Goal: Task Accomplishment & Management: Manage account settings

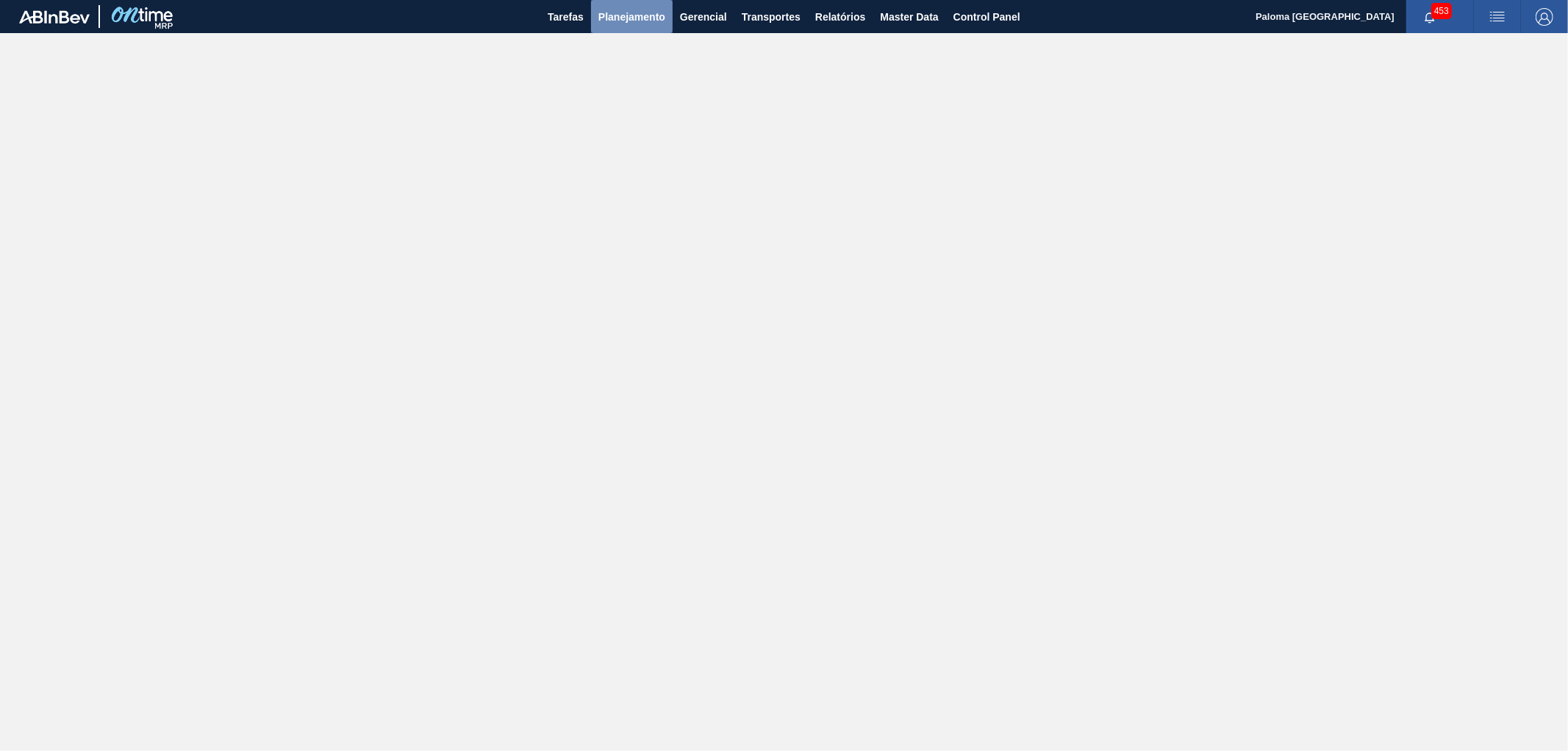
click at [601, 21] on span "Planejamento" at bounding box center [632, 17] width 67 height 18
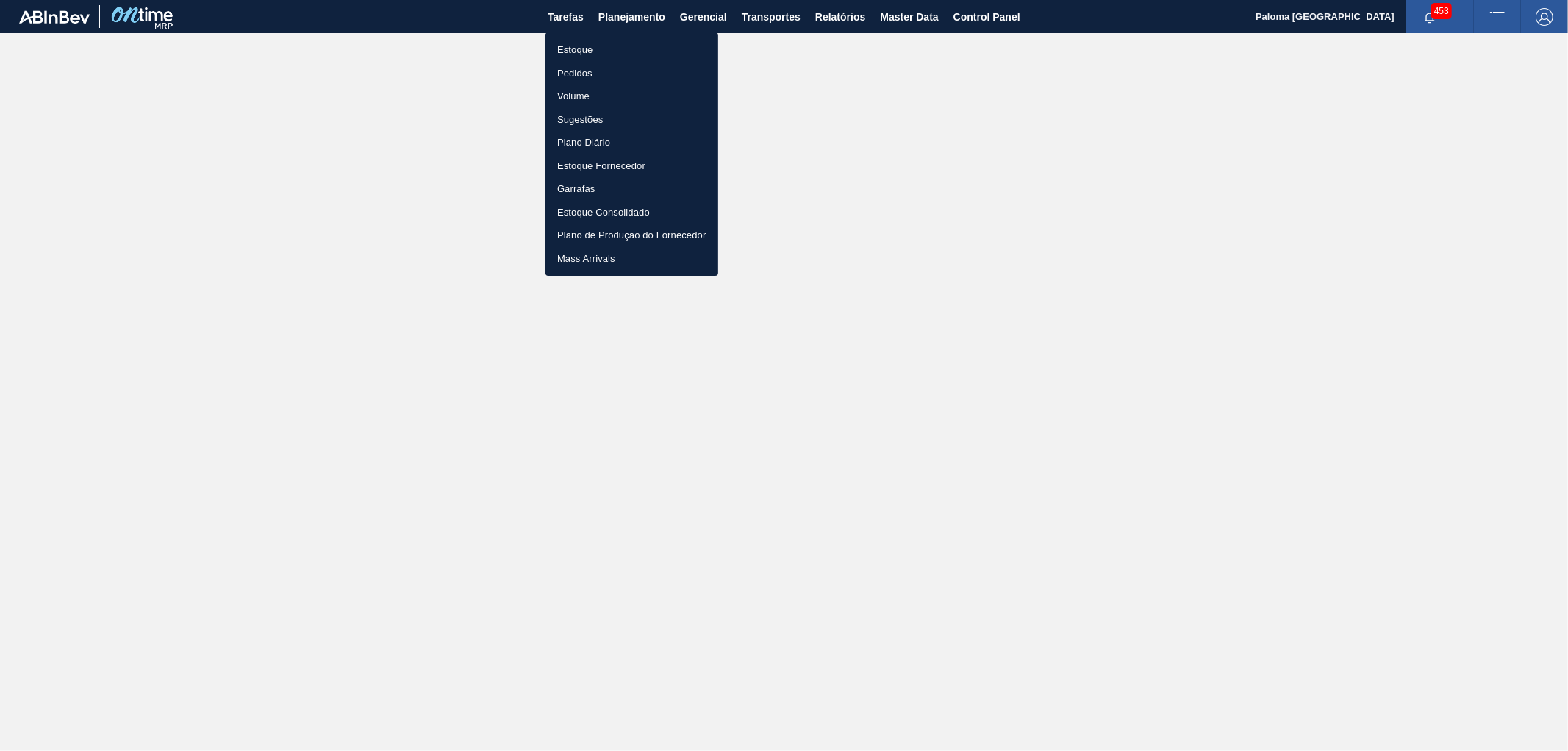
click at [950, 13] on div at bounding box center [784, 376] width 1568 height 751
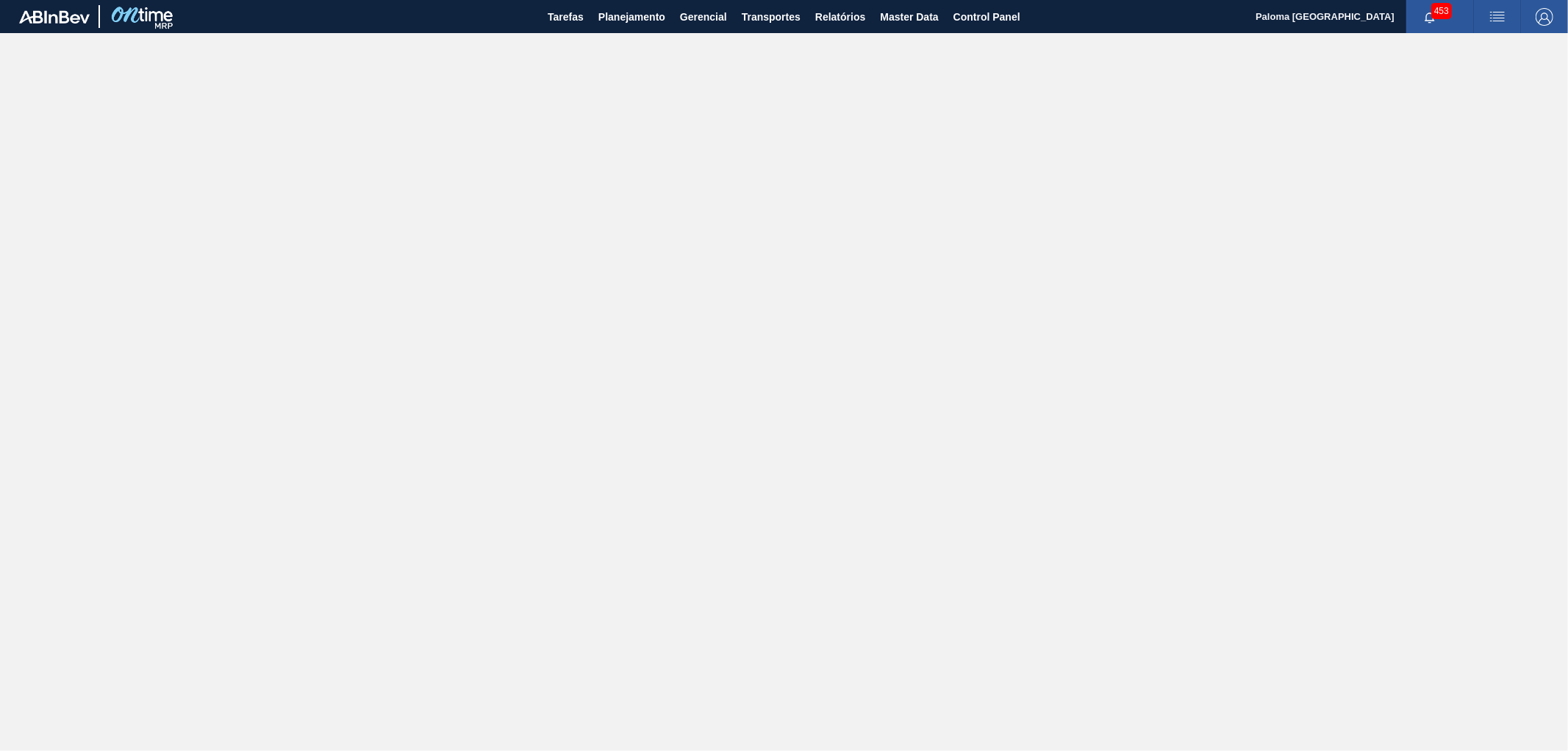
click at [915, 0] on body "Tarefas Planejamento Gerencial Transportes Relatórios Master Data Control Panel…" at bounding box center [784, 0] width 1568 height 0
drag, startPoint x: 915, startPoint y: 13, endPoint x: 882, endPoint y: 15, distance: 33.1
click at [915, 13] on span "Master Data" at bounding box center [909, 17] width 58 height 18
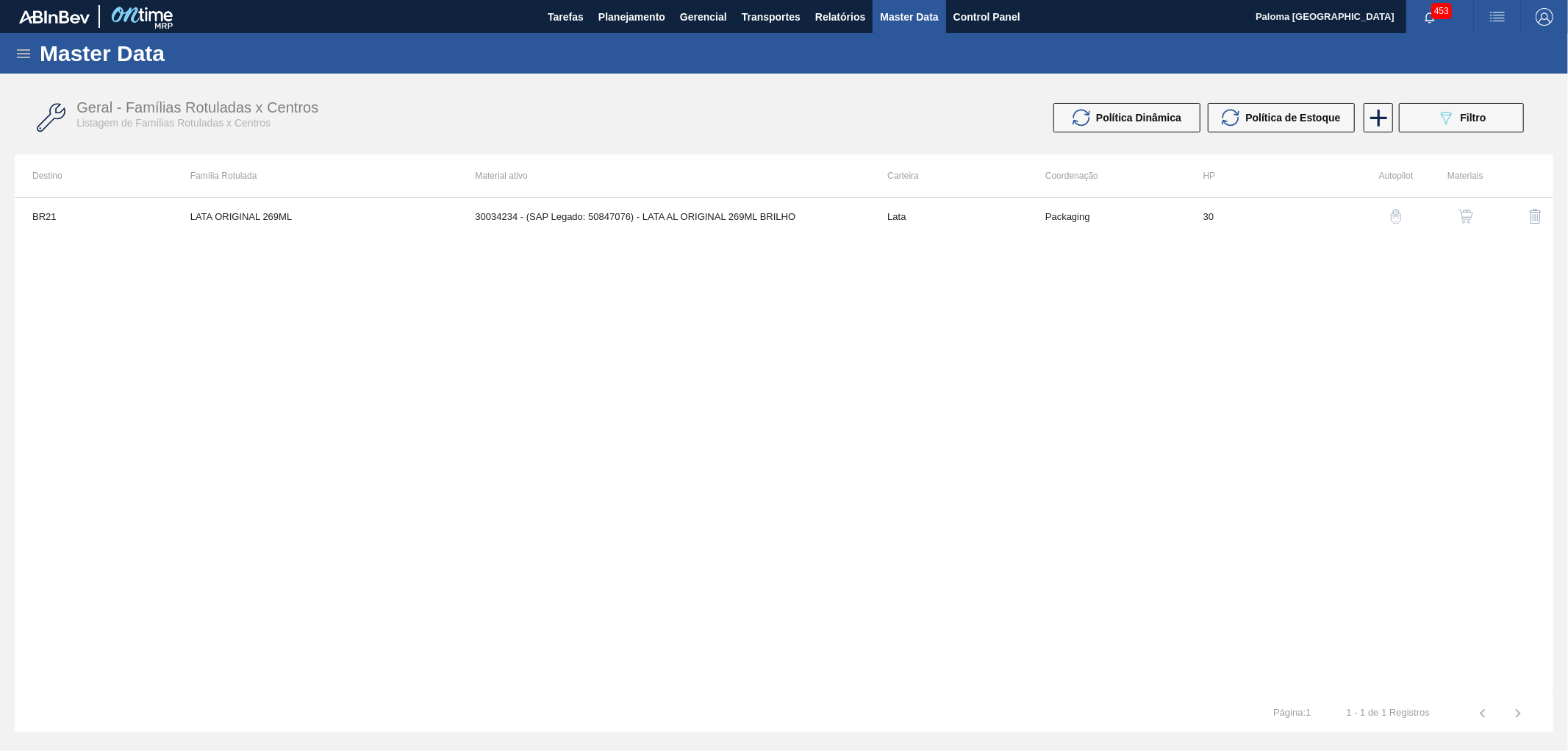
click at [18, 54] on icon at bounding box center [24, 54] width 13 height 9
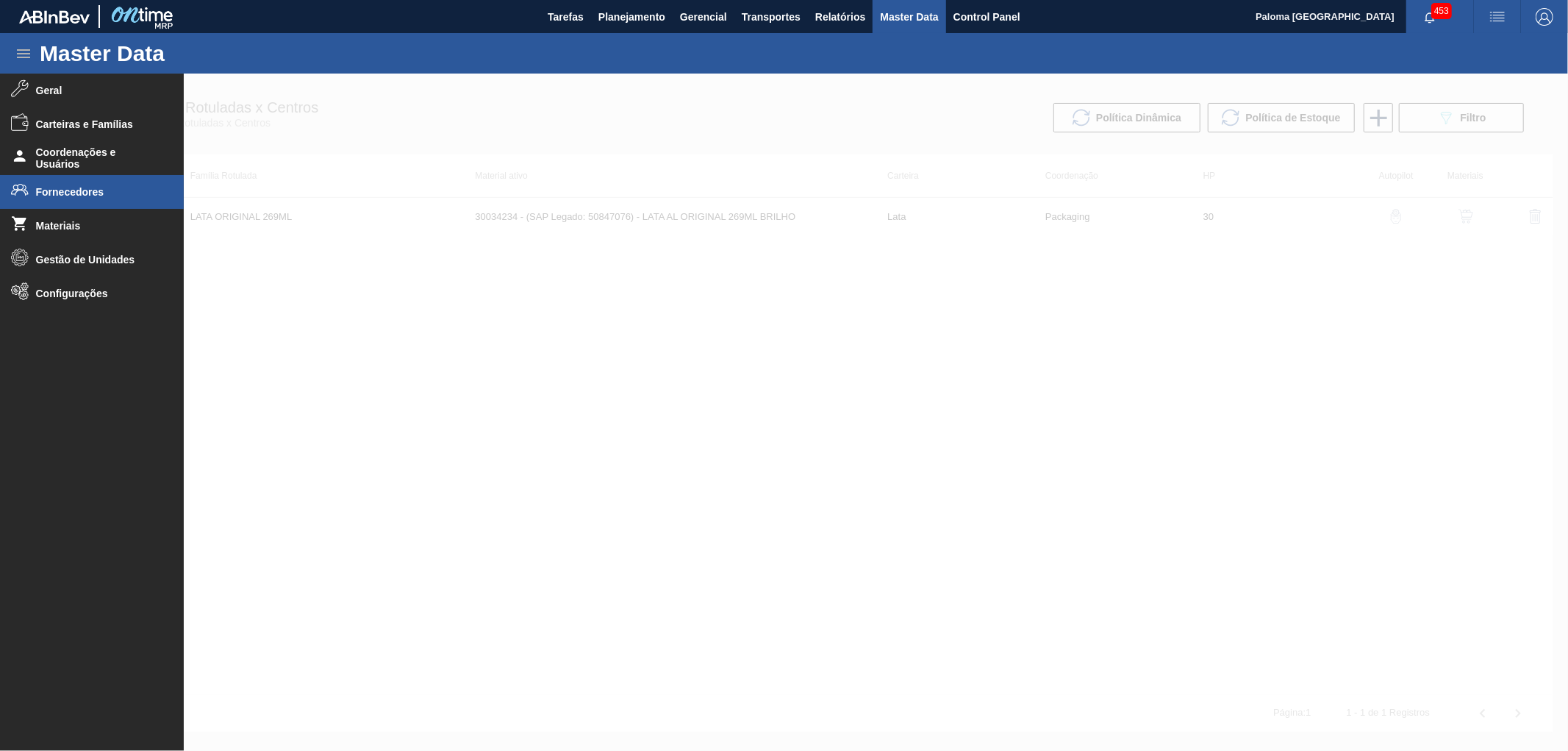
click at [103, 200] on li "Fornecedores" at bounding box center [92, 192] width 184 height 34
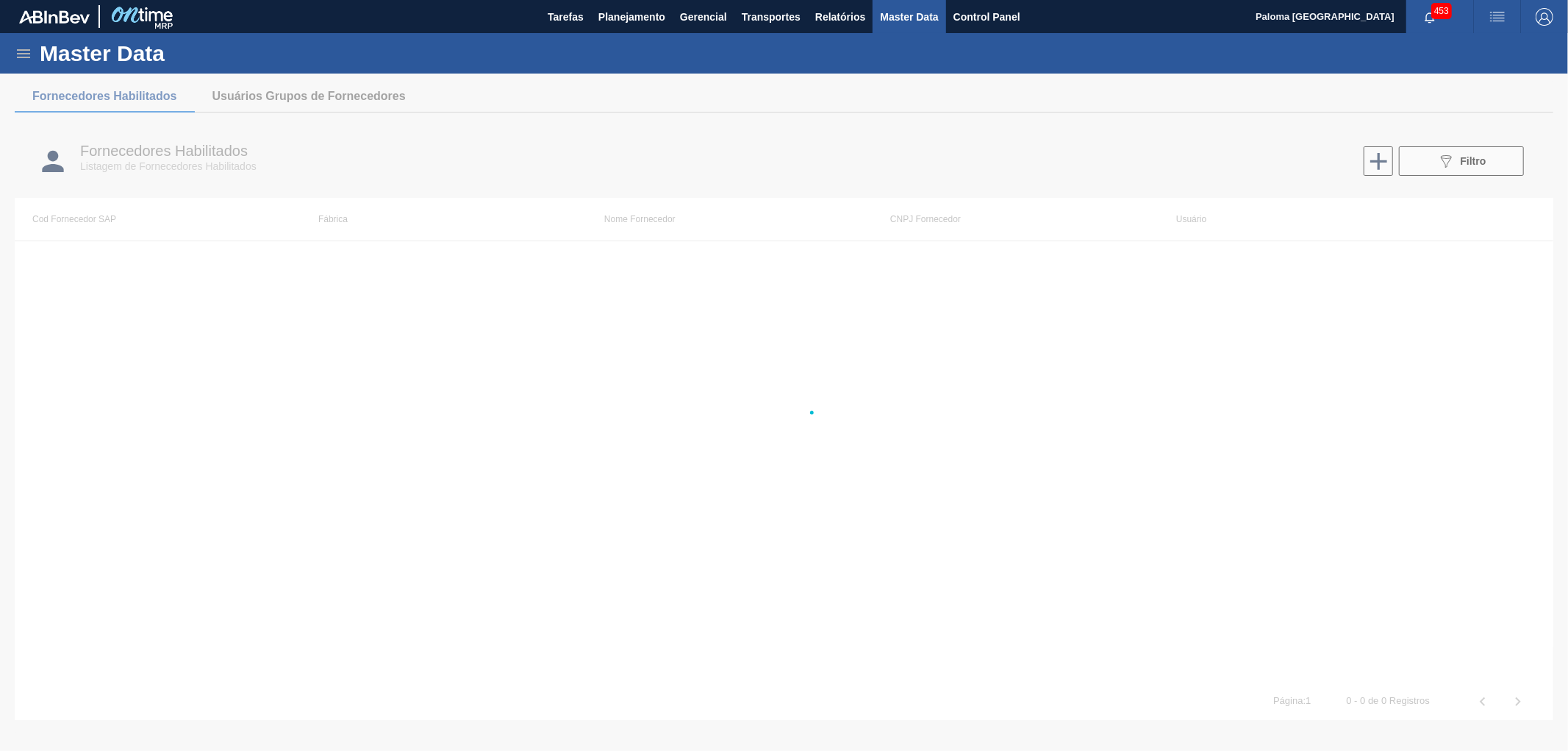
click at [24, 53] on icon at bounding box center [24, 54] width 13 height 9
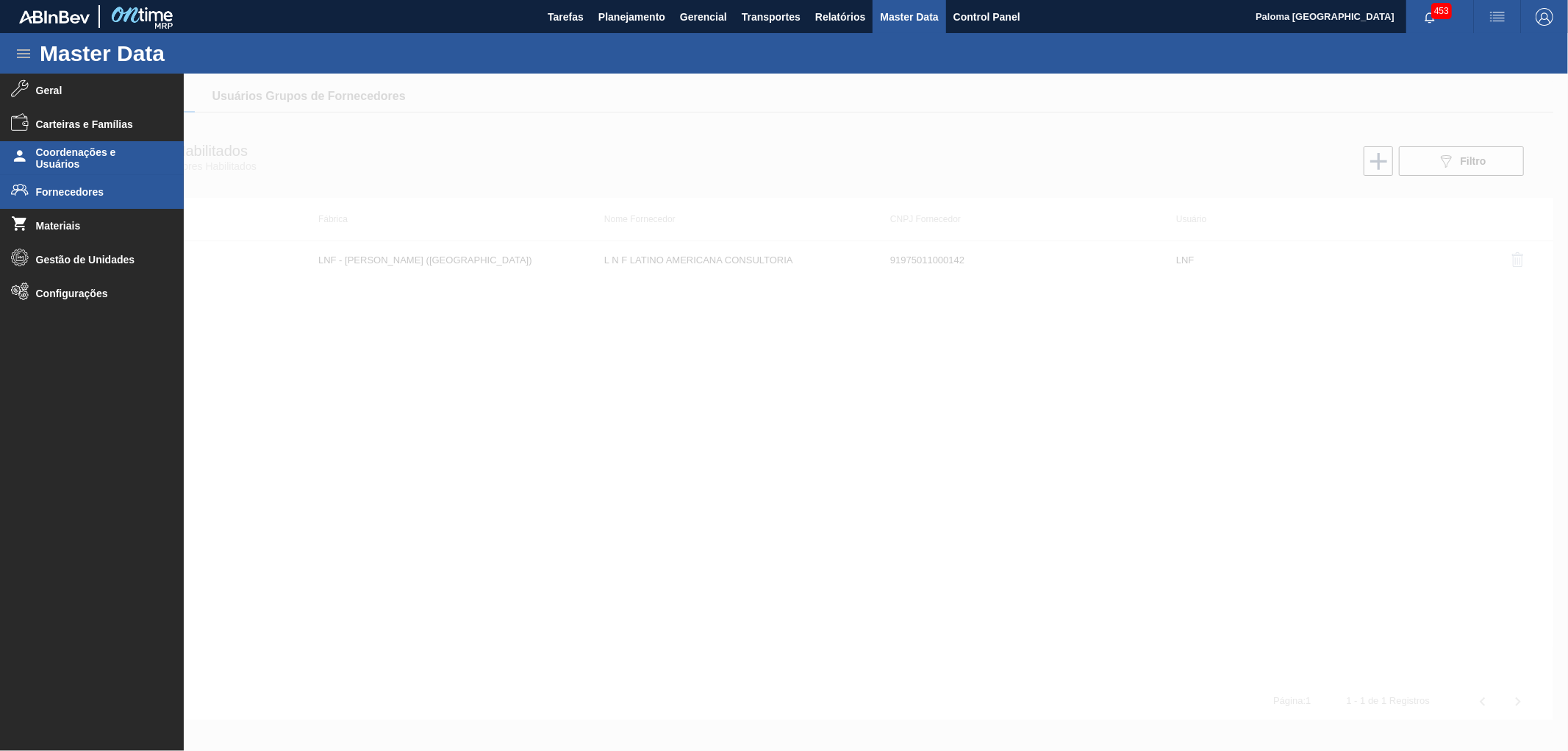
click at [90, 160] on span "Coordenações e Usuários" at bounding box center [97, 158] width 121 height 24
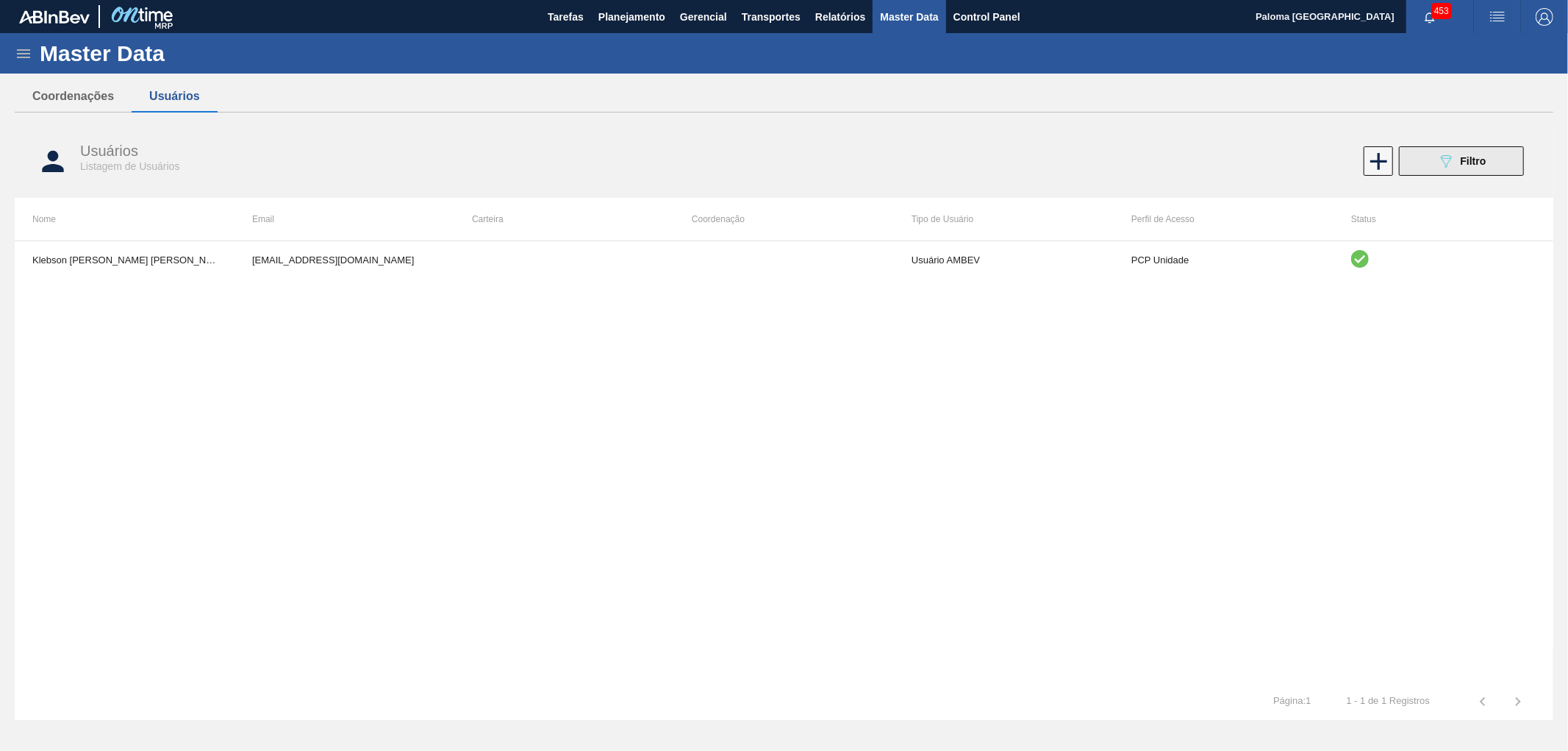
click at [1463, 160] on span "Filtro" at bounding box center [1473, 161] width 26 height 12
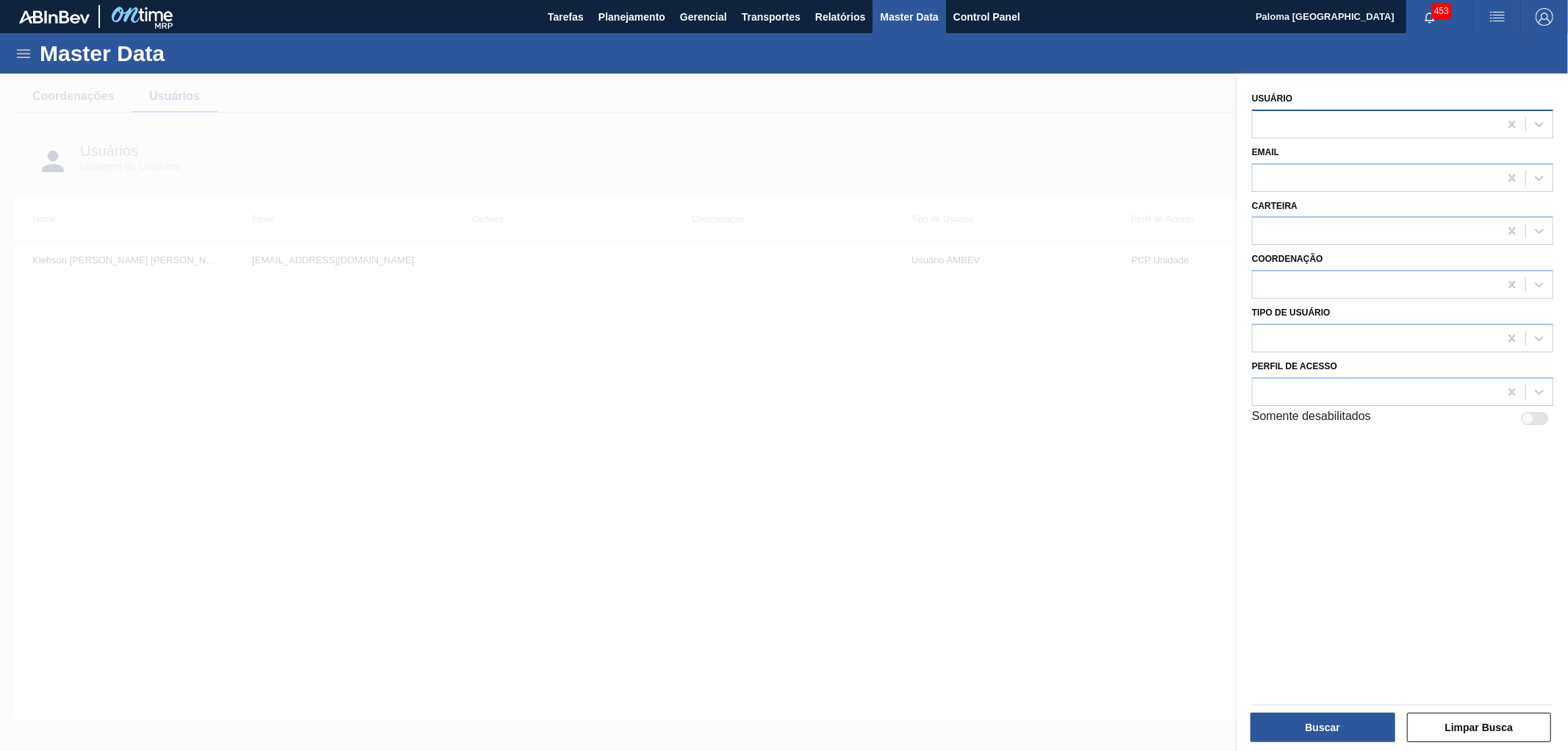
click at [1291, 122] on div at bounding box center [1375, 123] width 246 height 21
type input "kleb"
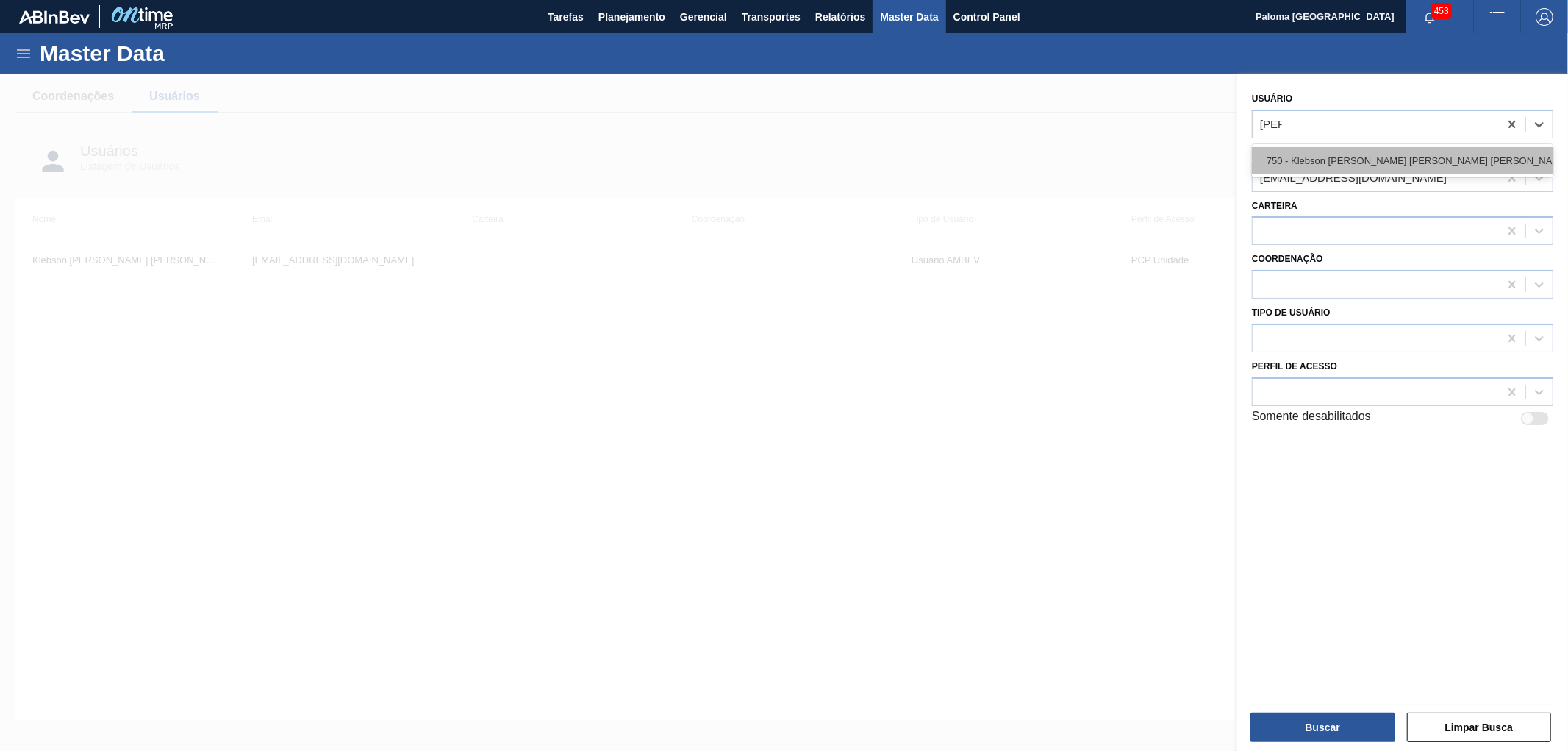
click at [1326, 157] on div "750 - Klebson [PERSON_NAME] [PERSON_NAME] [PERSON_NAME]" at bounding box center [1402, 160] width 301 height 27
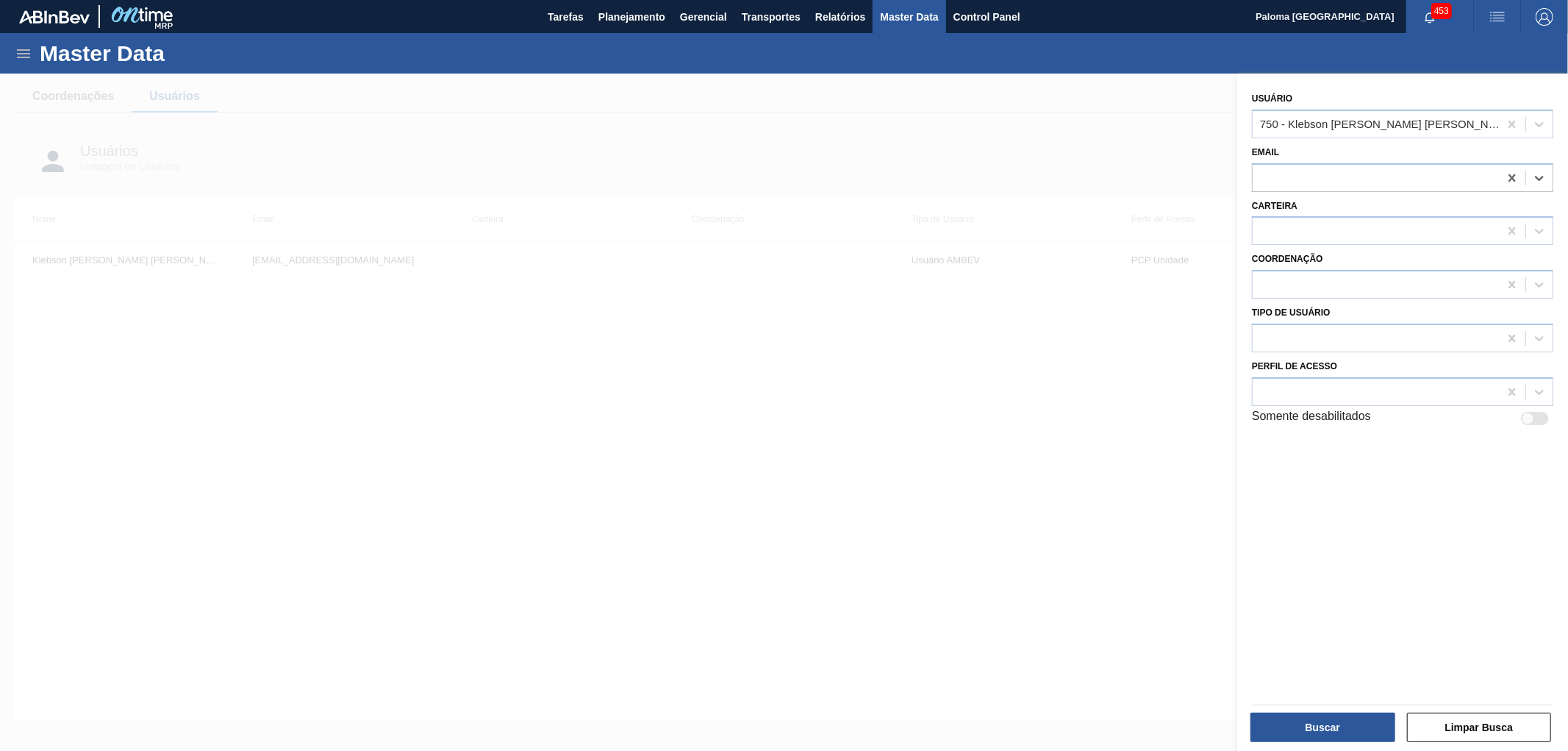
drag, startPoint x: 1511, startPoint y: 175, endPoint x: 1298, endPoint y: 458, distance: 354.2
click at [1512, 175] on icon at bounding box center [1513, 178] width 15 height 15
click at [1284, 721] on button "Buscar" at bounding box center [1323, 727] width 145 height 30
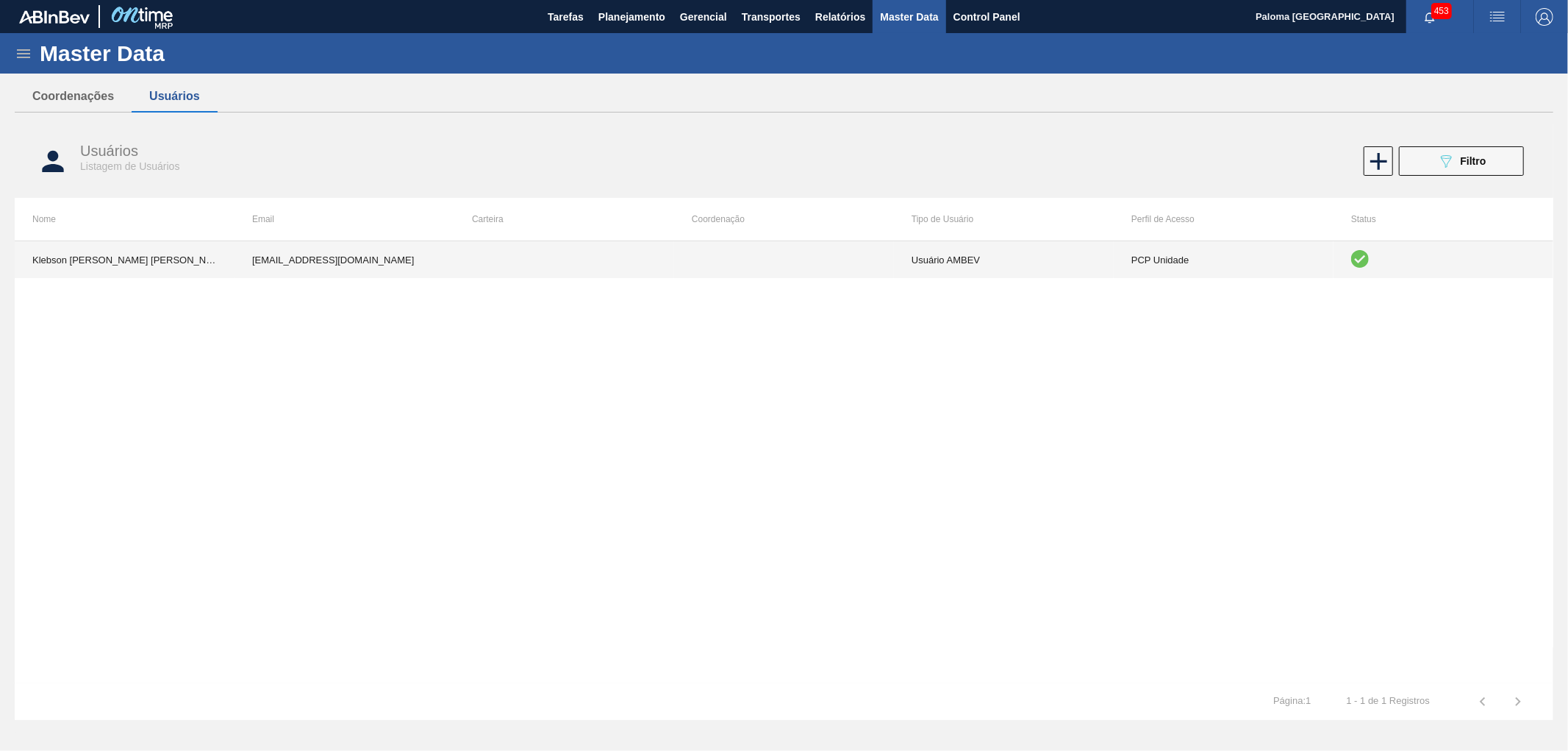
click at [959, 259] on td "Usuário AMBEV" at bounding box center [1003, 259] width 219 height 37
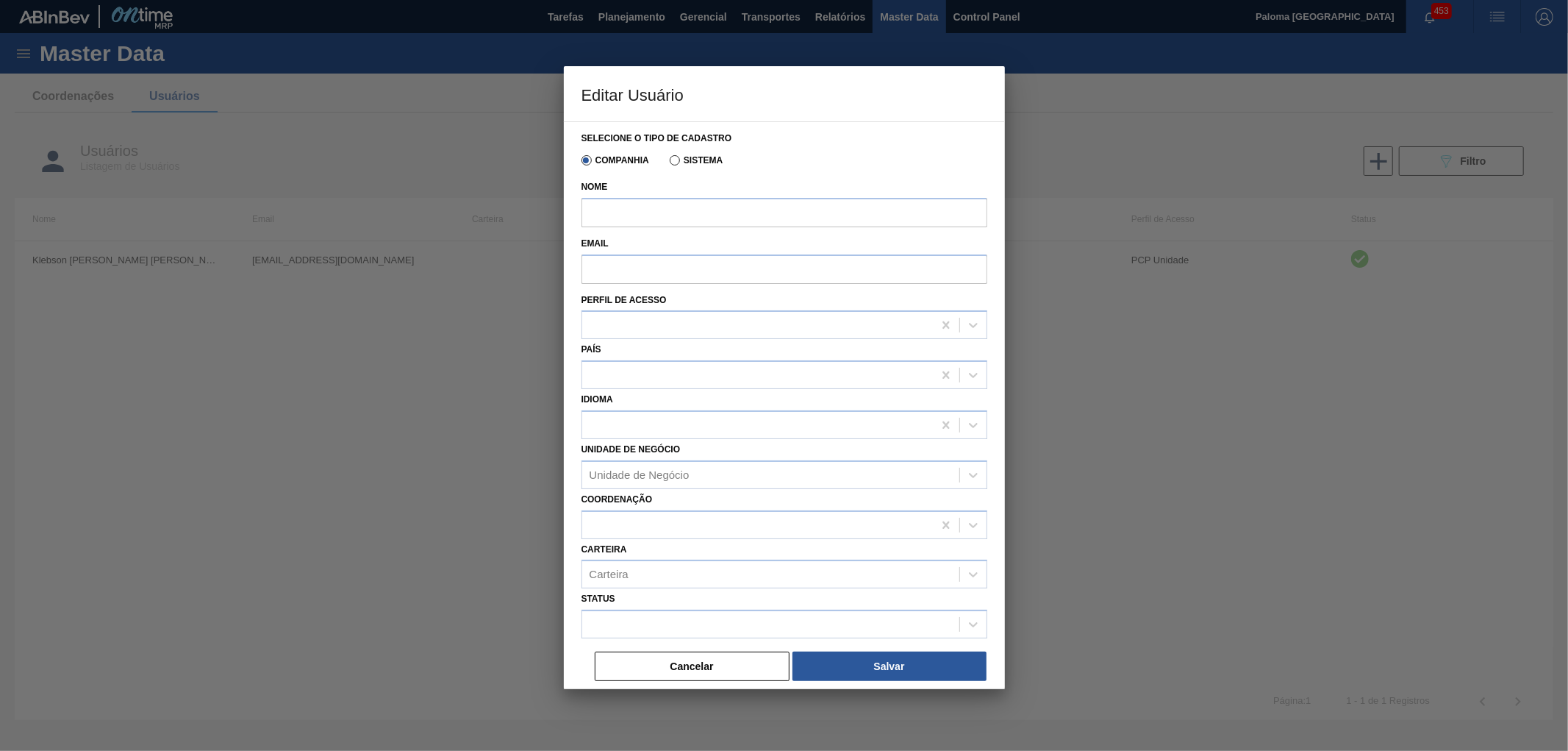
type input "Klebson [PERSON_NAME] [PERSON_NAME] [PERSON_NAME]"
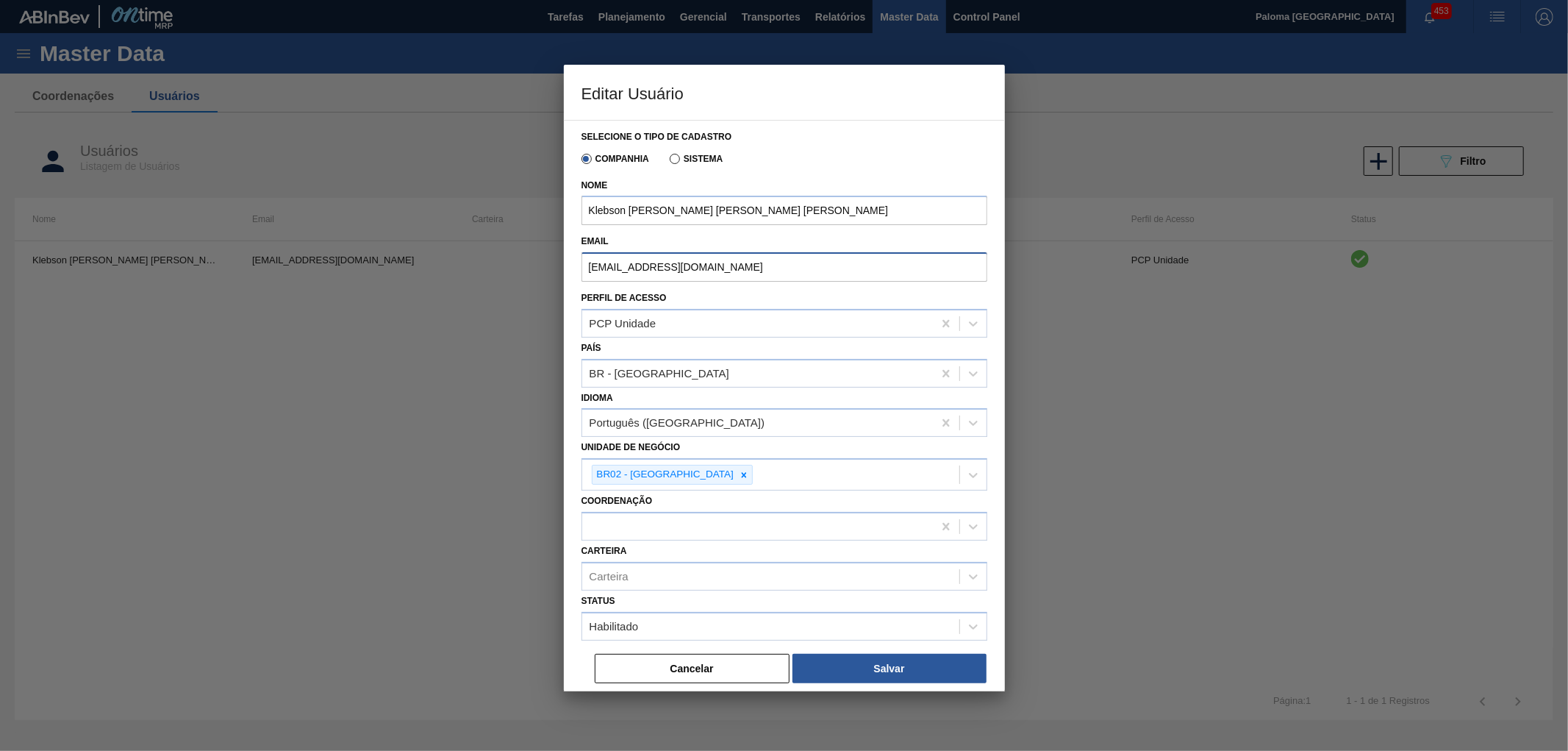
drag, startPoint x: 763, startPoint y: 265, endPoint x: 463, endPoint y: 265, distance: 300.0
click at [463, 265] on div "Editar Usuário Selecione o tipo de cadastro Companhia Sistema Nome Klebson Reis…" at bounding box center [784, 376] width 1568 height 751
paste input "b-inbev.com"
type input "[EMAIL_ADDRESS][DOMAIN_NAME]"
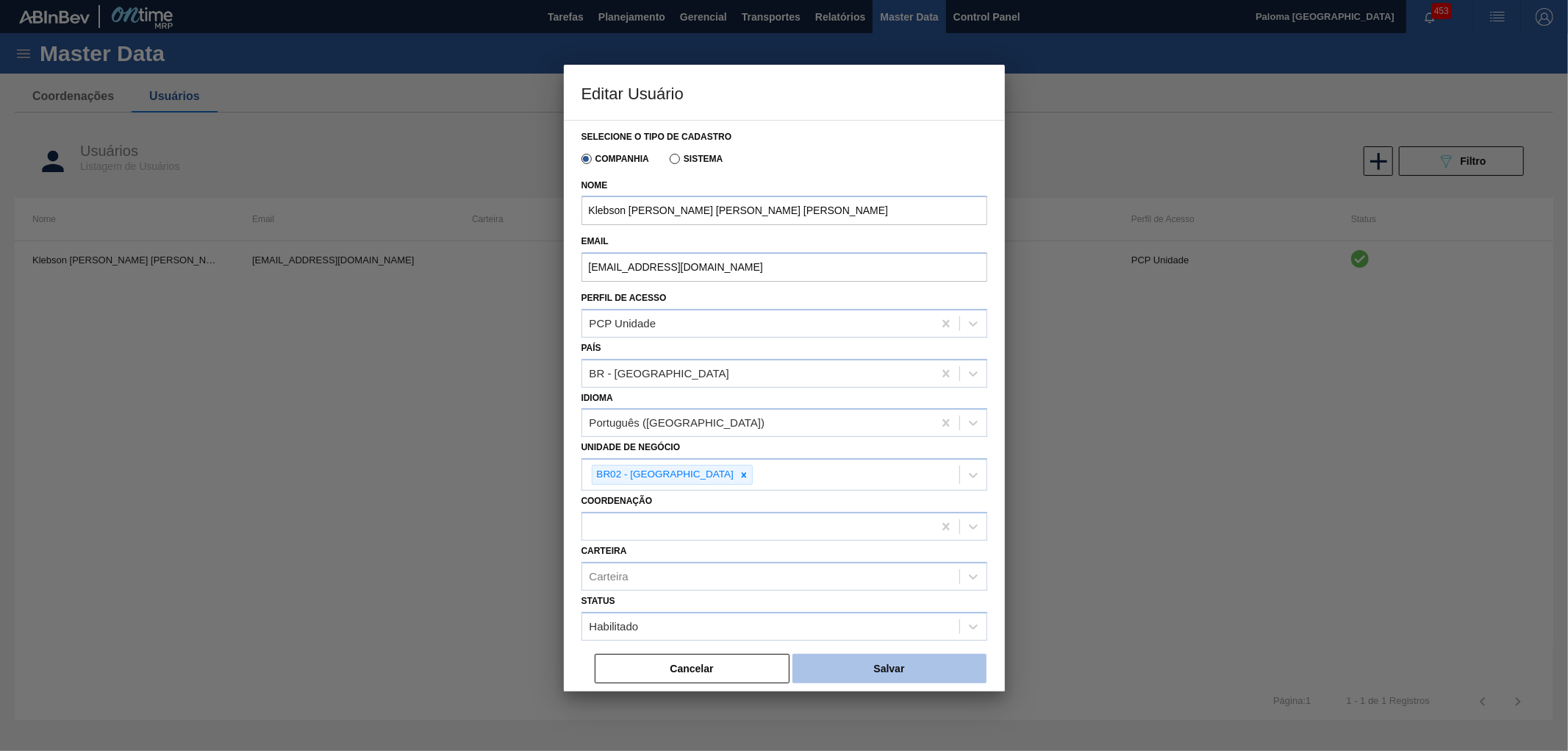
click at [865, 675] on button "Salvar" at bounding box center [889, 668] width 194 height 30
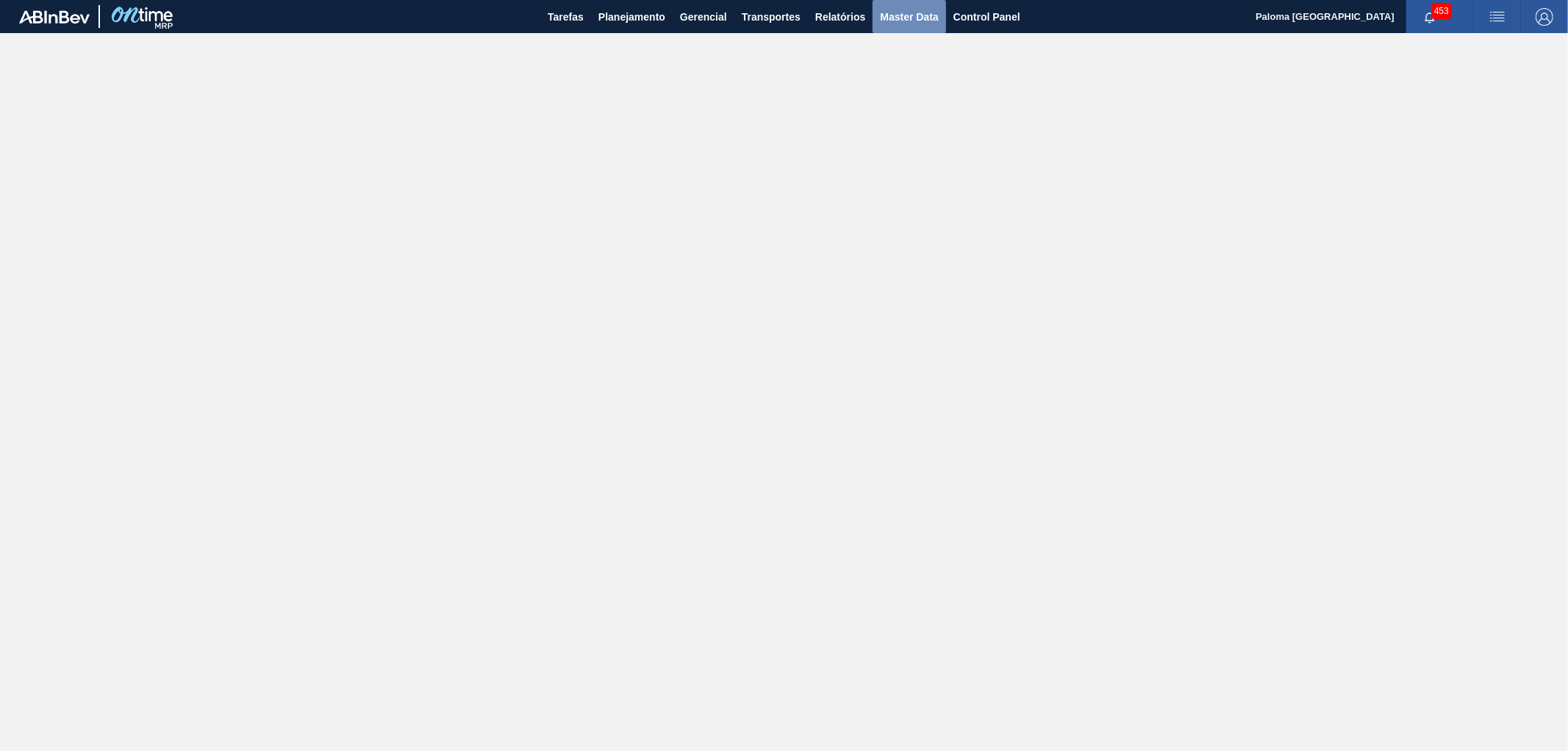
click at [941, 19] on button "Master Data" at bounding box center [909, 16] width 72 height 33
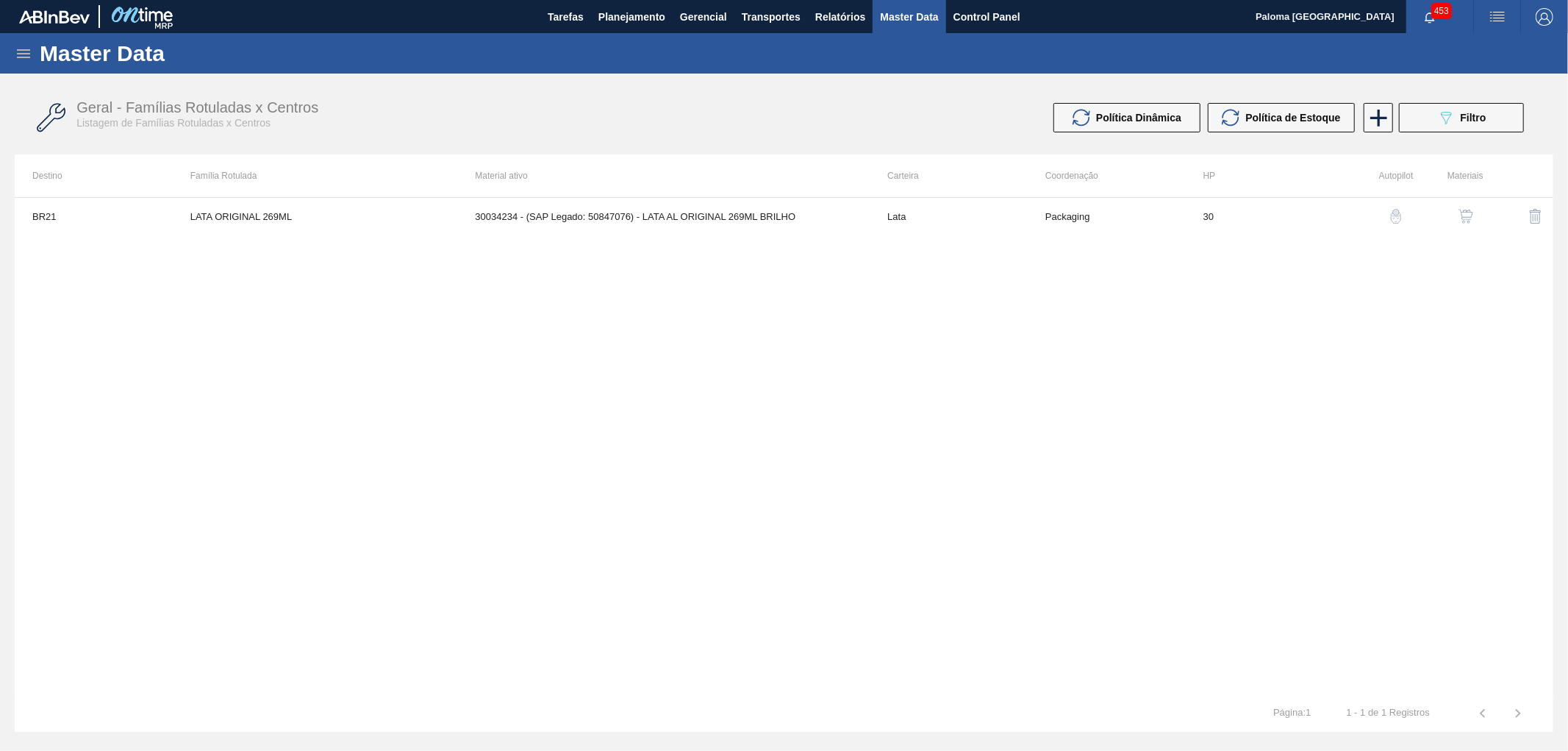
click at [25, 50] on icon at bounding box center [24, 54] width 18 height 18
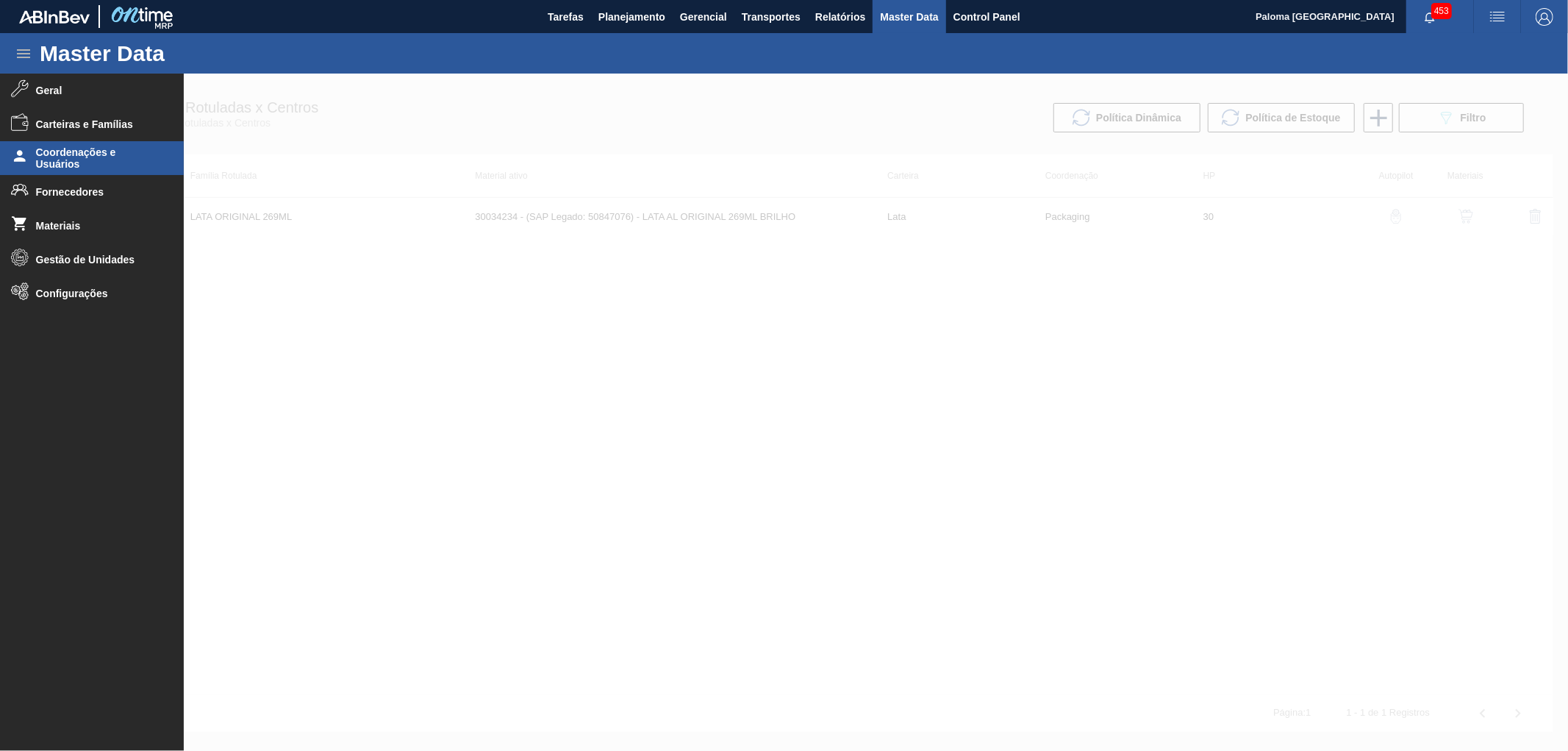
click at [89, 154] on span "Coordenações e Usuários" at bounding box center [97, 158] width 121 height 24
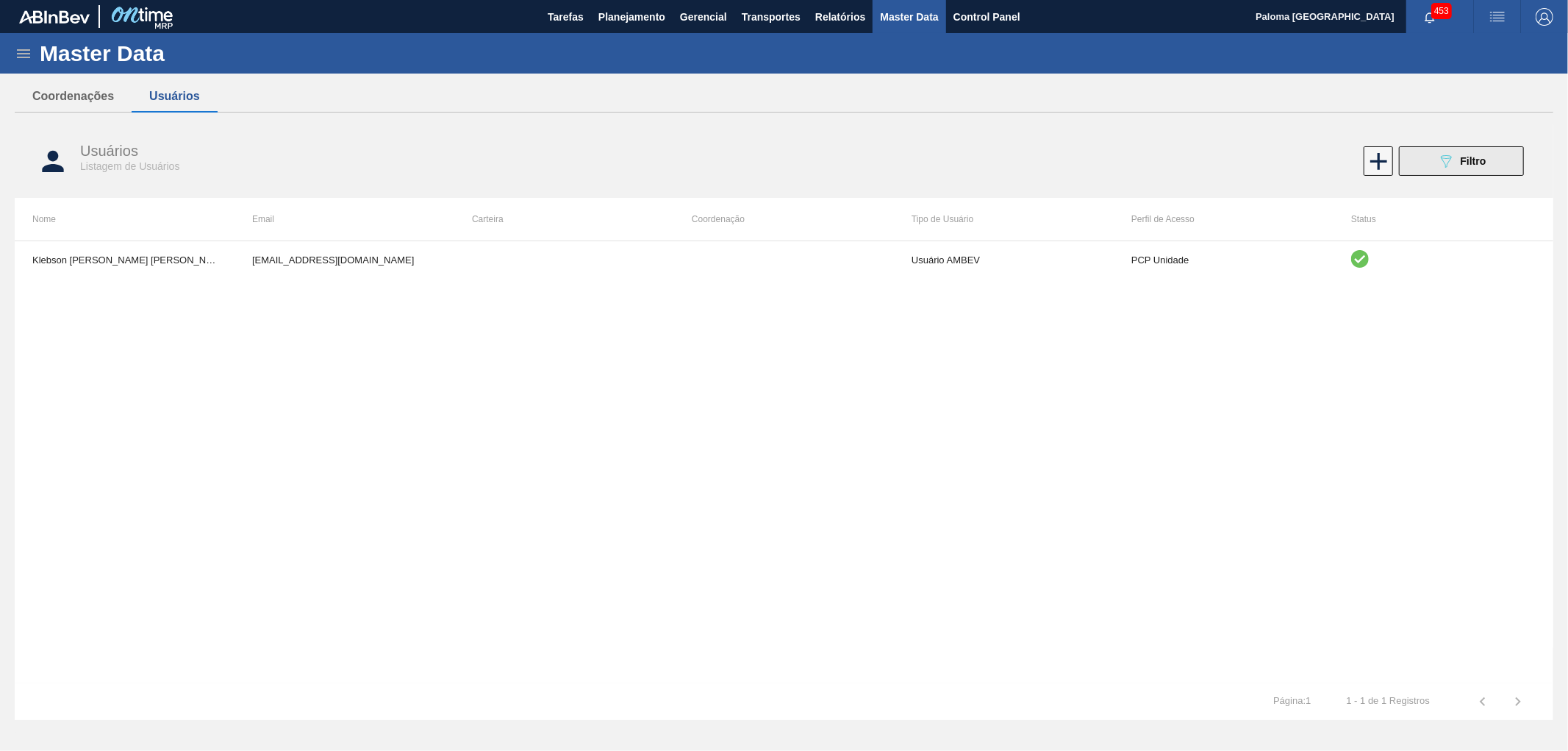
click at [1504, 165] on button "089F7B8B-B2A5-4AFE-B5C0-19BA573D28AC Filtro" at bounding box center [1461, 161] width 125 height 30
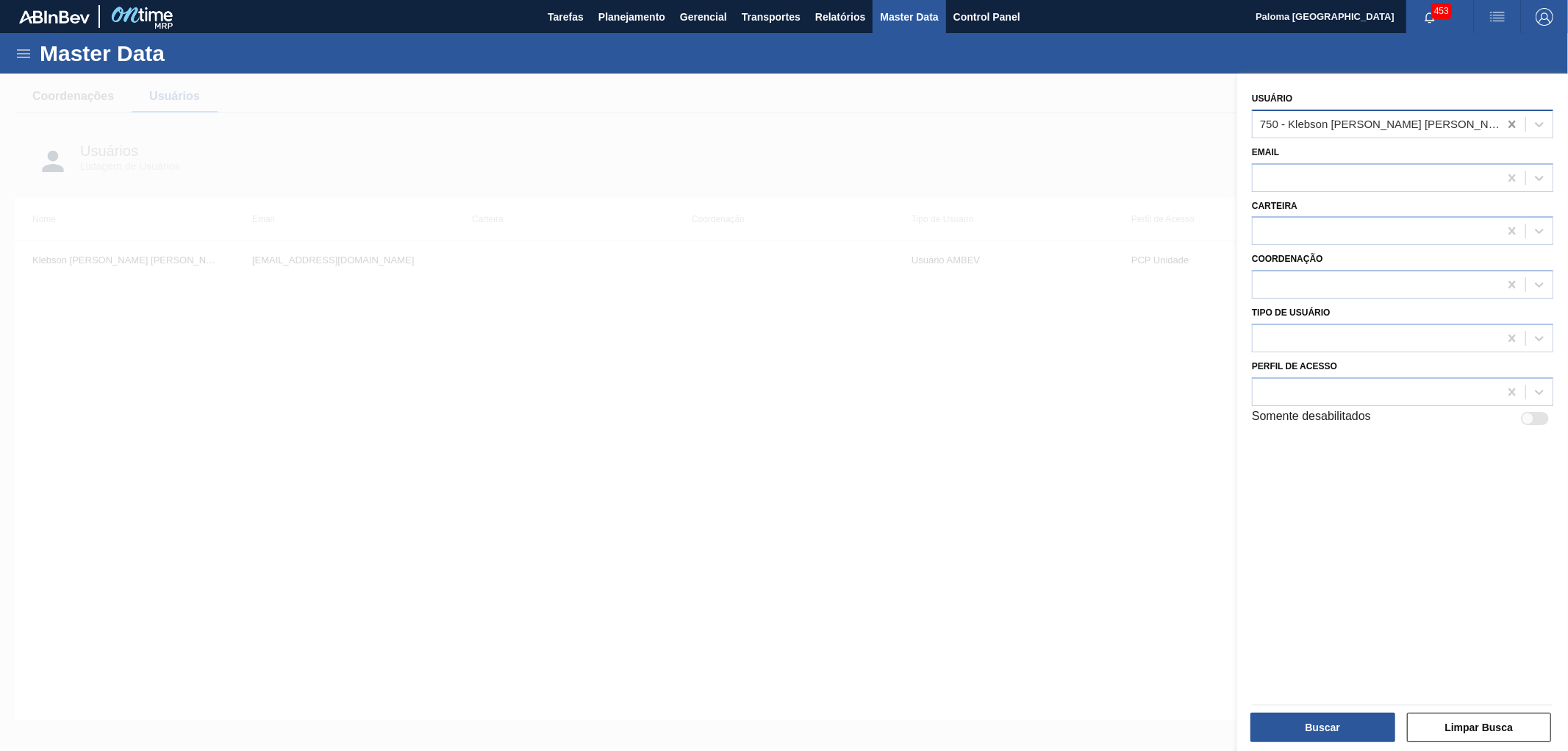
click at [1508, 123] on icon at bounding box center [1513, 124] width 15 height 15
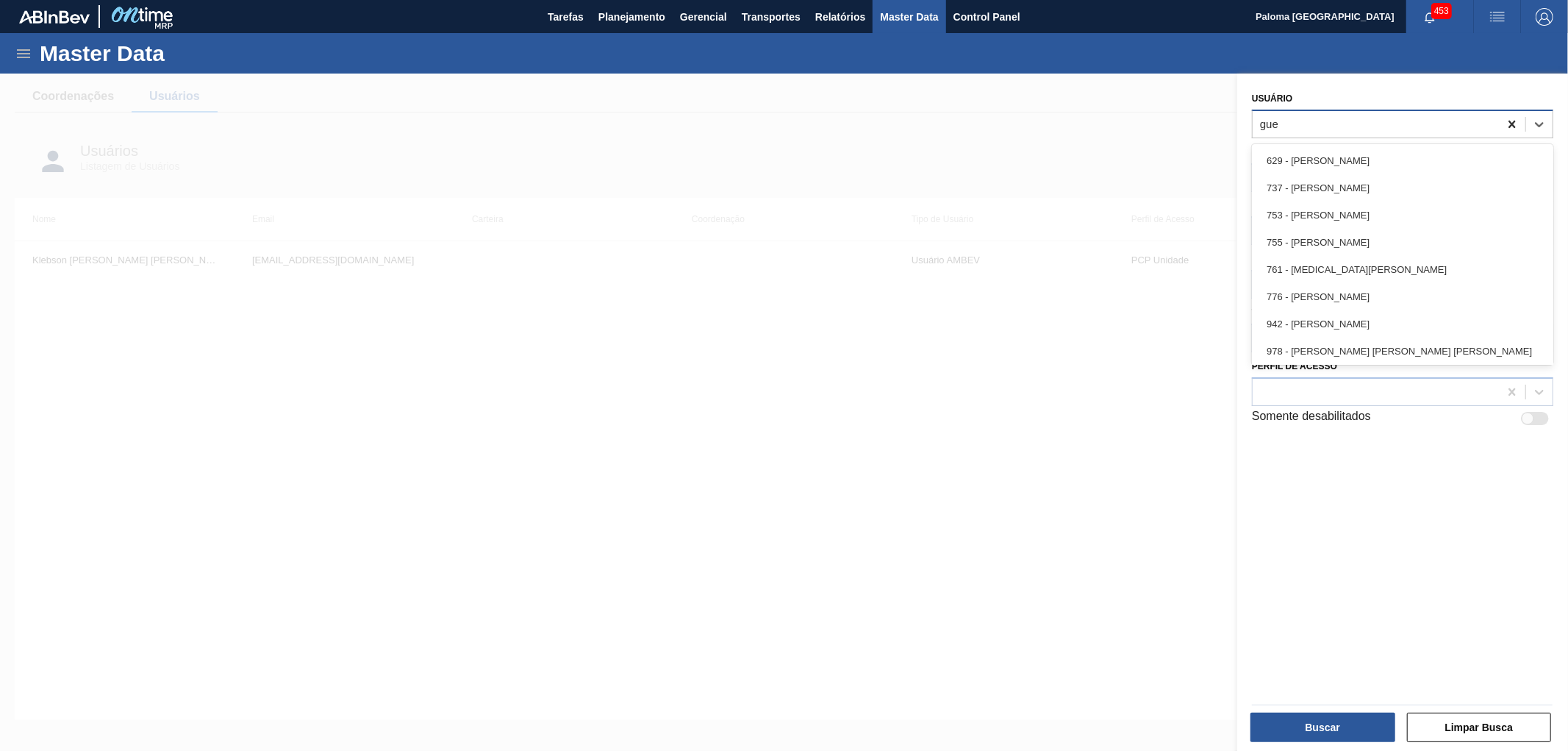
type input "guen"
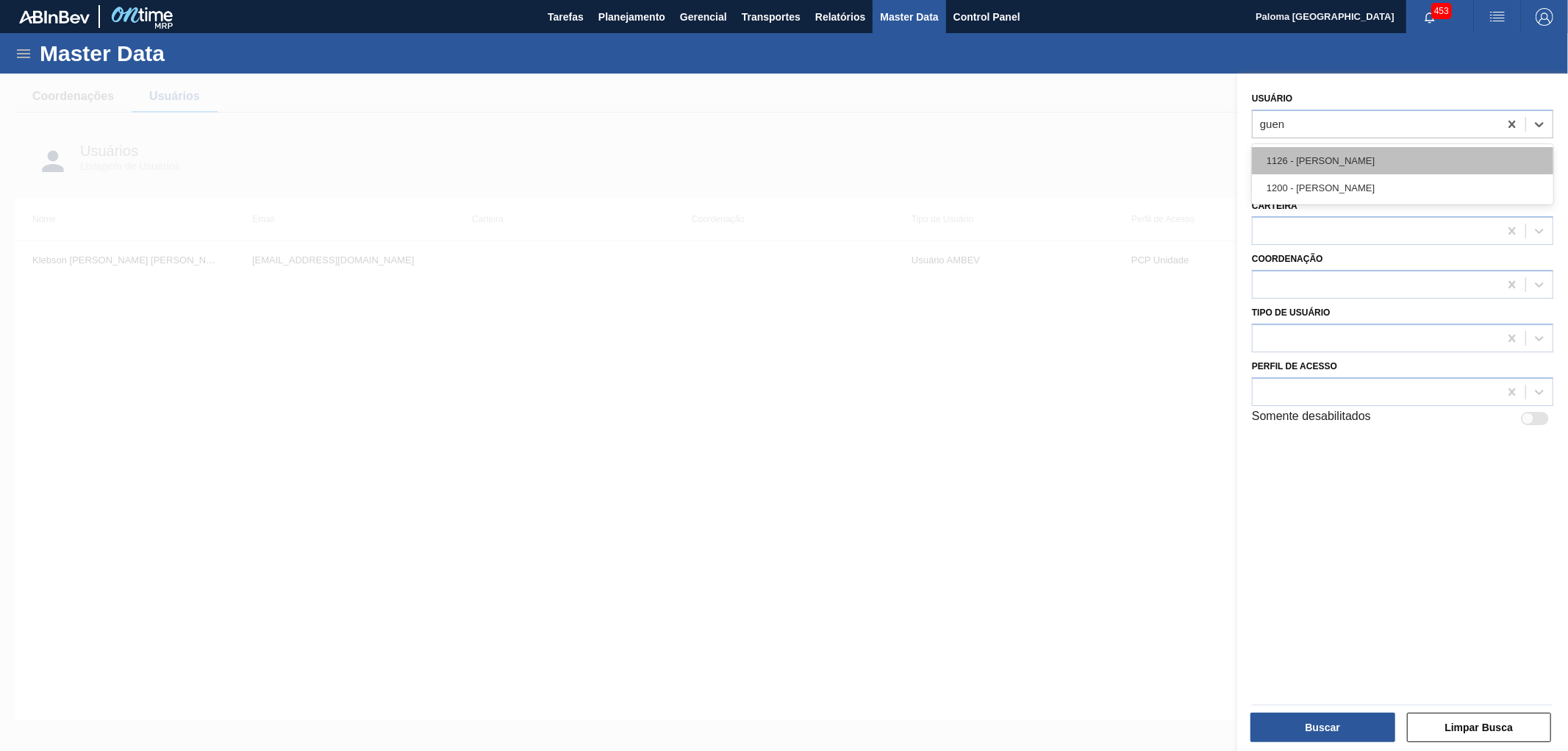
click at [1384, 160] on div "1126 - [PERSON_NAME]" at bounding box center [1402, 160] width 301 height 27
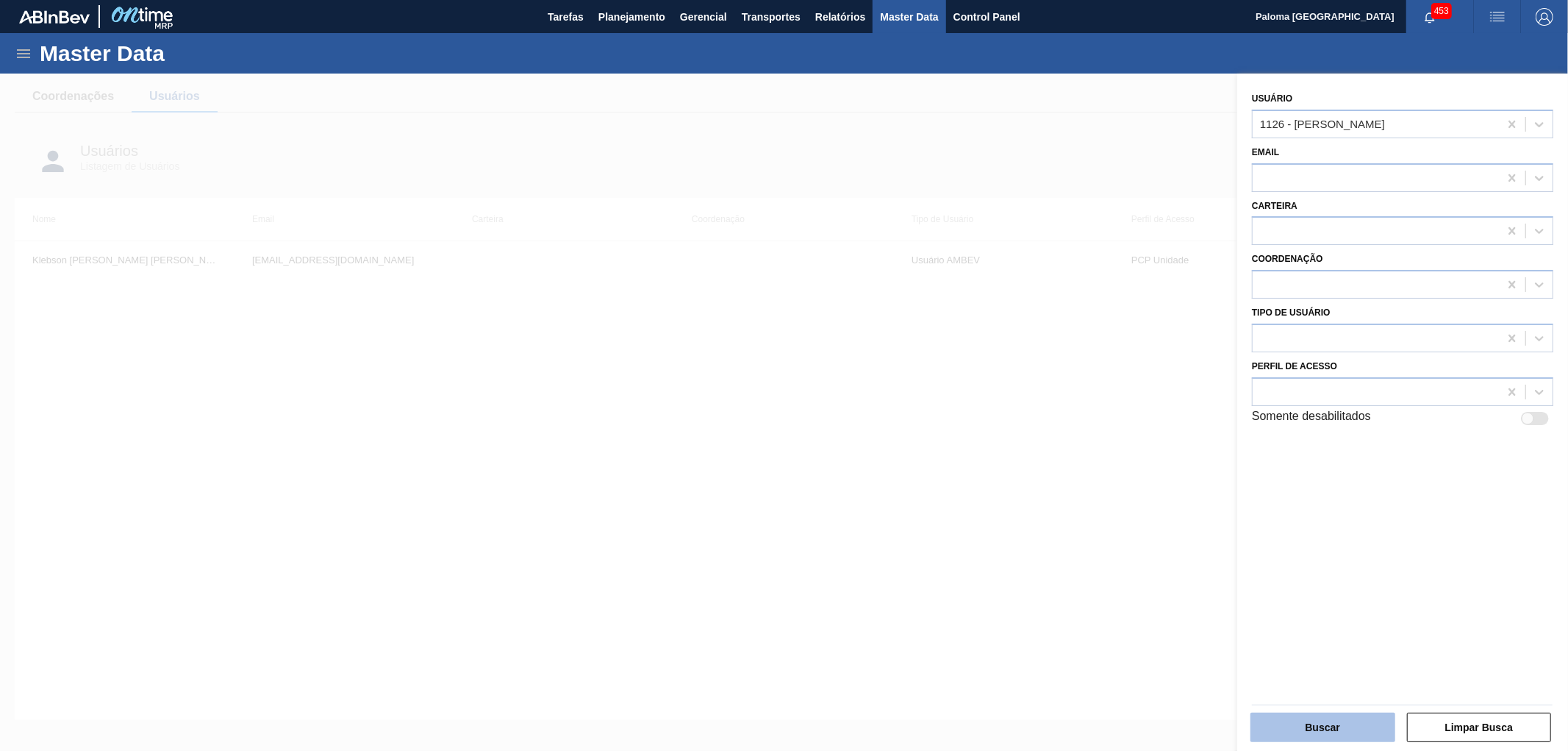
click at [1371, 727] on button "Buscar" at bounding box center [1323, 727] width 145 height 30
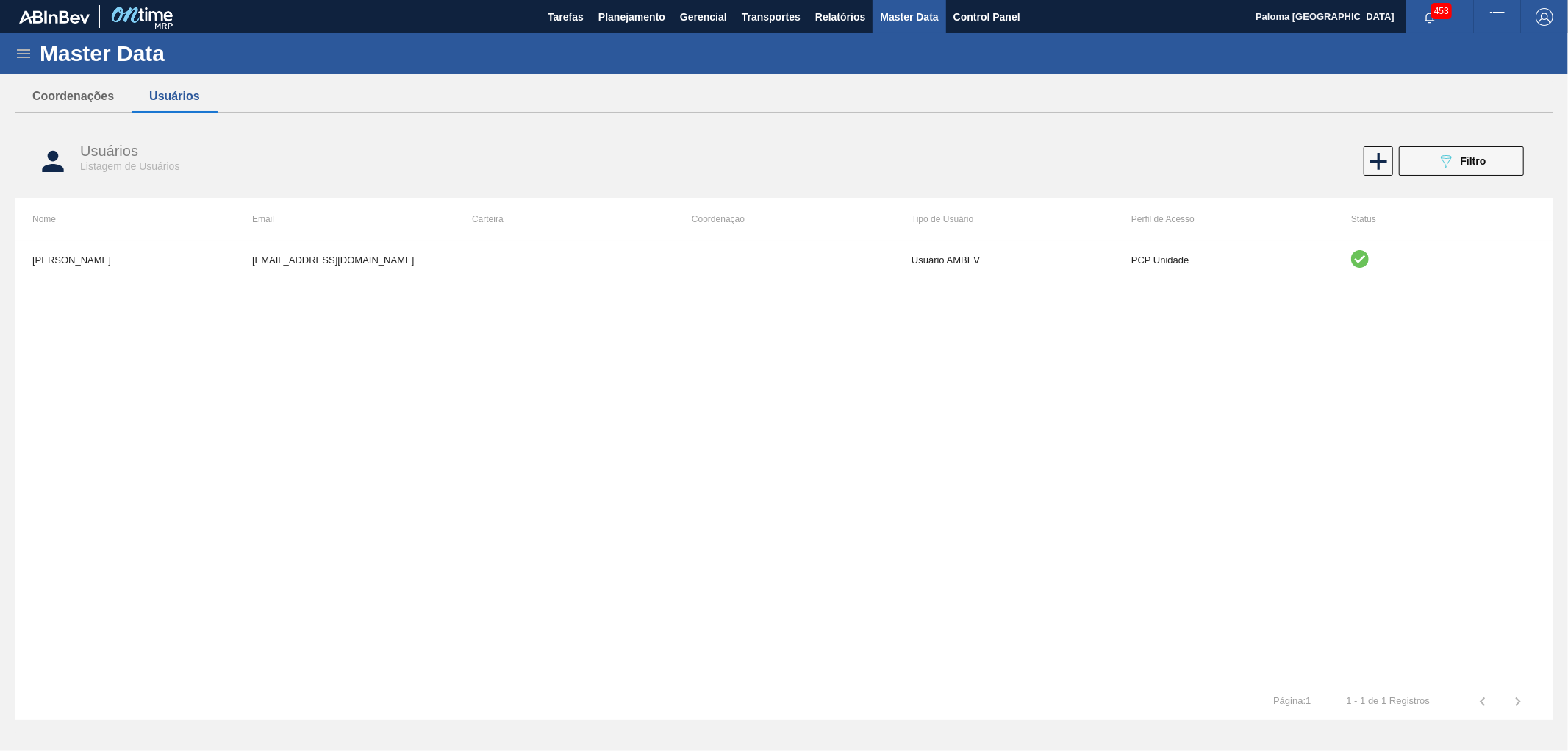
click at [1040, 239] on th "Tipo de Usuário" at bounding box center [1003, 220] width 219 height 43
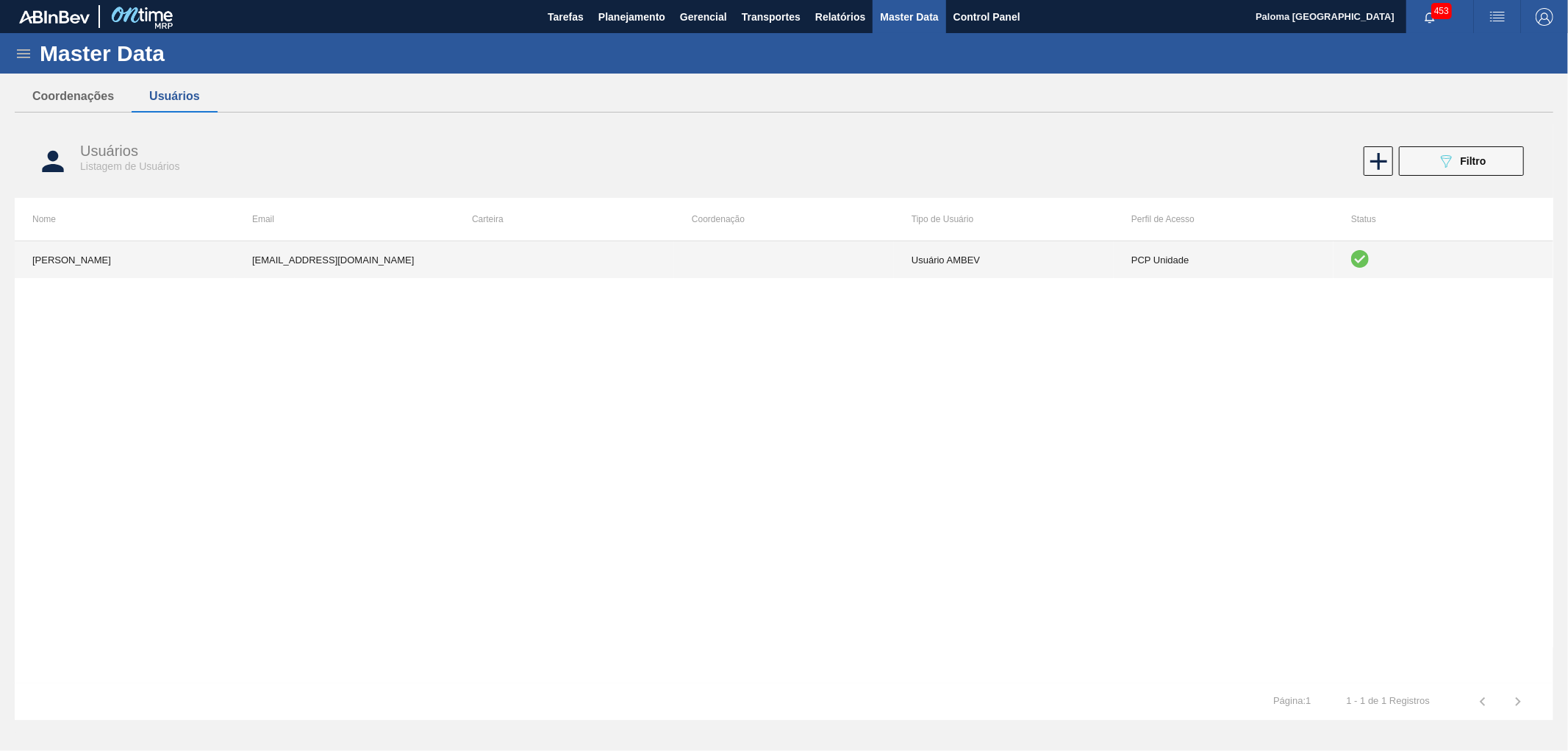
click at [1040, 256] on td "Usuário AMBEV" at bounding box center [1003, 259] width 219 height 37
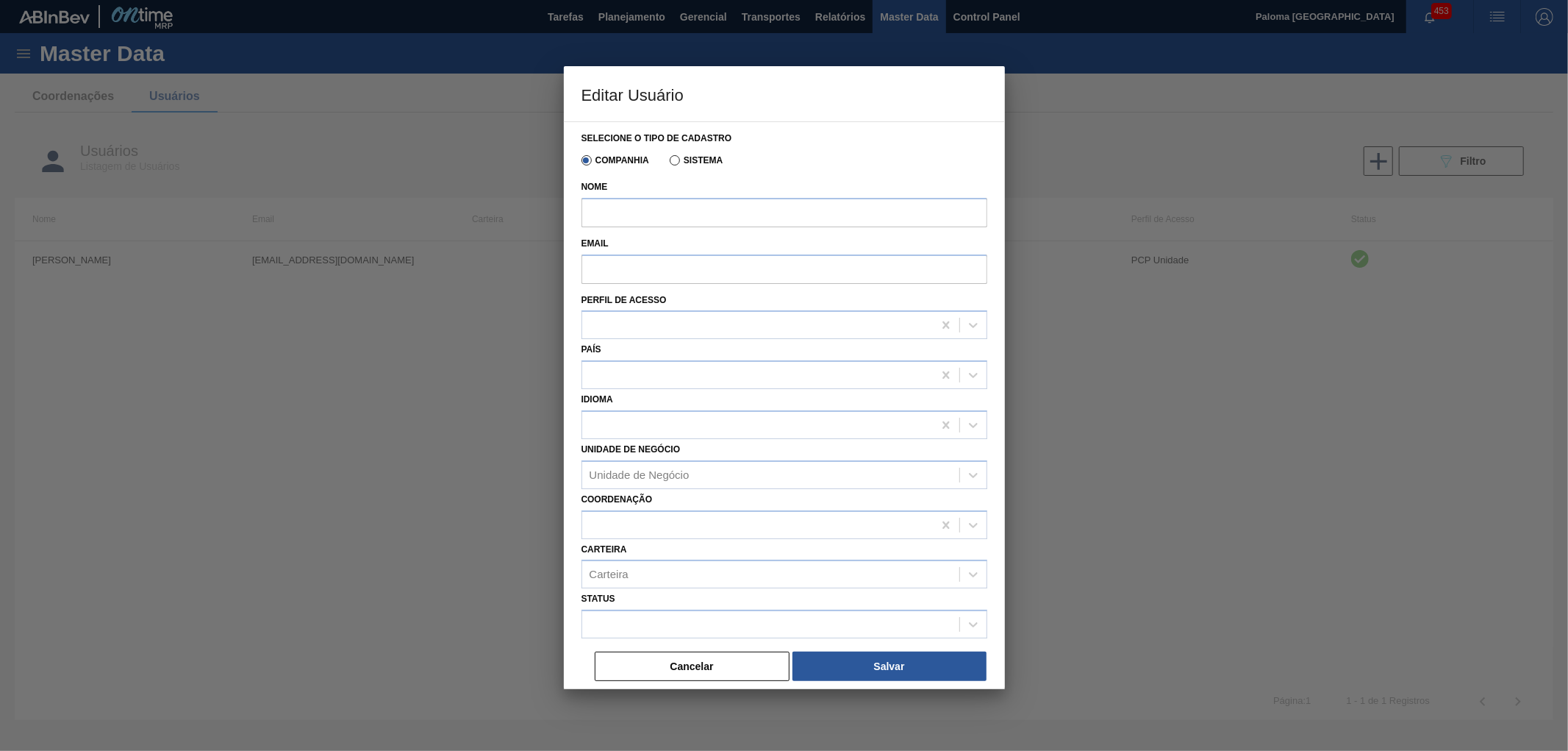
type input "[PERSON_NAME]"
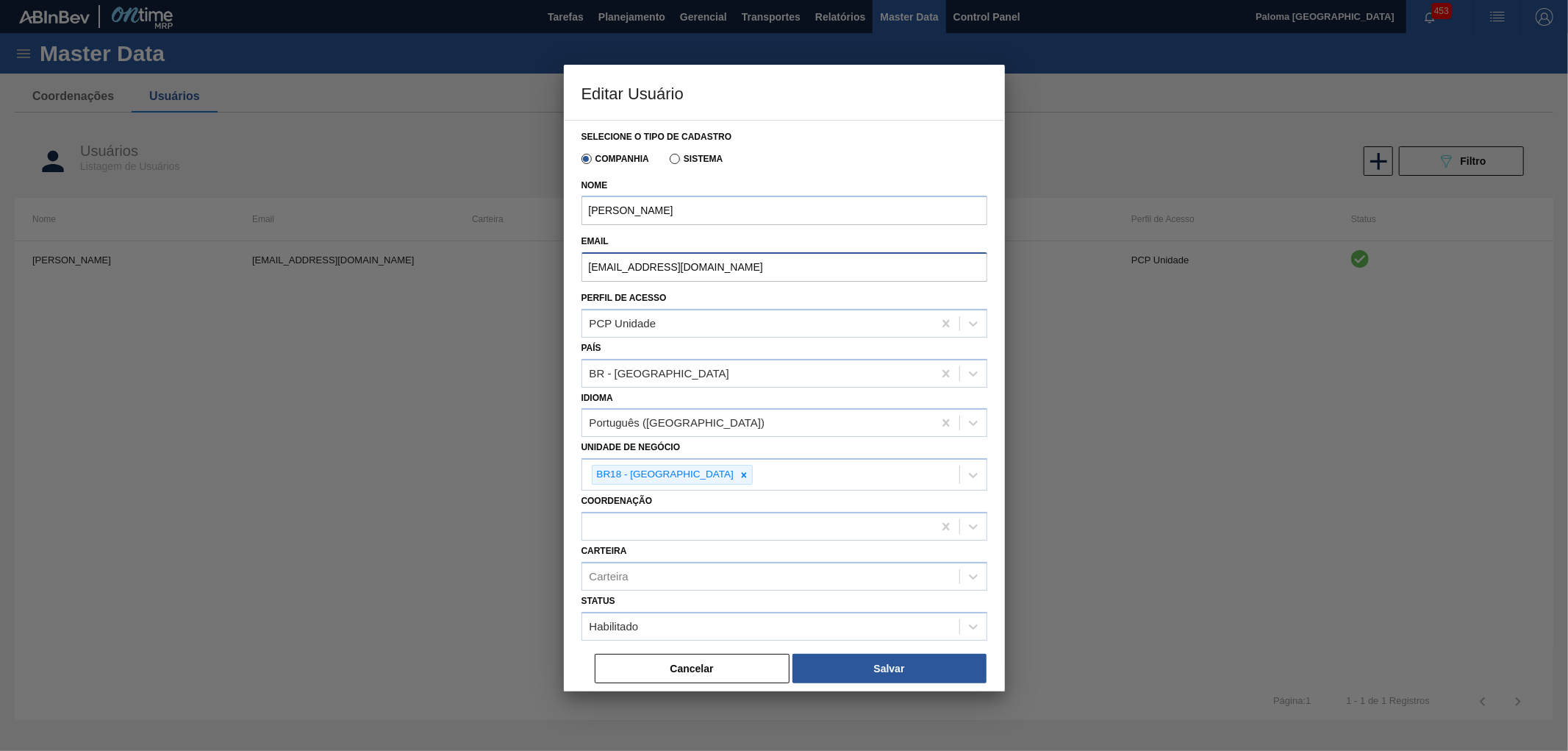
drag, startPoint x: 732, startPoint y: 273, endPoint x: 466, endPoint y: 267, distance: 266.1
click at [466, 267] on div "Editar Usuário Selecione o tipo de cadastro Companhia Sistema Nome [PERSON_NAME…" at bounding box center [784, 376] width 1568 height 751
paste input "[EMAIL_ADDRESS][DOMAIN_NAME]"
click at [609, 267] on input "[EMAIL_ADDRESS][DOMAIN_NAME]" at bounding box center [784, 267] width 406 height 30
type input "[EMAIL_ADDRESS][DOMAIN_NAME]"
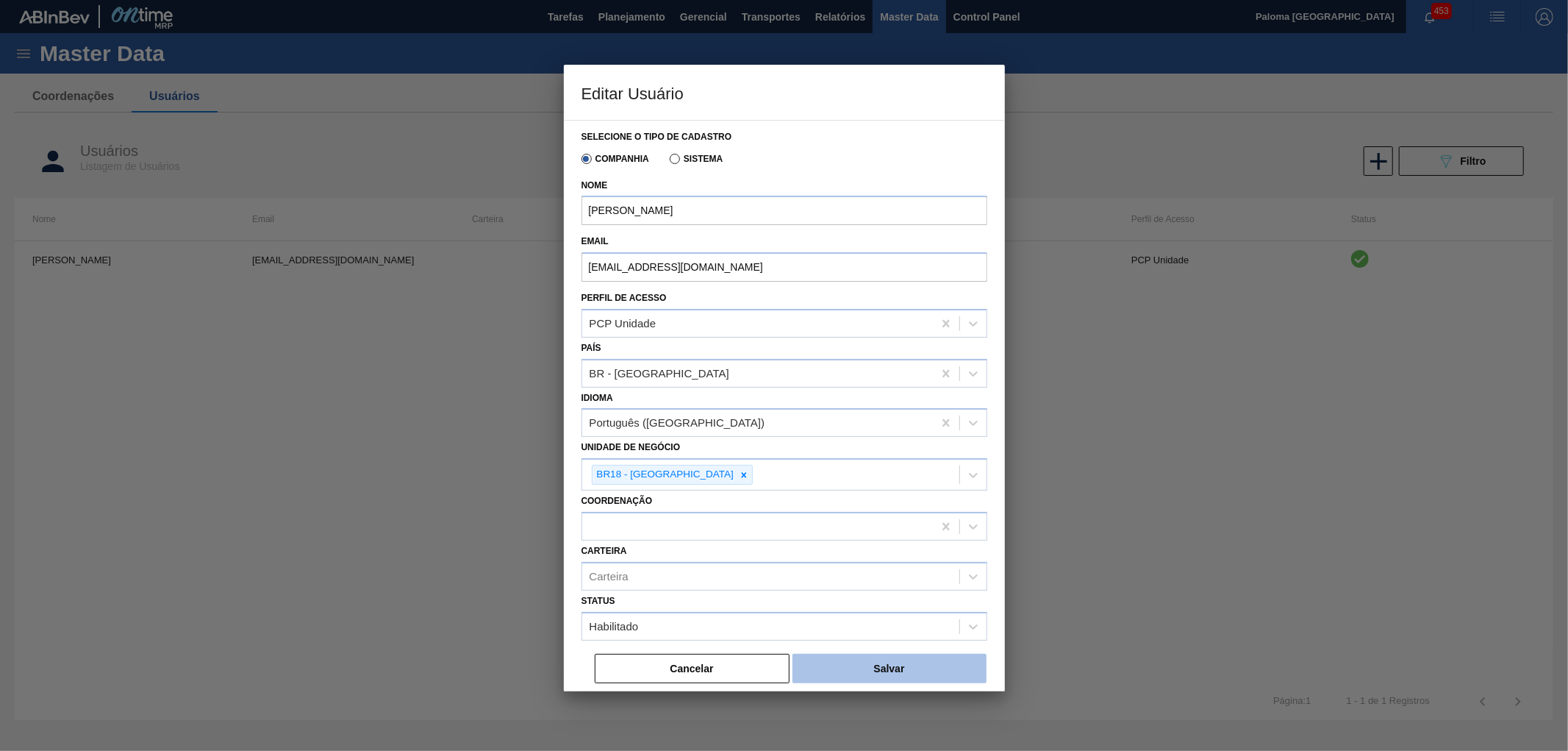
click at [835, 653] on button "Salvar" at bounding box center [889, 668] width 194 height 30
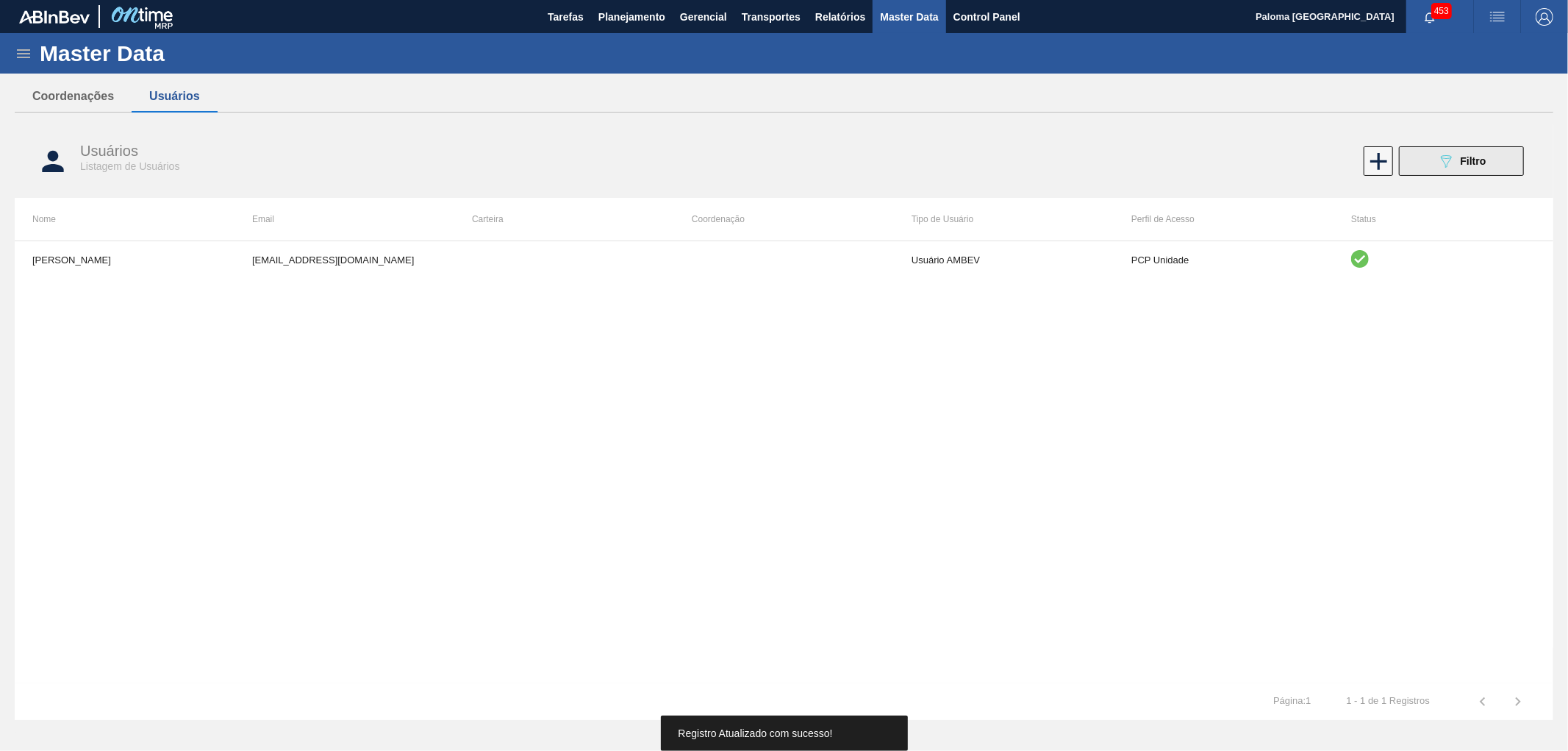
click at [1437, 168] on icon "089F7B8B-B2A5-4AFE-B5C0-19BA573D28AC" at bounding box center [1446, 161] width 18 height 18
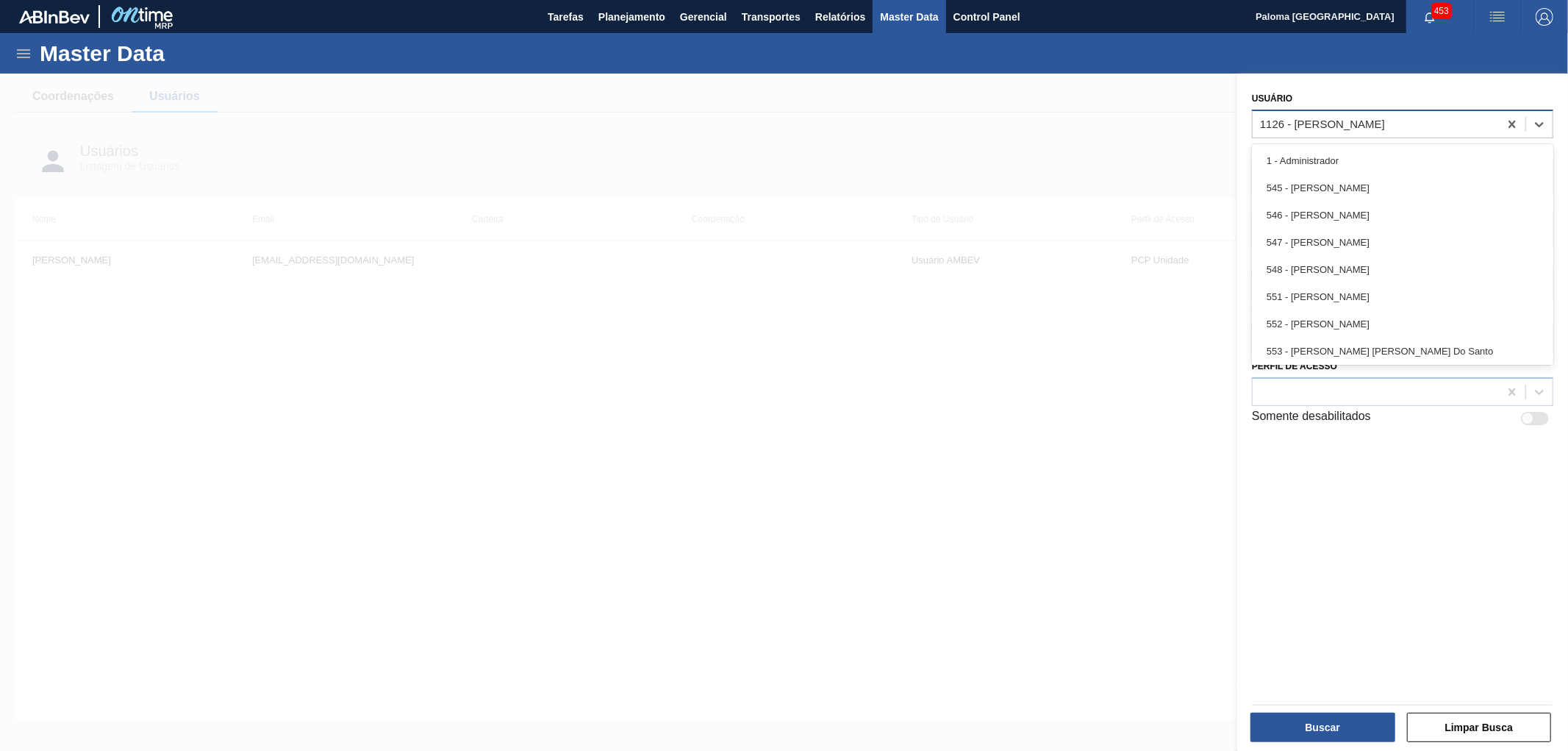
click at [1306, 126] on div "1126 - [PERSON_NAME]" at bounding box center [1322, 123] width 125 height 13
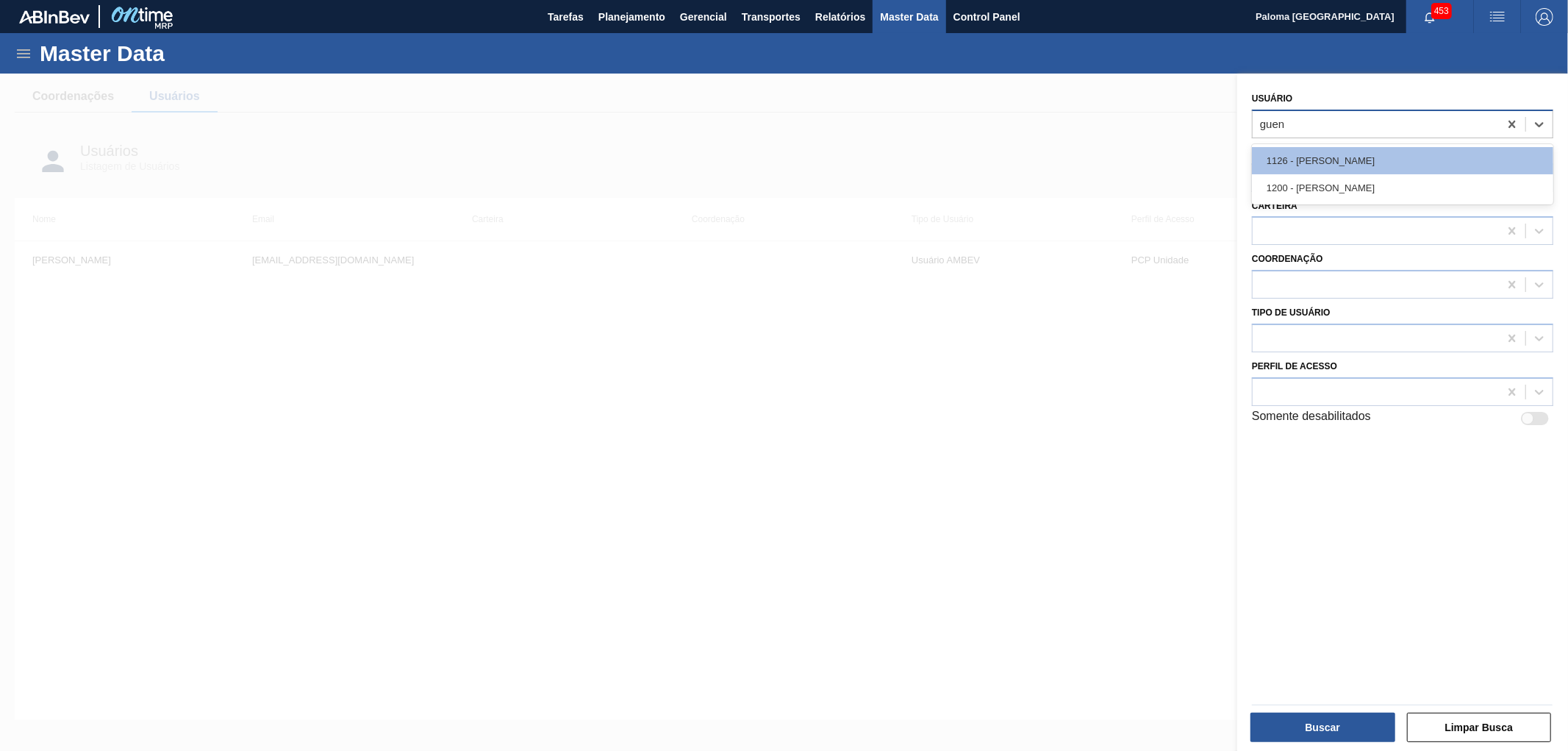
type input "guenz"
click at [1324, 181] on div "1200 - [PERSON_NAME]" at bounding box center [1402, 188] width 301 height 27
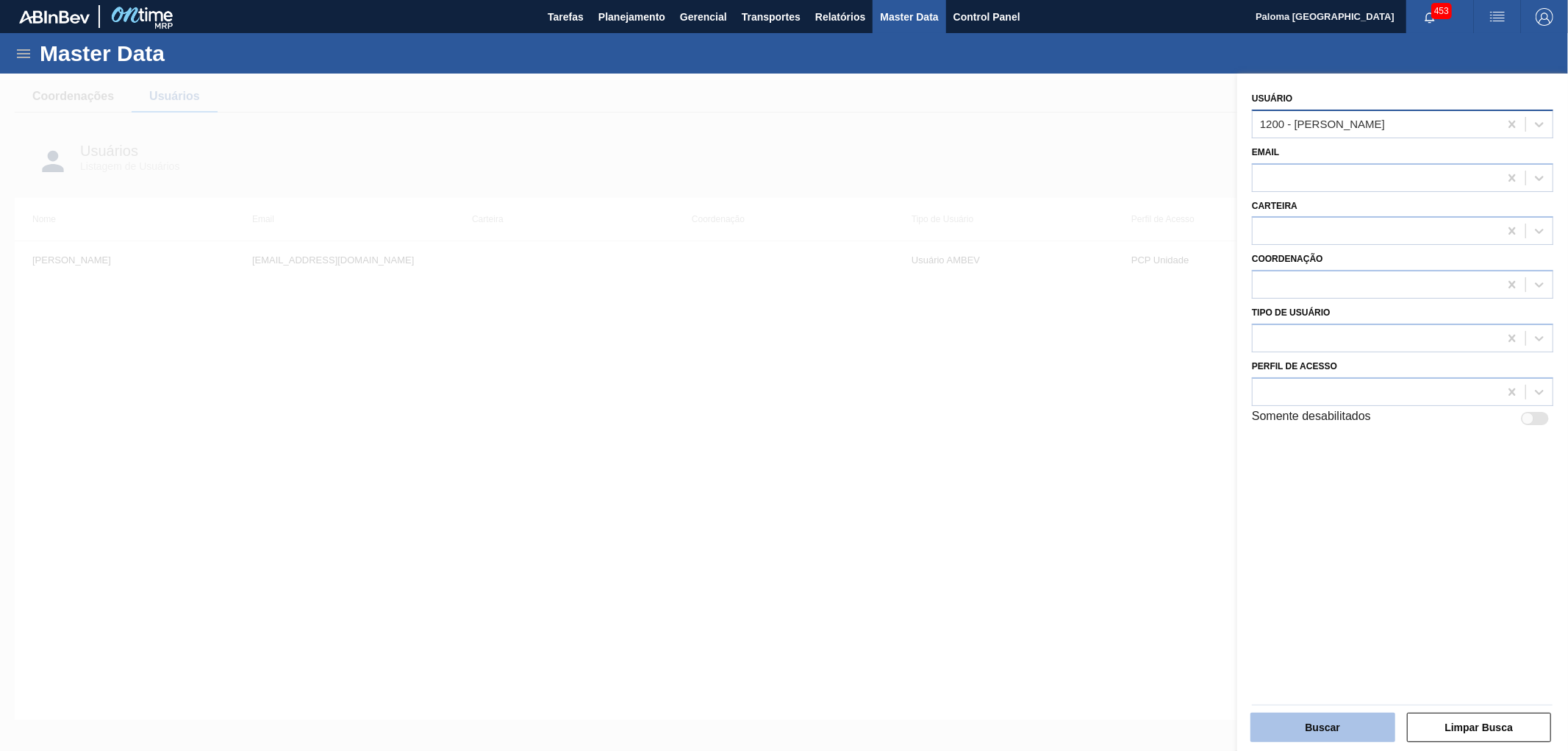
click at [1343, 721] on button "Buscar" at bounding box center [1323, 727] width 145 height 30
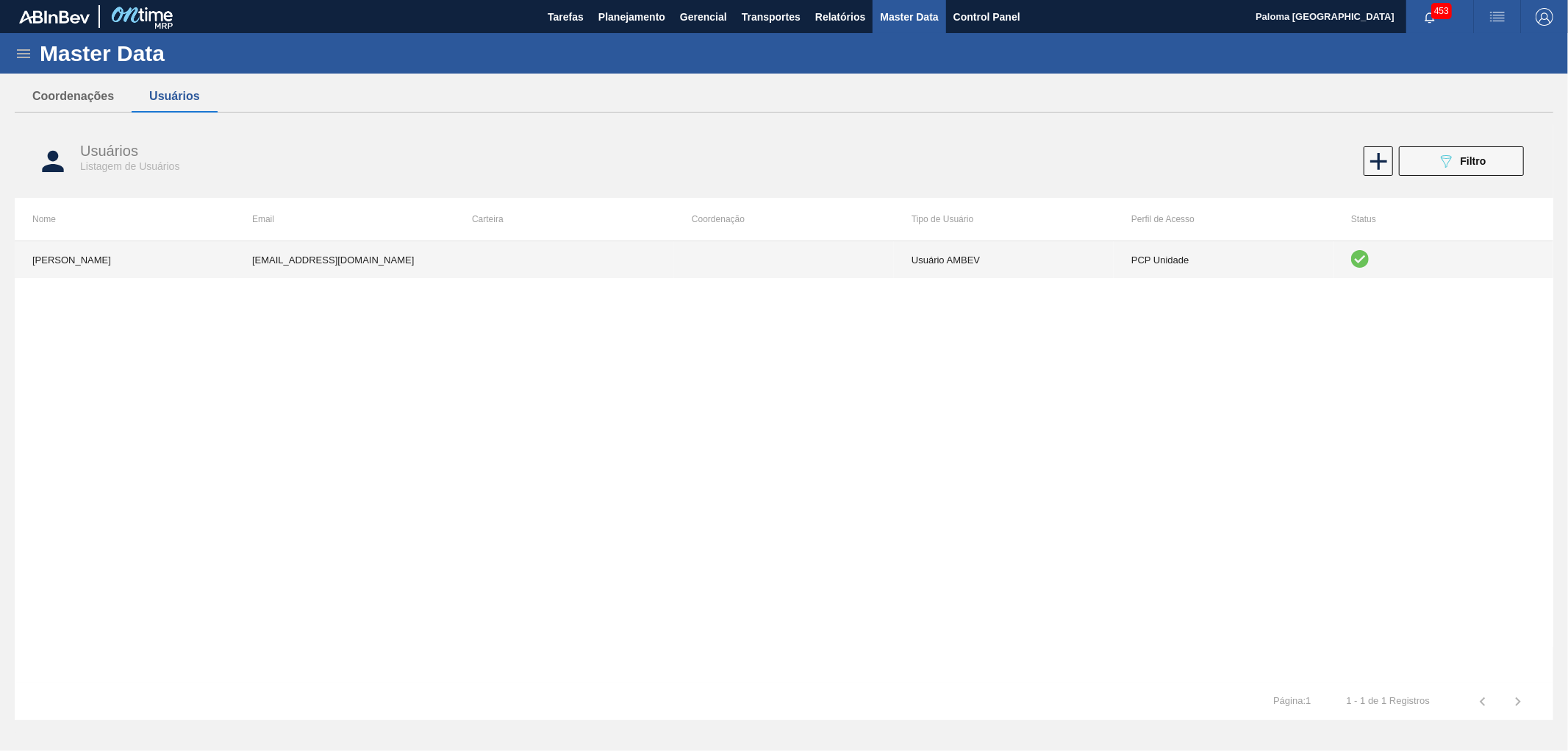
click at [1349, 262] on td at bounding box center [1443, 259] width 219 height 37
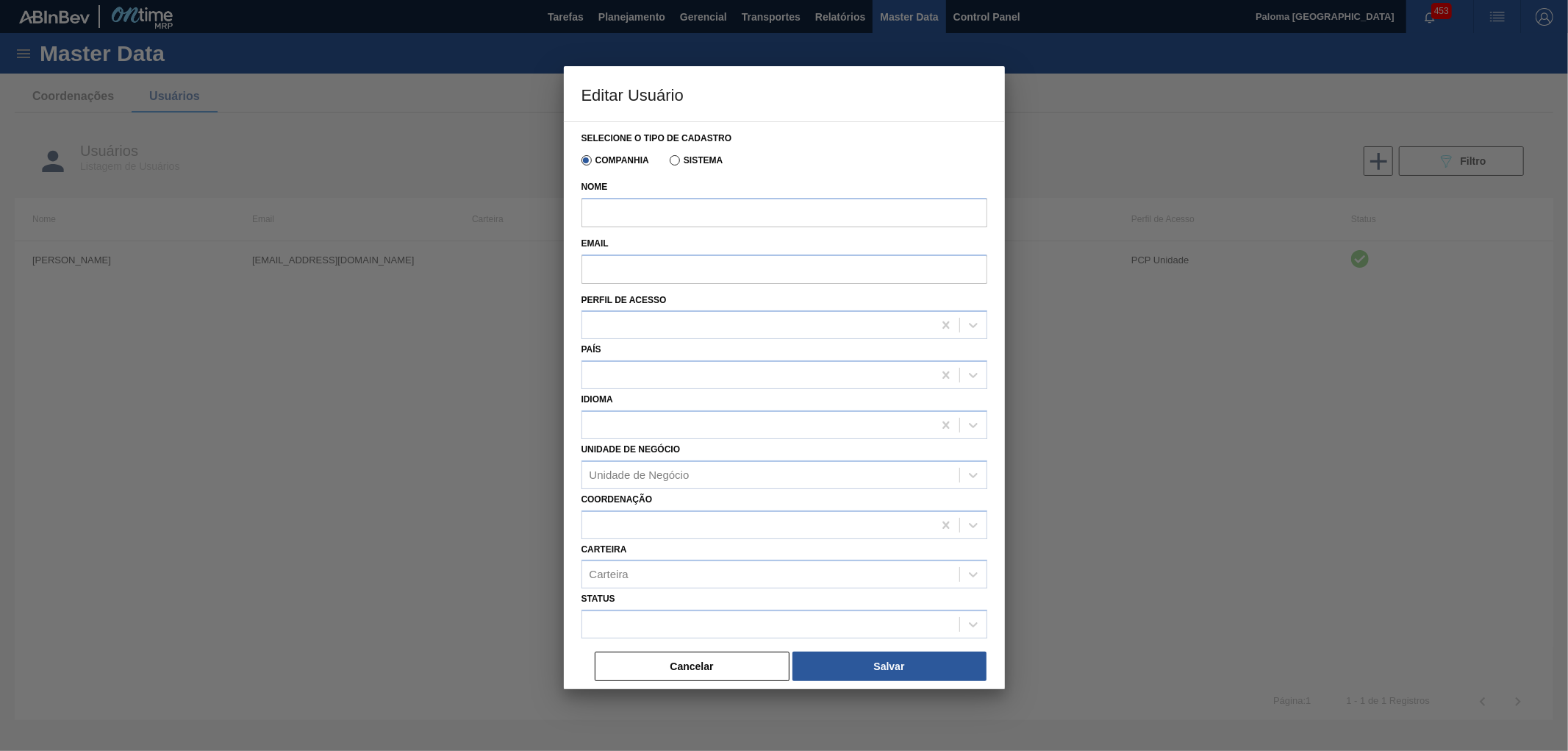
type input "[PERSON_NAME]"
type input "[EMAIL_ADDRESS][DOMAIN_NAME]"
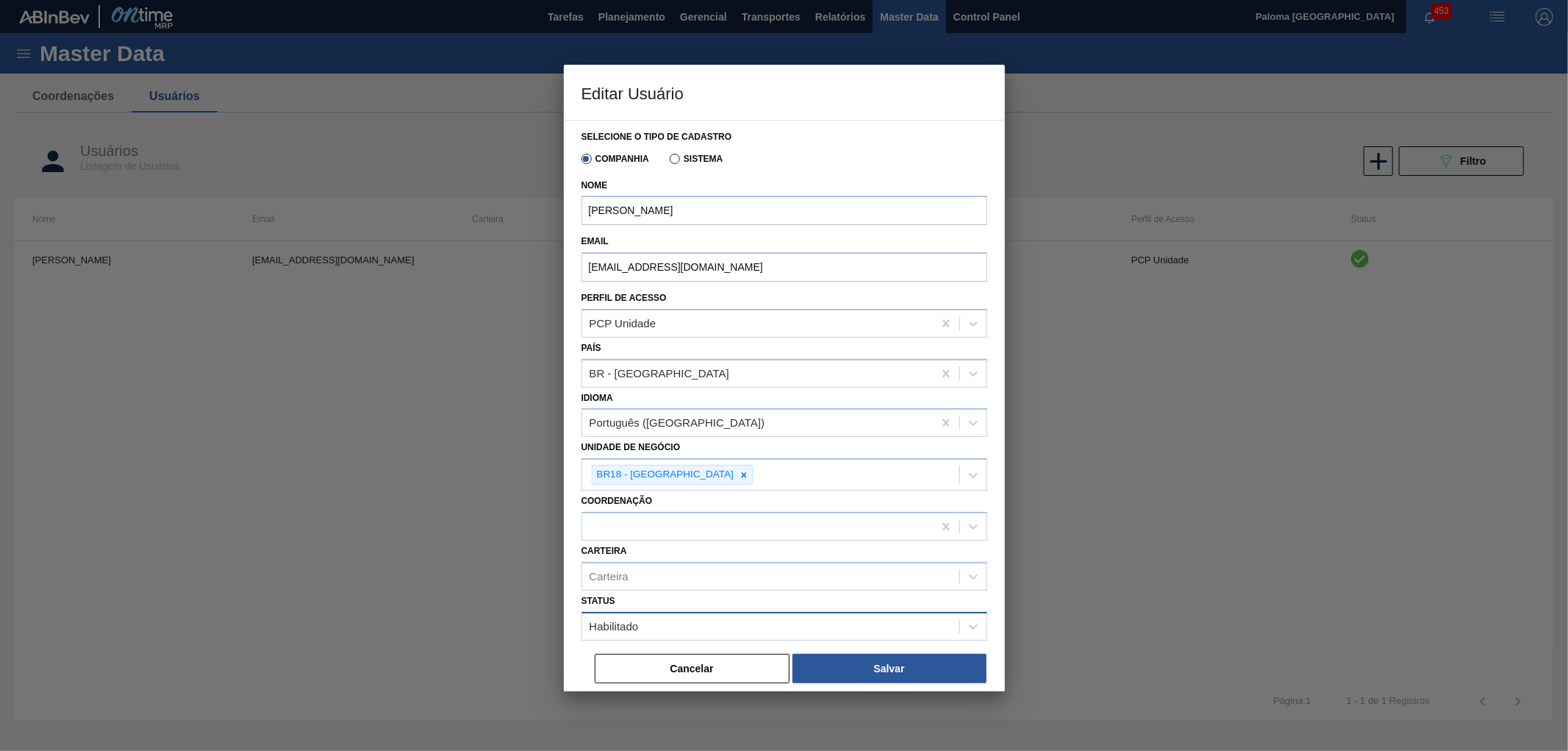
click at [907, 621] on div "Habilitado" at bounding box center [771, 626] width 377 height 21
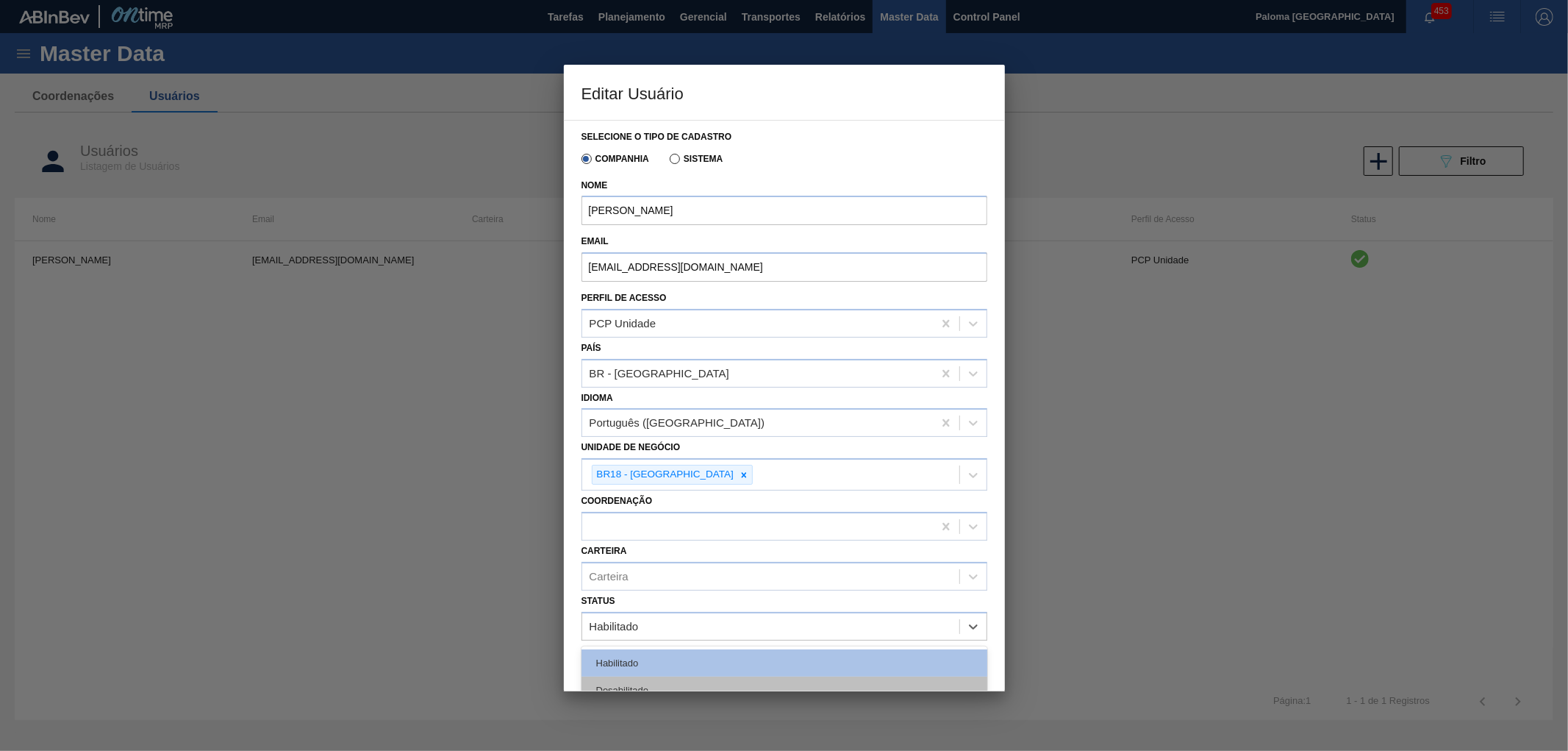
click at [731, 676] on div "Desabilitado" at bounding box center [784, 690] width 406 height 27
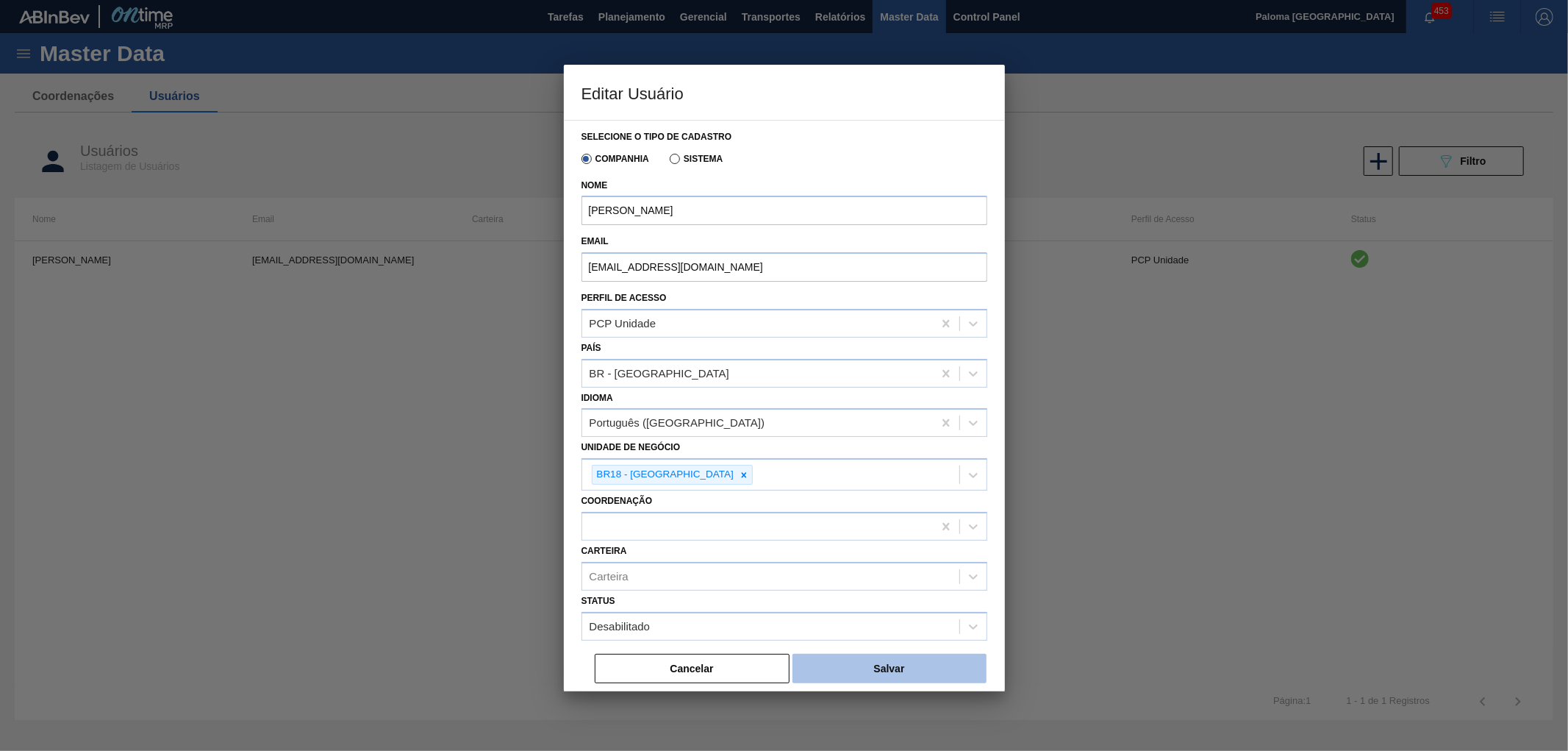
click at [834, 659] on button "Salvar" at bounding box center [889, 668] width 194 height 30
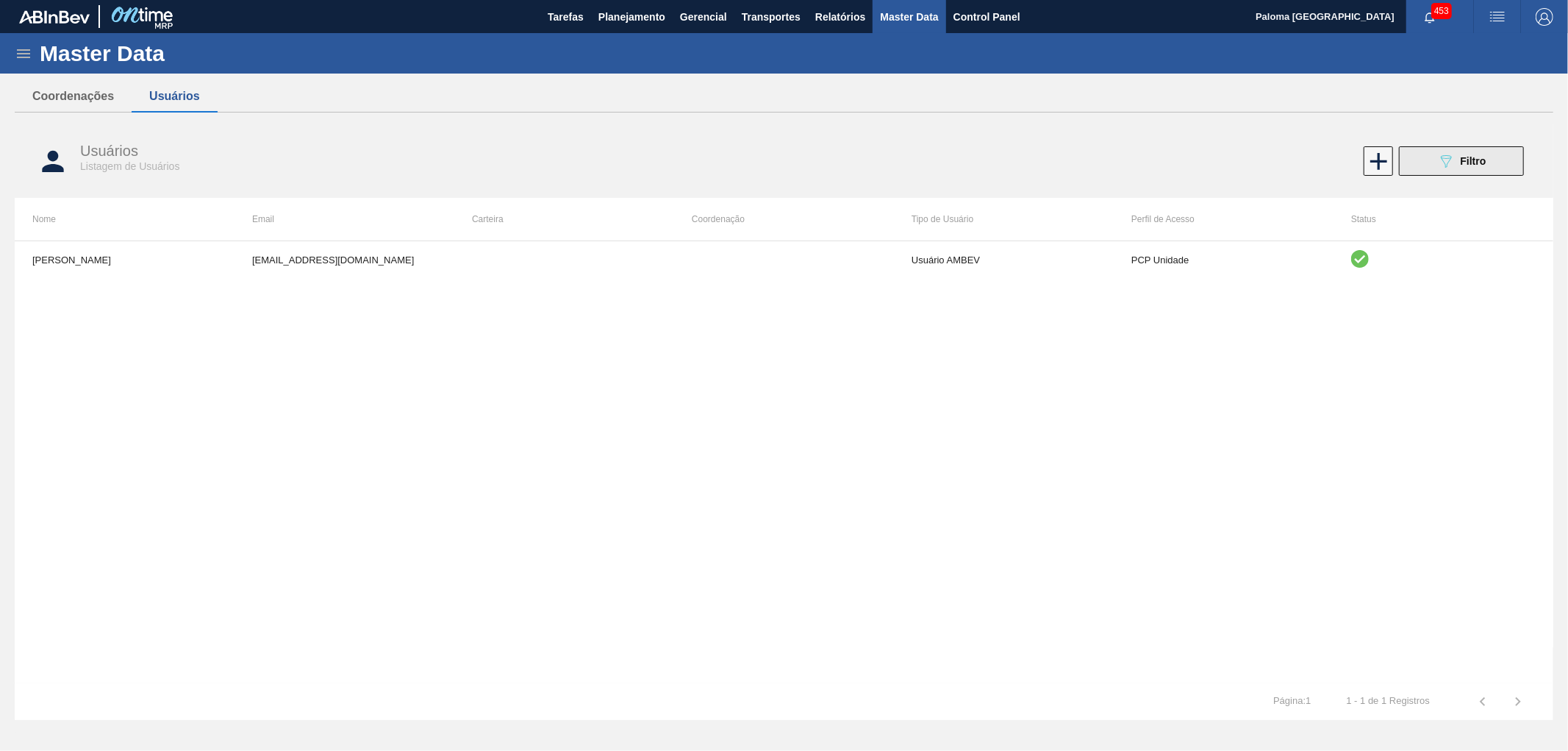
click at [1465, 157] on span "Filtro" at bounding box center [1473, 161] width 26 height 12
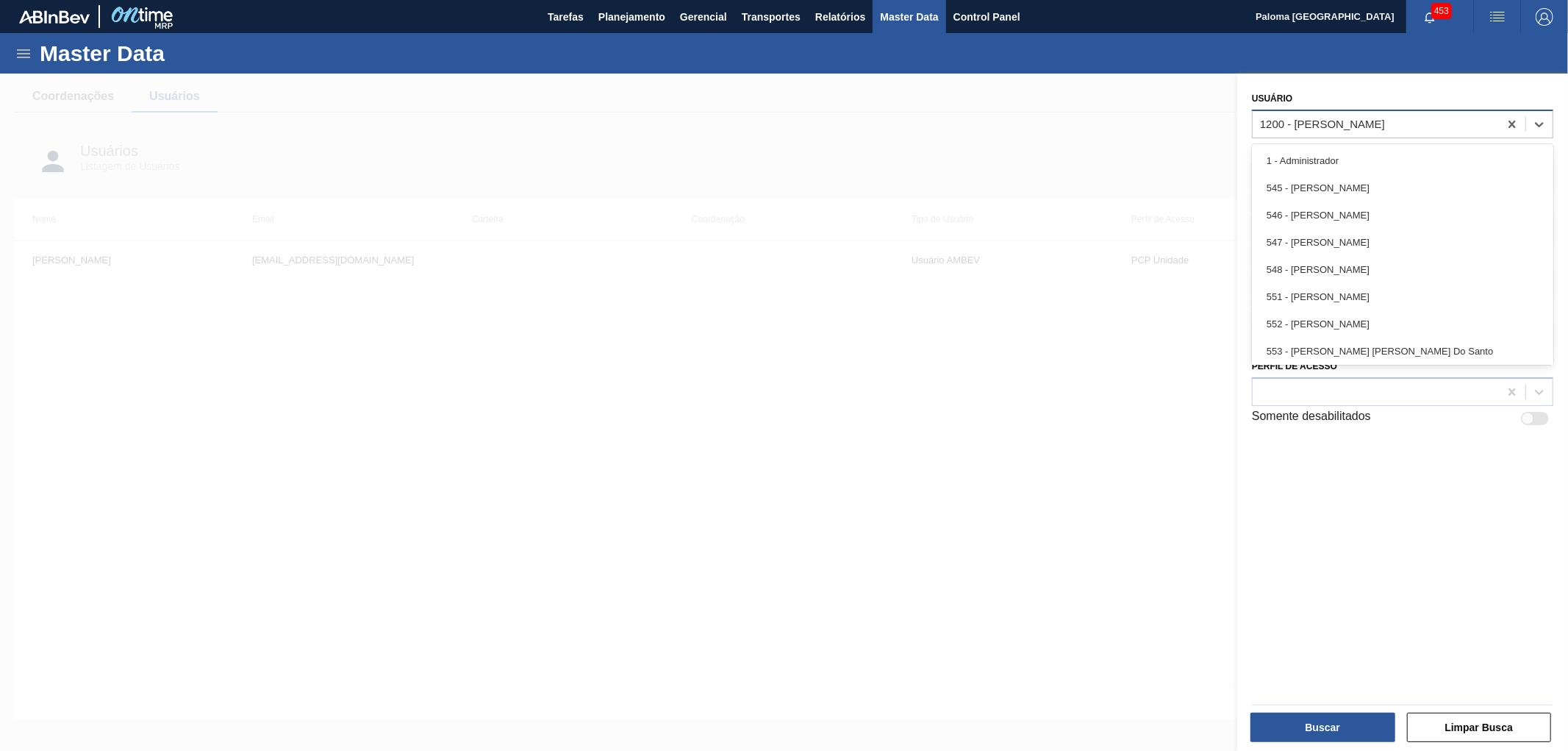
click at [1358, 120] on div "1200 - [PERSON_NAME]" at bounding box center [1322, 123] width 125 height 13
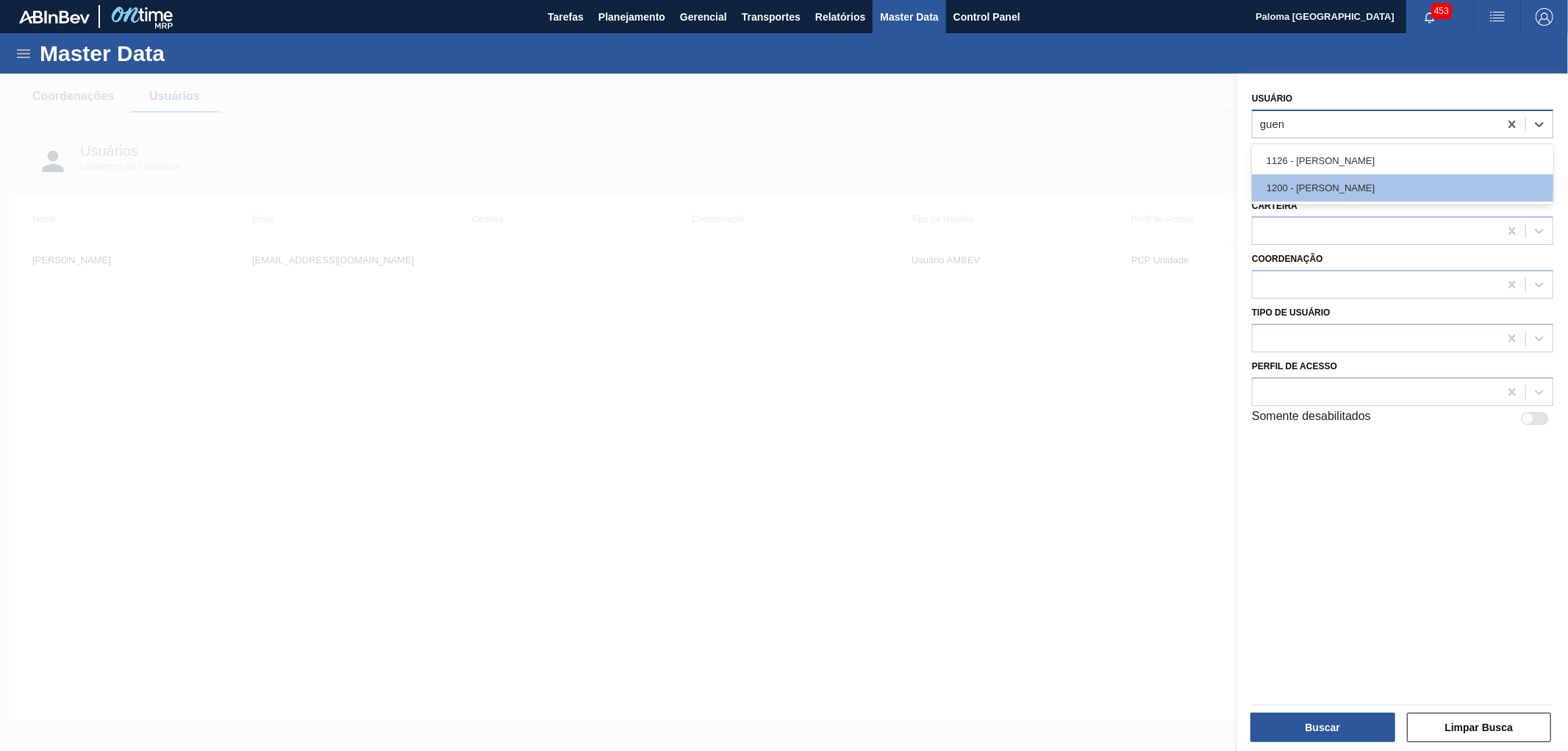
type input "guenz"
click at [1354, 160] on div "1126 - [PERSON_NAME]" at bounding box center [1402, 160] width 301 height 27
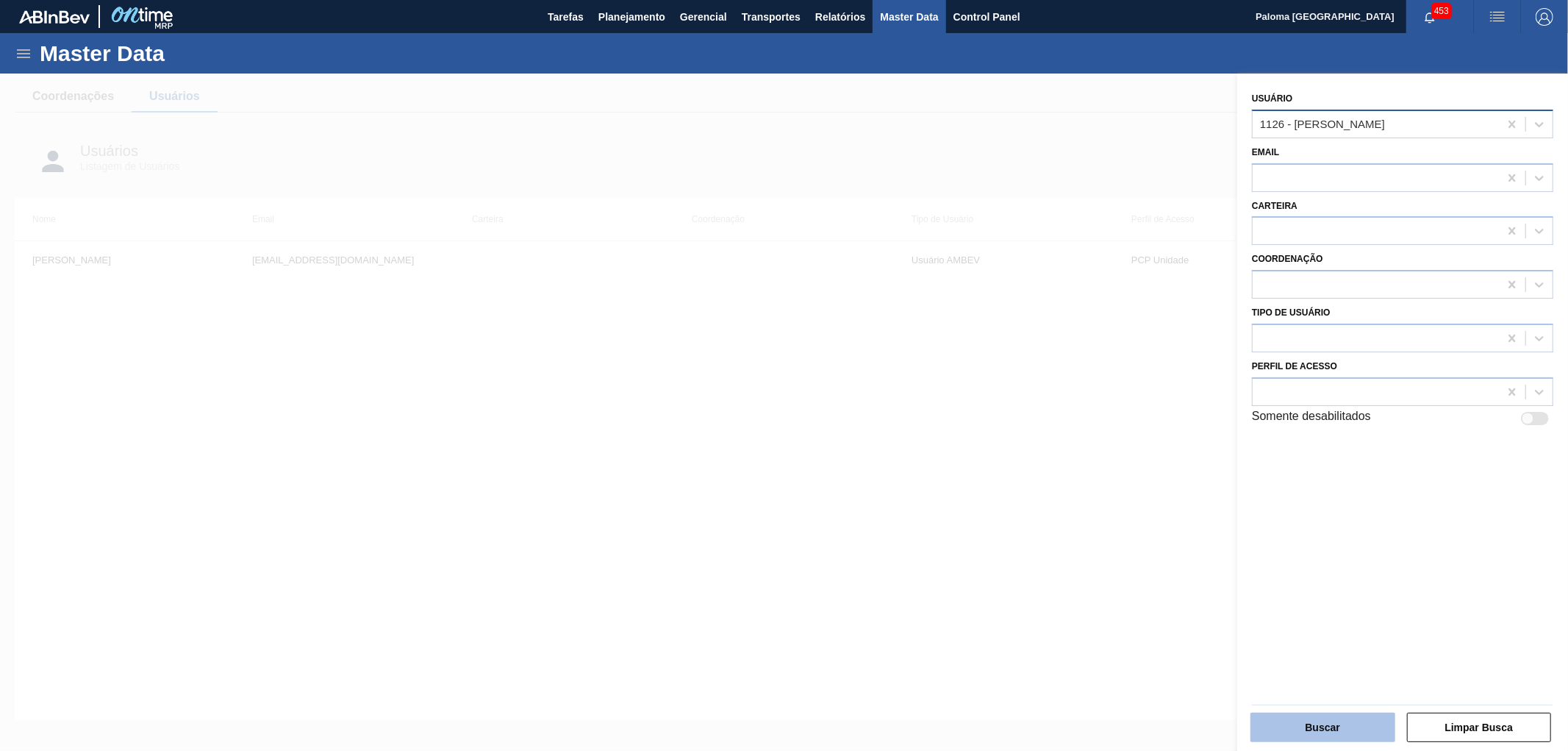
click at [1279, 716] on button "Buscar" at bounding box center [1323, 727] width 145 height 30
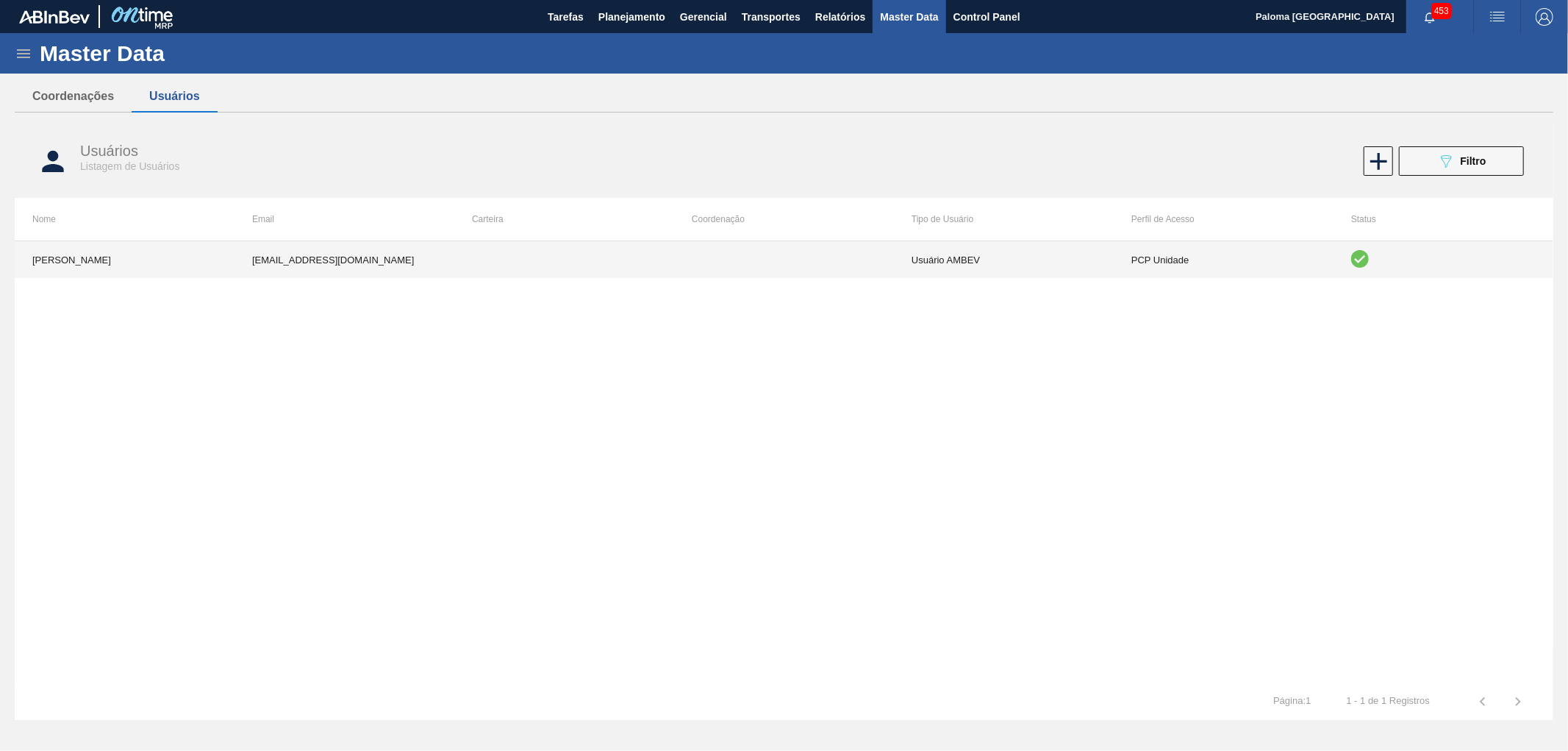
click at [1032, 265] on td "Usuário AMBEV" at bounding box center [1003, 259] width 219 height 37
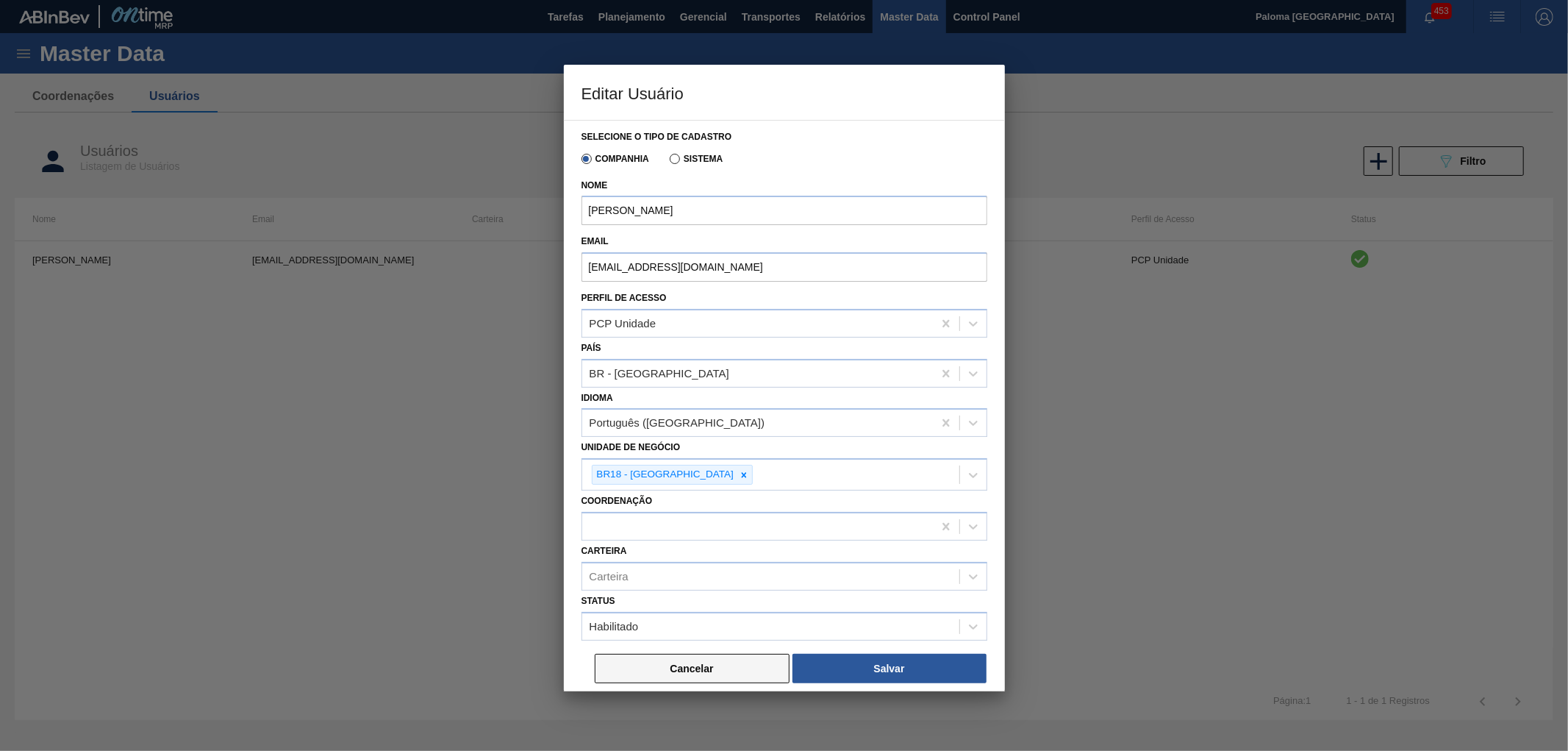
click at [702, 670] on button "Cancelar" at bounding box center [692, 668] width 195 height 30
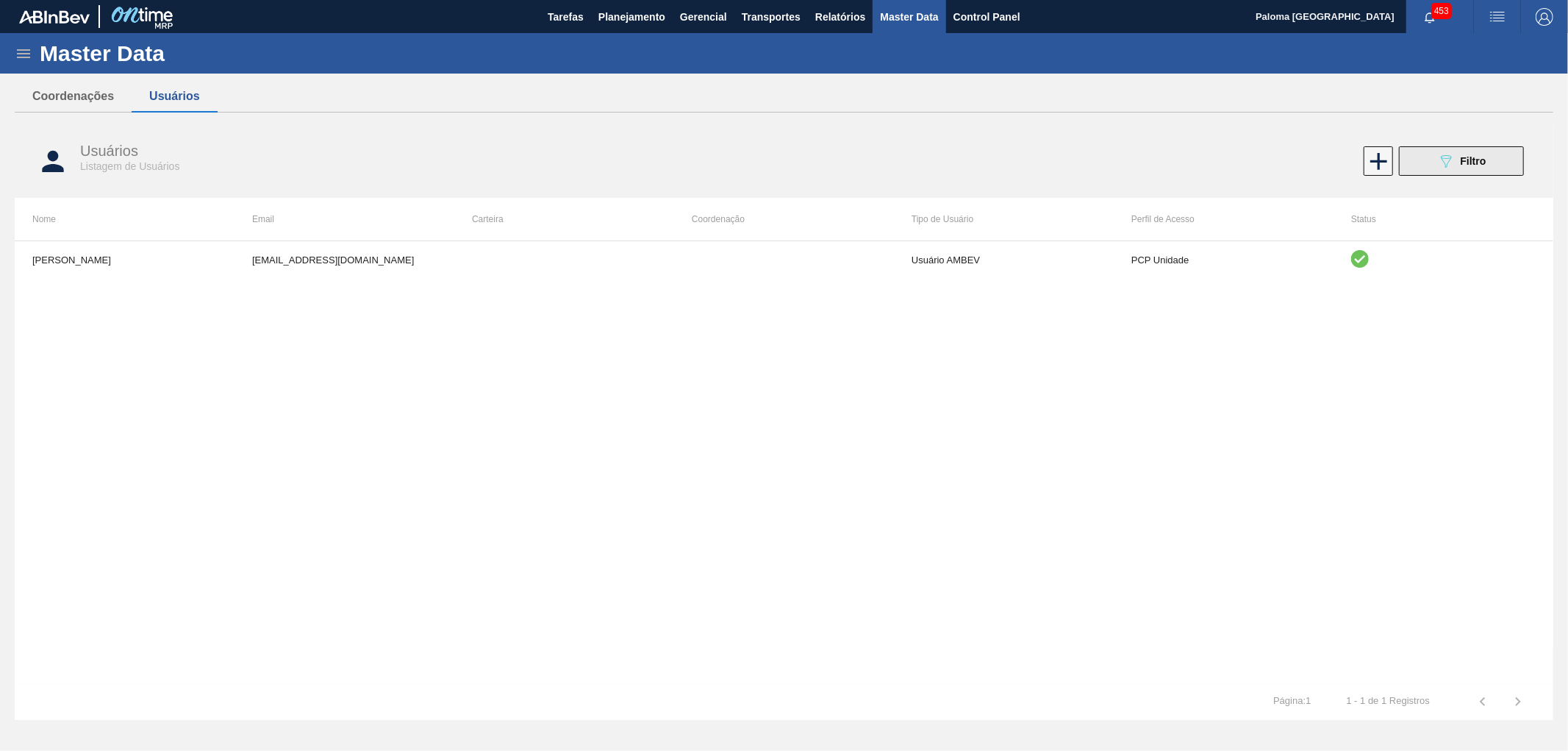
click at [1412, 166] on button "089F7B8B-B2A5-4AFE-B5C0-19BA573D28AC Filtro" at bounding box center [1461, 161] width 125 height 30
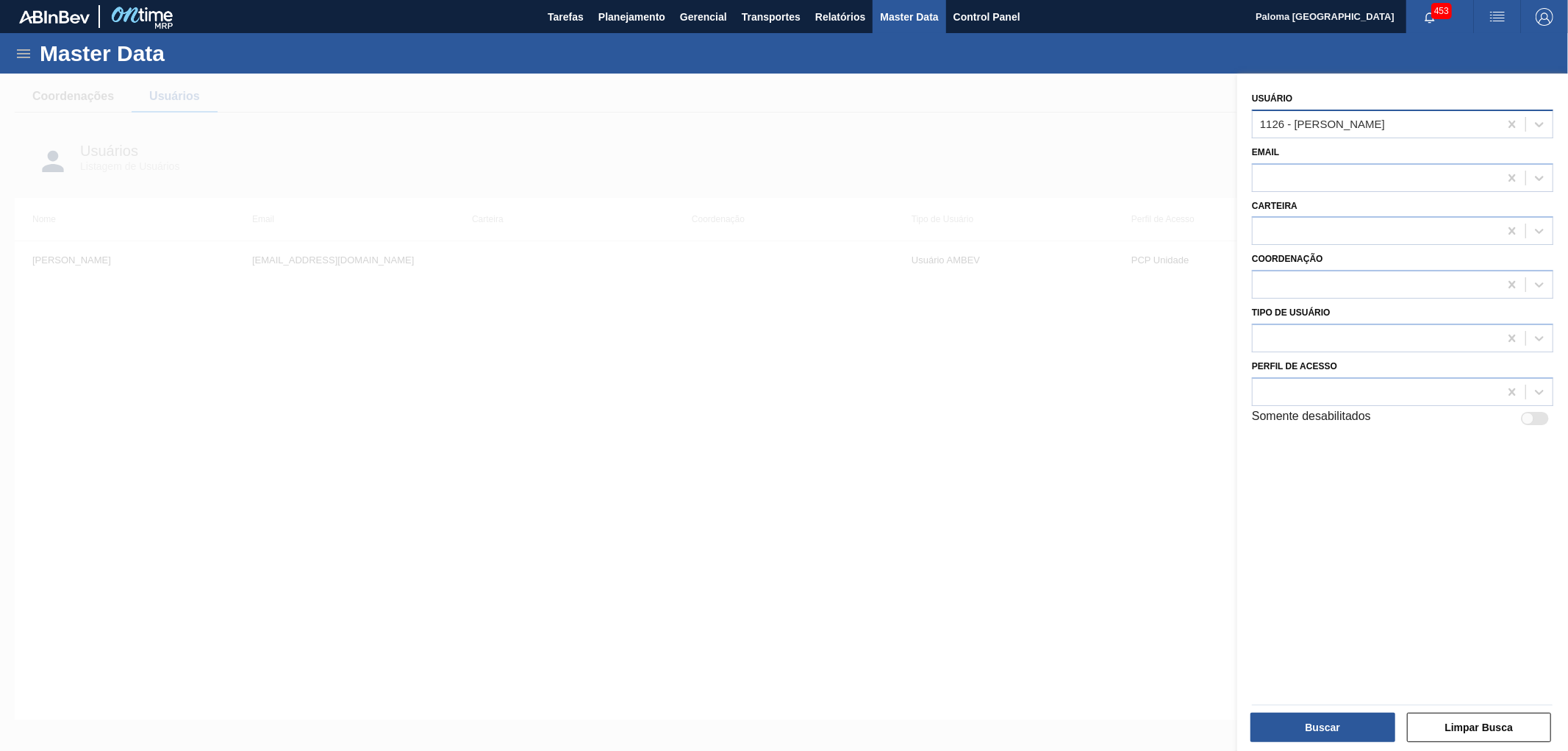
click at [1289, 127] on div "1126 - [PERSON_NAME]" at bounding box center [1322, 123] width 125 height 13
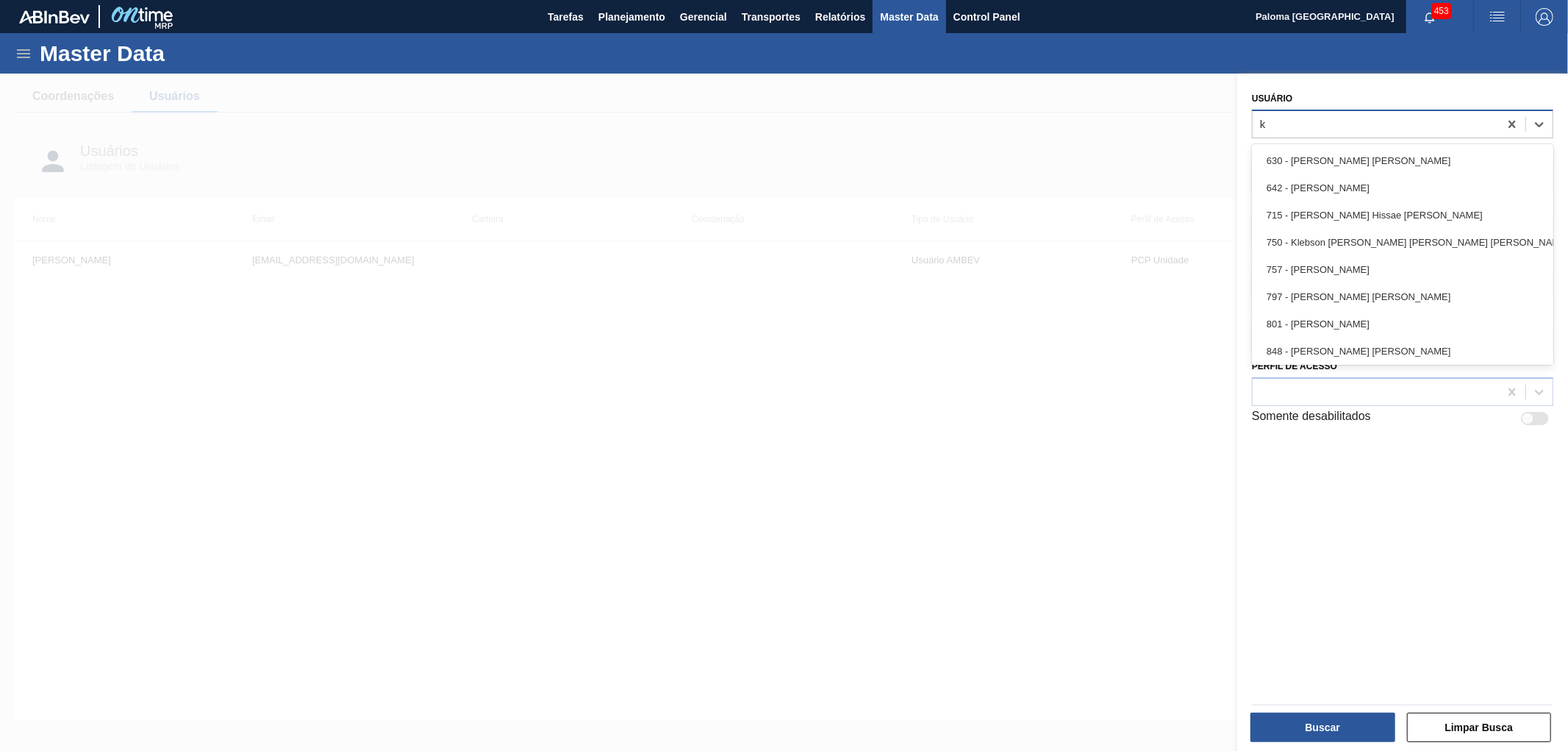
type input "kl"
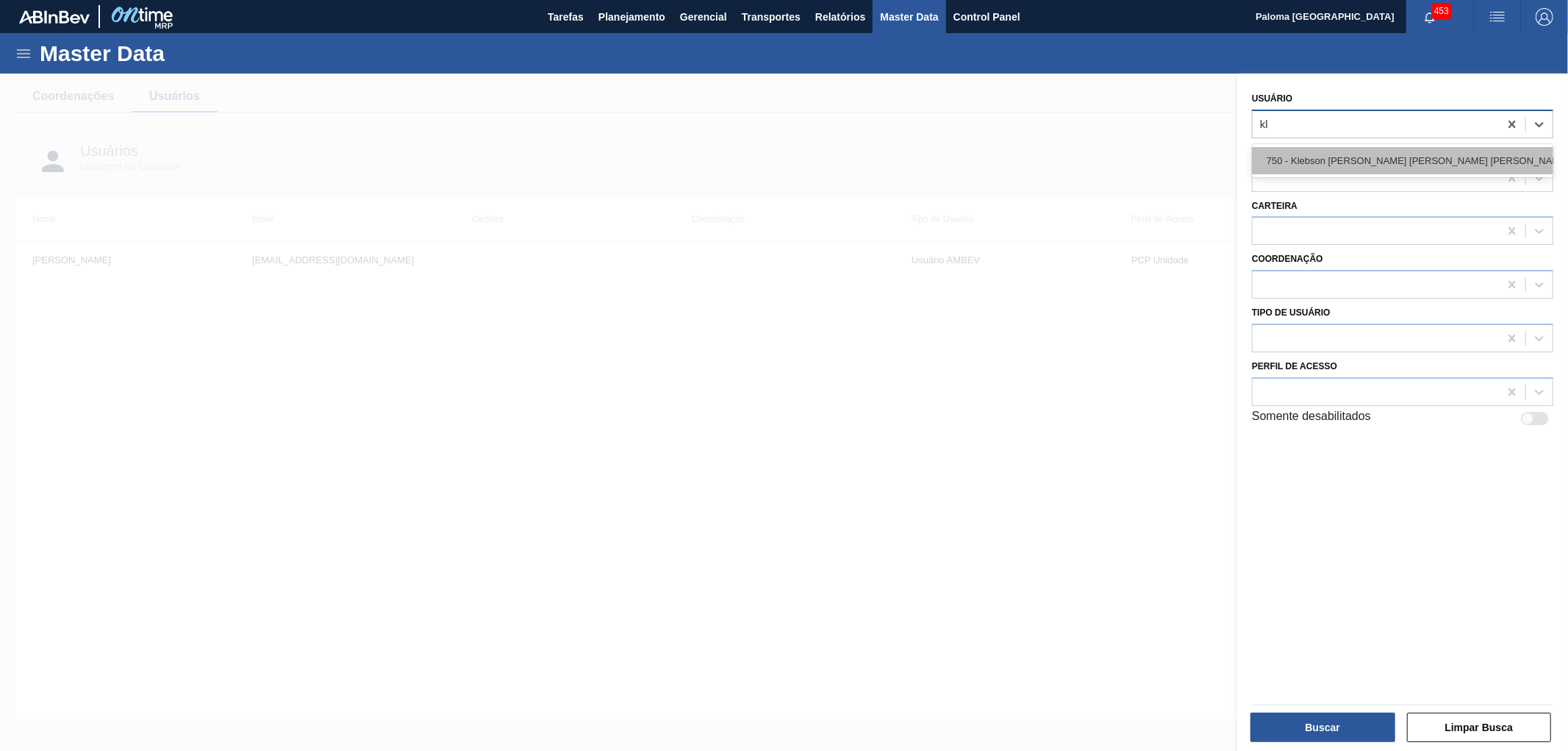
click at [1295, 151] on div "750 - Klebson [PERSON_NAME] [PERSON_NAME] [PERSON_NAME]" at bounding box center [1402, 160] width 301 height 27
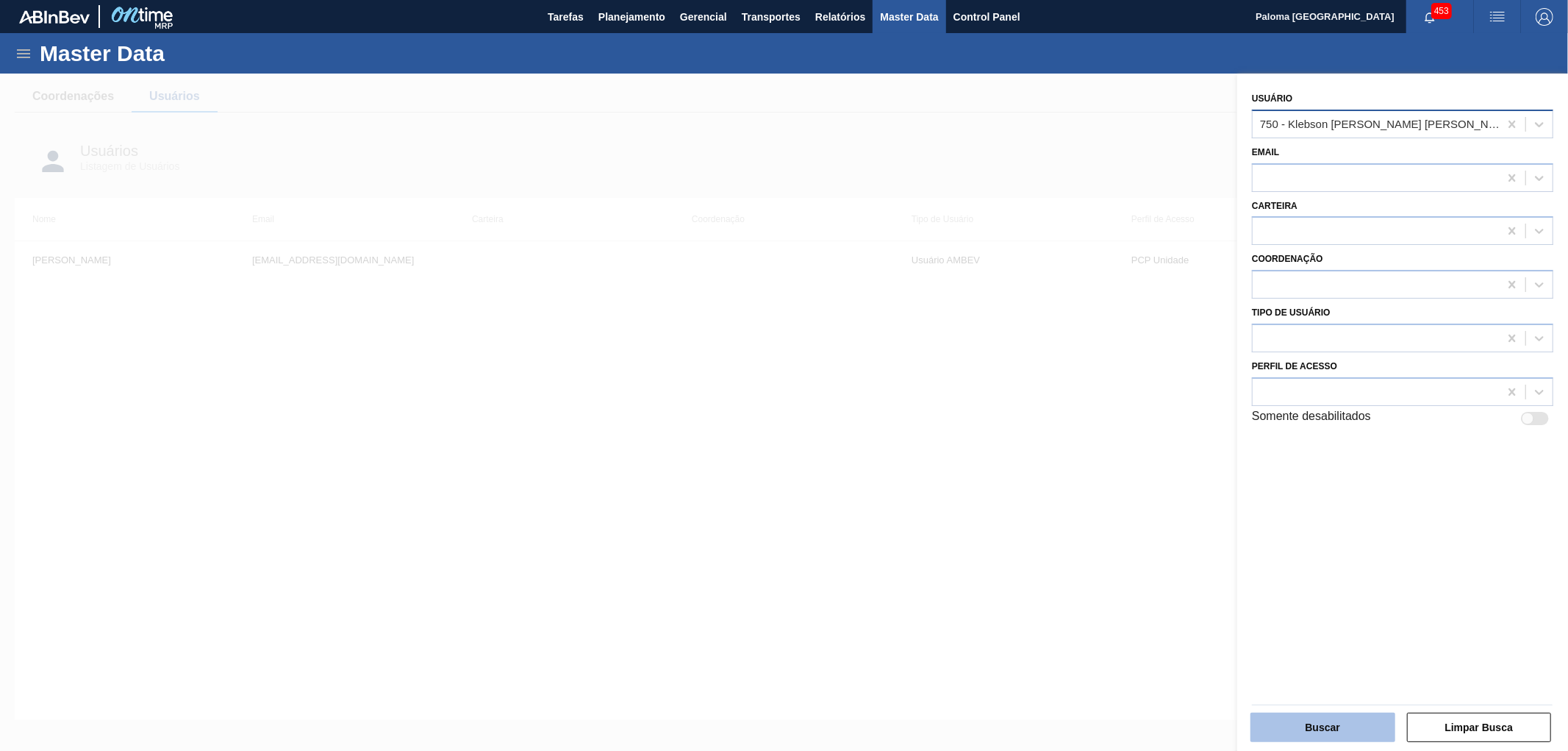
click at [1309, 725] on button "Buscar" at bounding box center [1323, 727] width 145 height 30
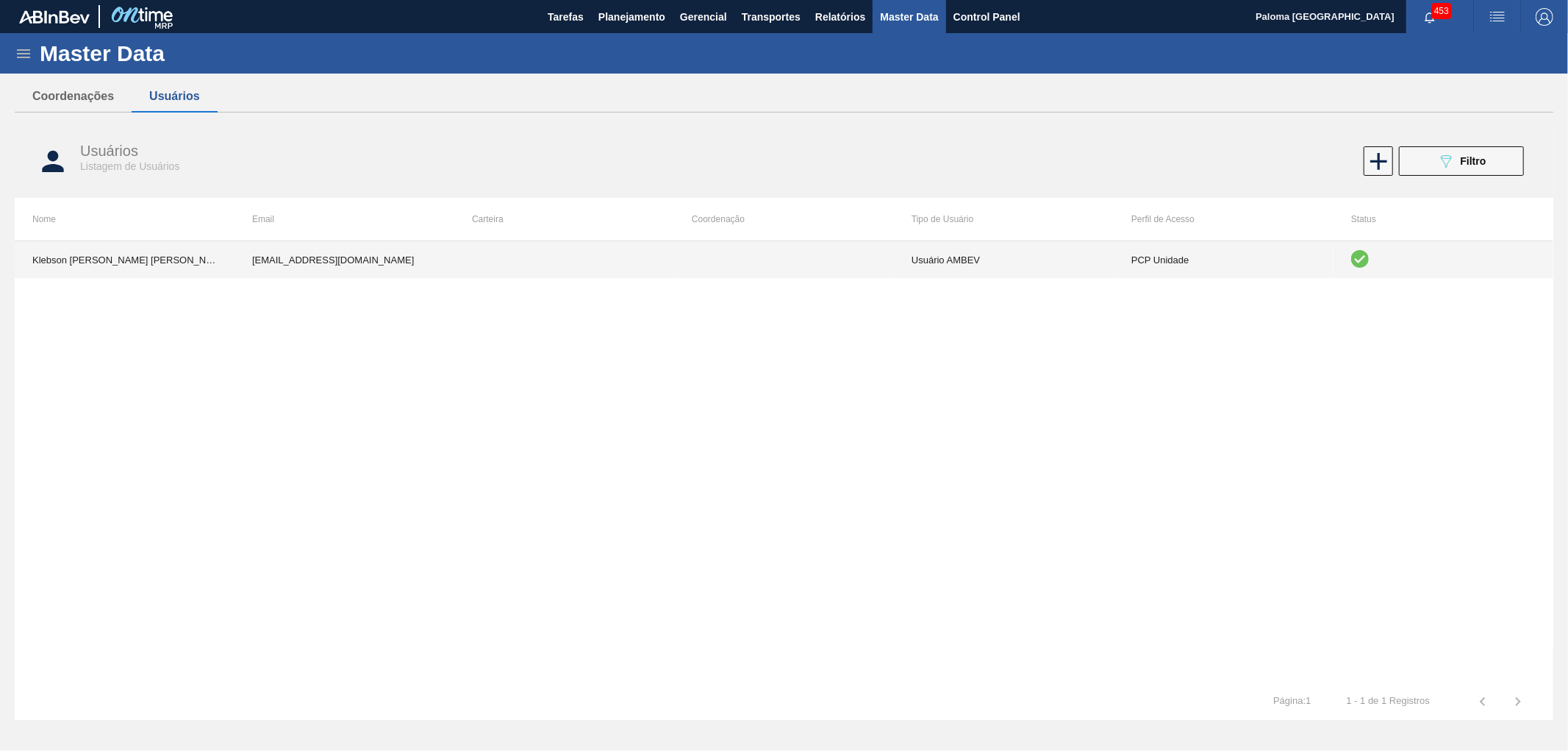
click at [1043, 272] on td "Usuário AMBEV" at bounding box center [1003, 259] width 219 height 37
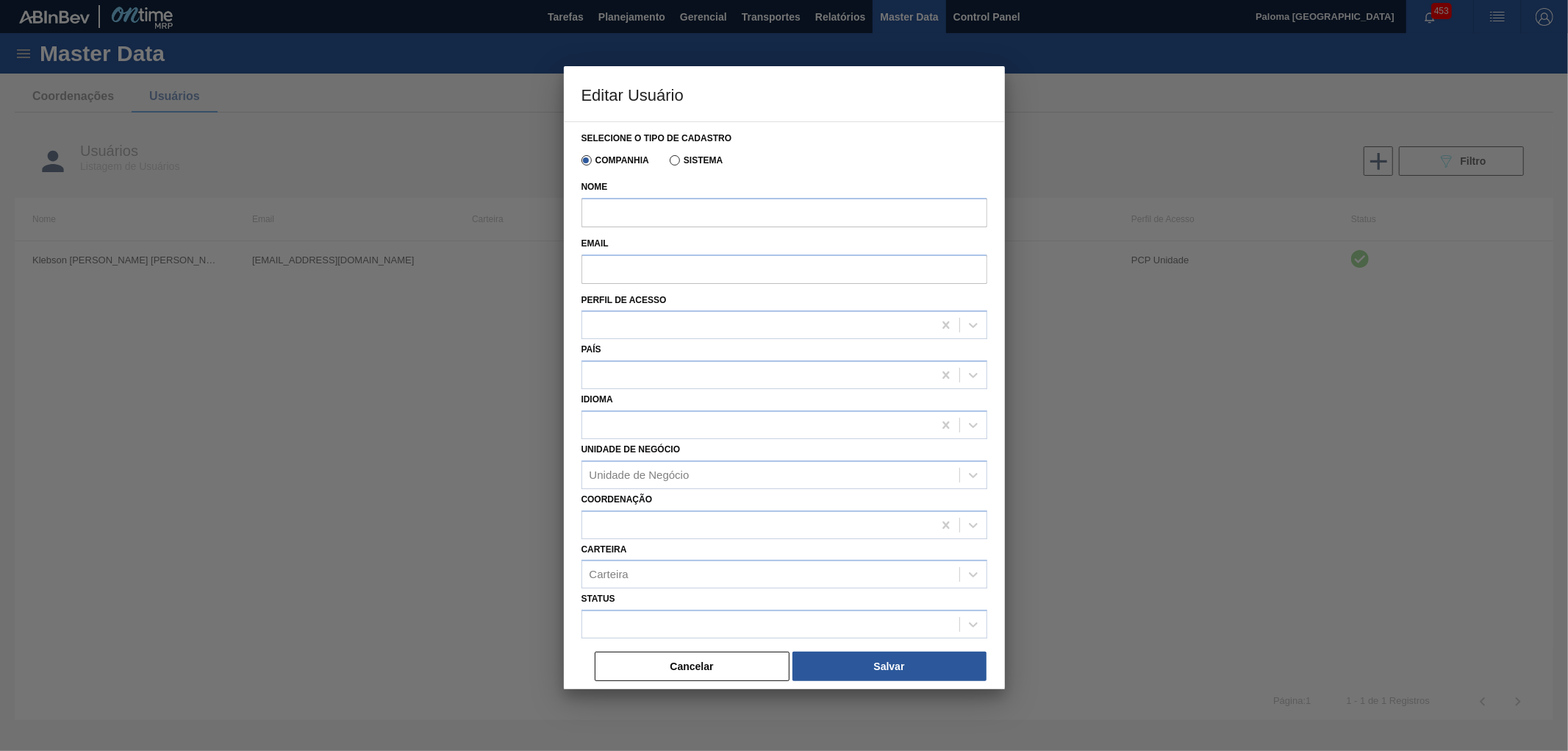
type input "Klebson [PERSON_NAME] [PERSON_NAME] [PERSON_NAME]"
type input "[EMAIL_ADDRESS][DOMAIN_NAME]"
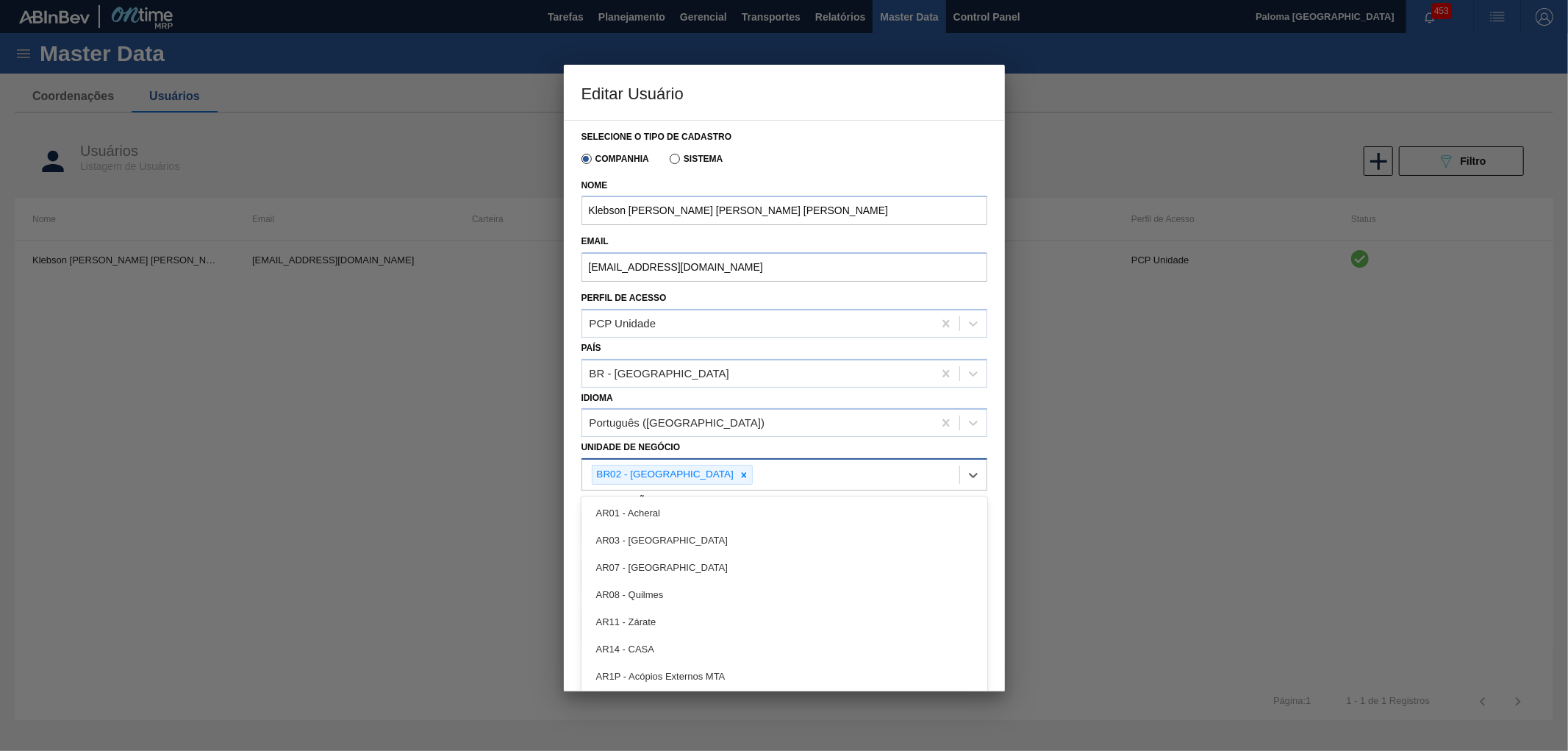
click at [729, 473] on div "BR02 - [GEOGRAPHIC_DATA]" at bounding box center [771, 475] width 377 height 30
type Negócio "tere"
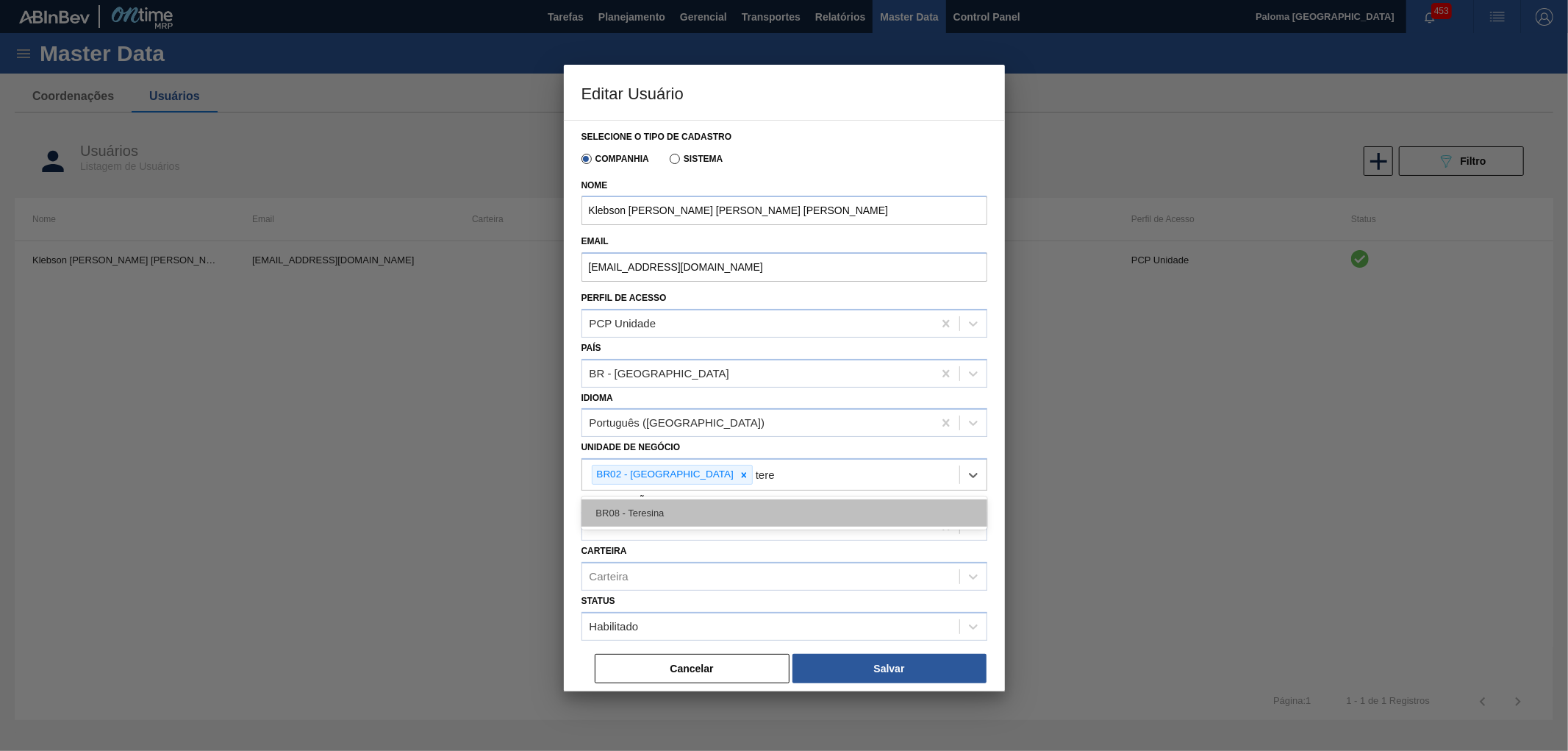
click at [706, 503] on div "BR08 - Teresina" at bounding box center [784, 513] width 406 height 27
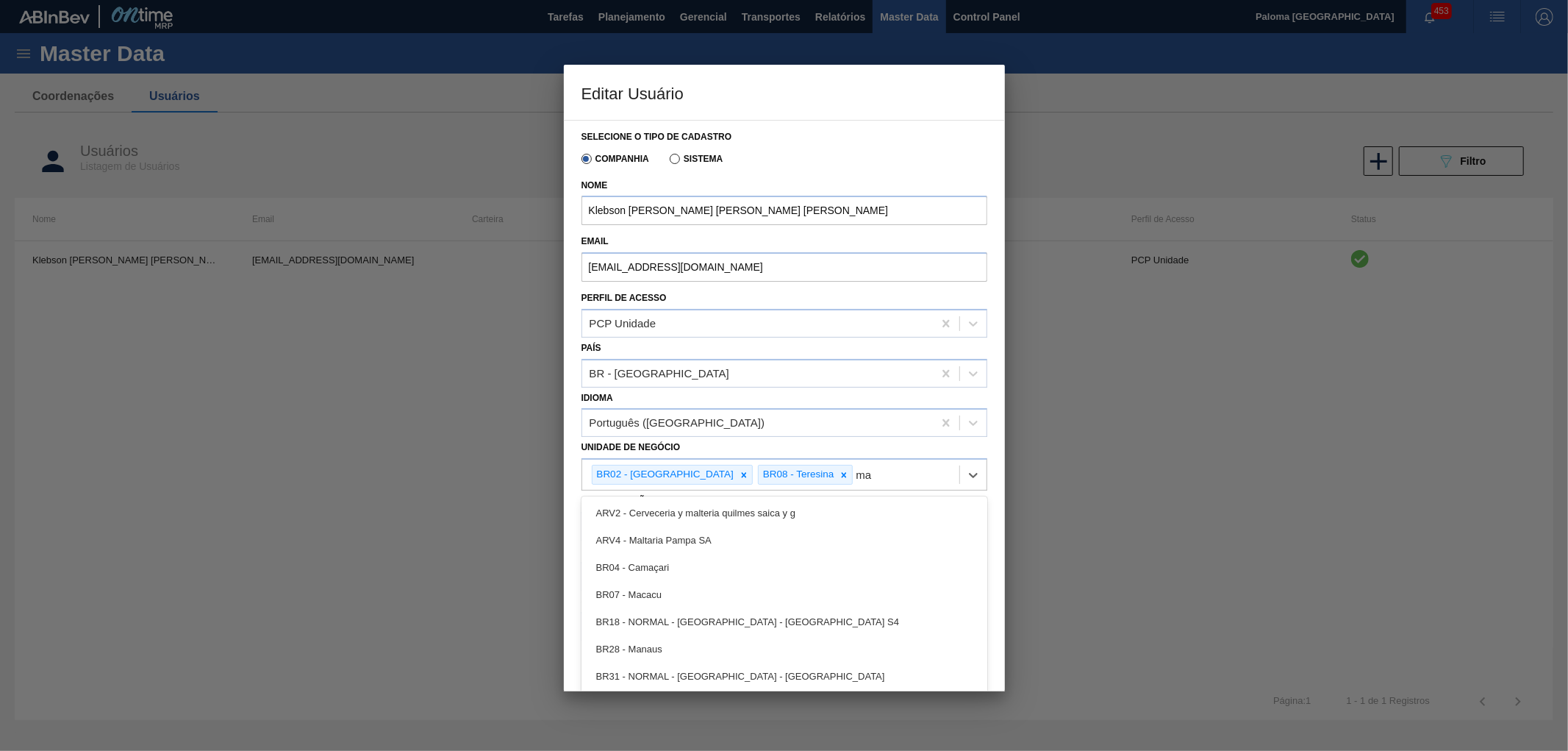
type Negócio "m"
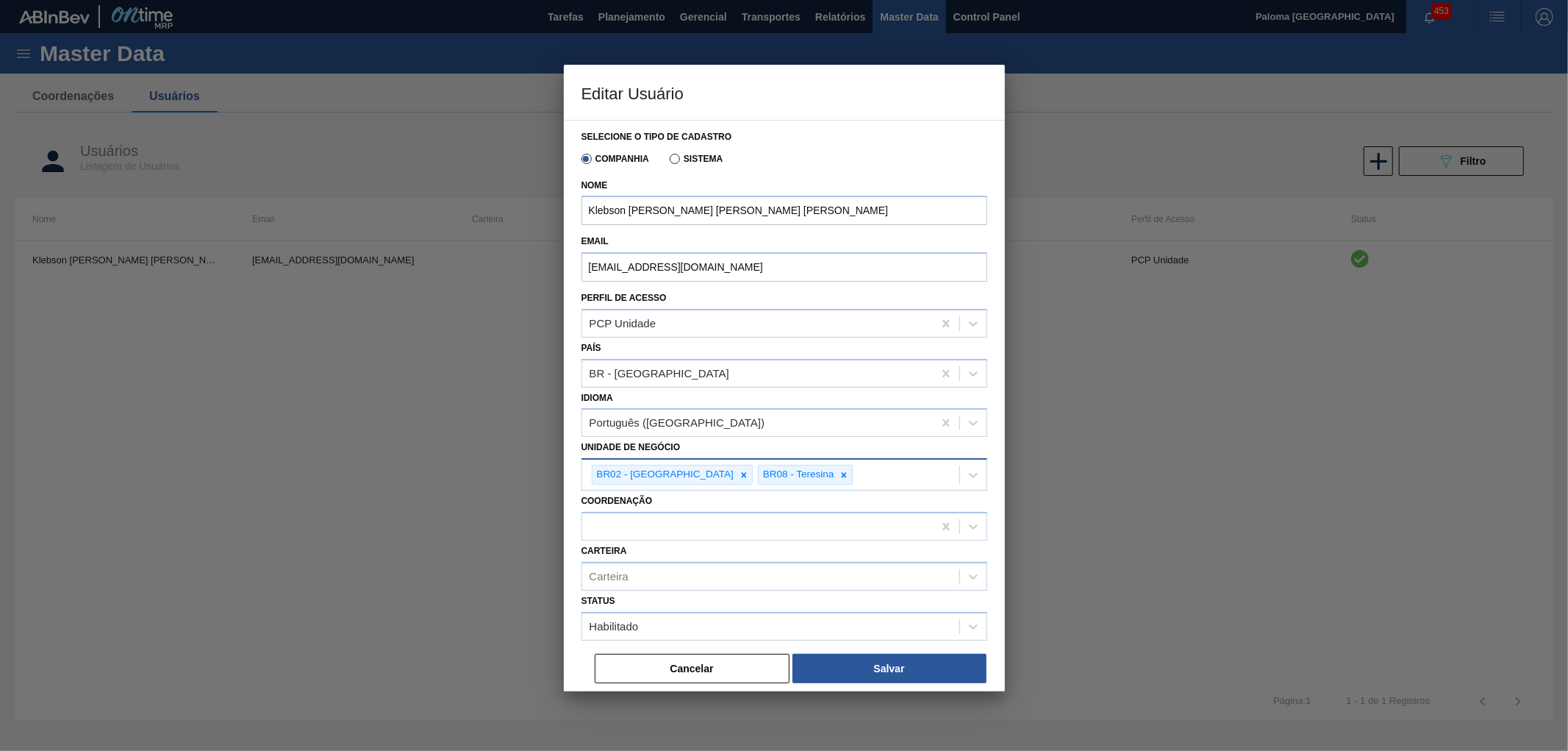
click at [834, 471] on div "BR02 - Sergipe BR08 - Teresina" at bounding box center [771, 475] width 377 height 30
type Negócio "m"
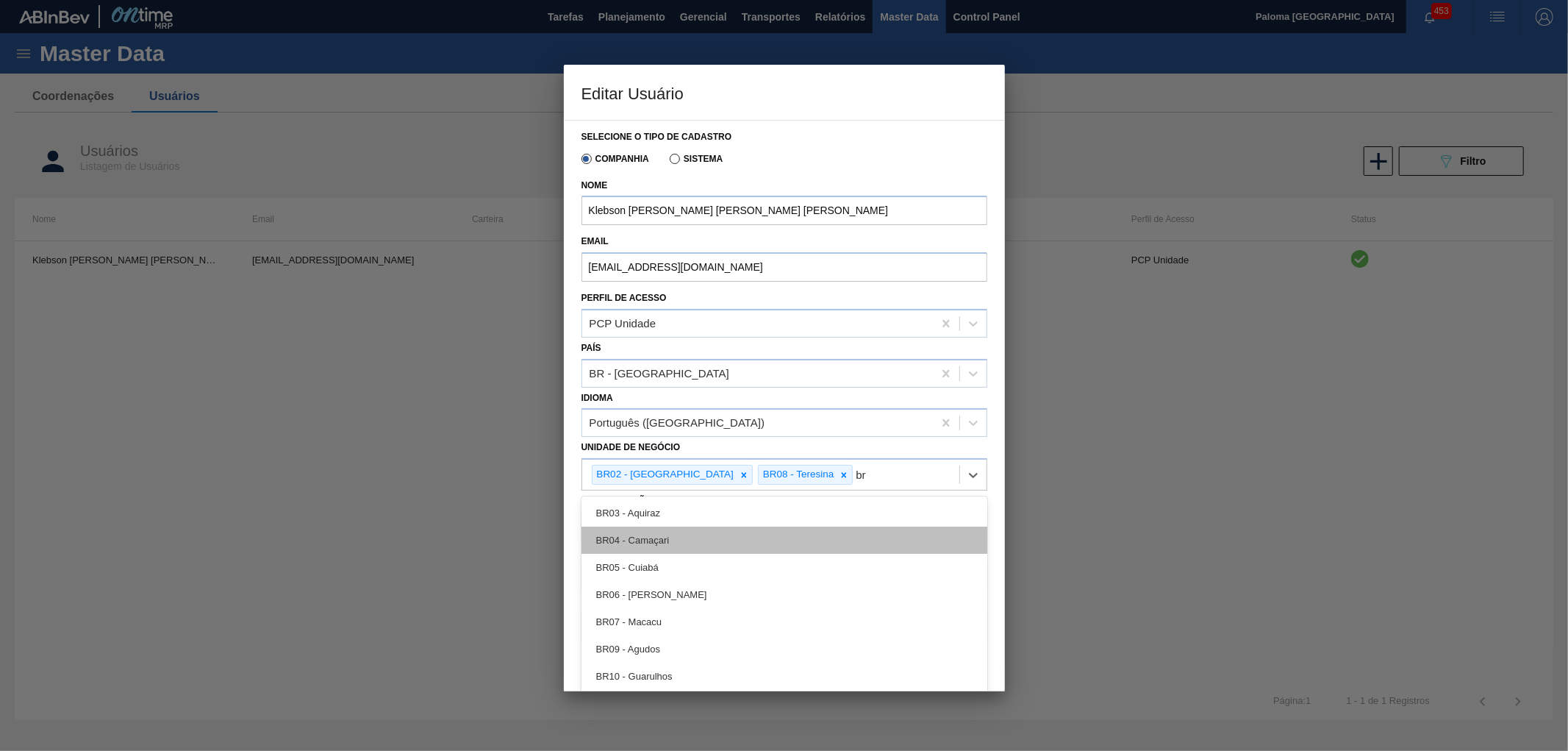
scroll to position [81, 0]
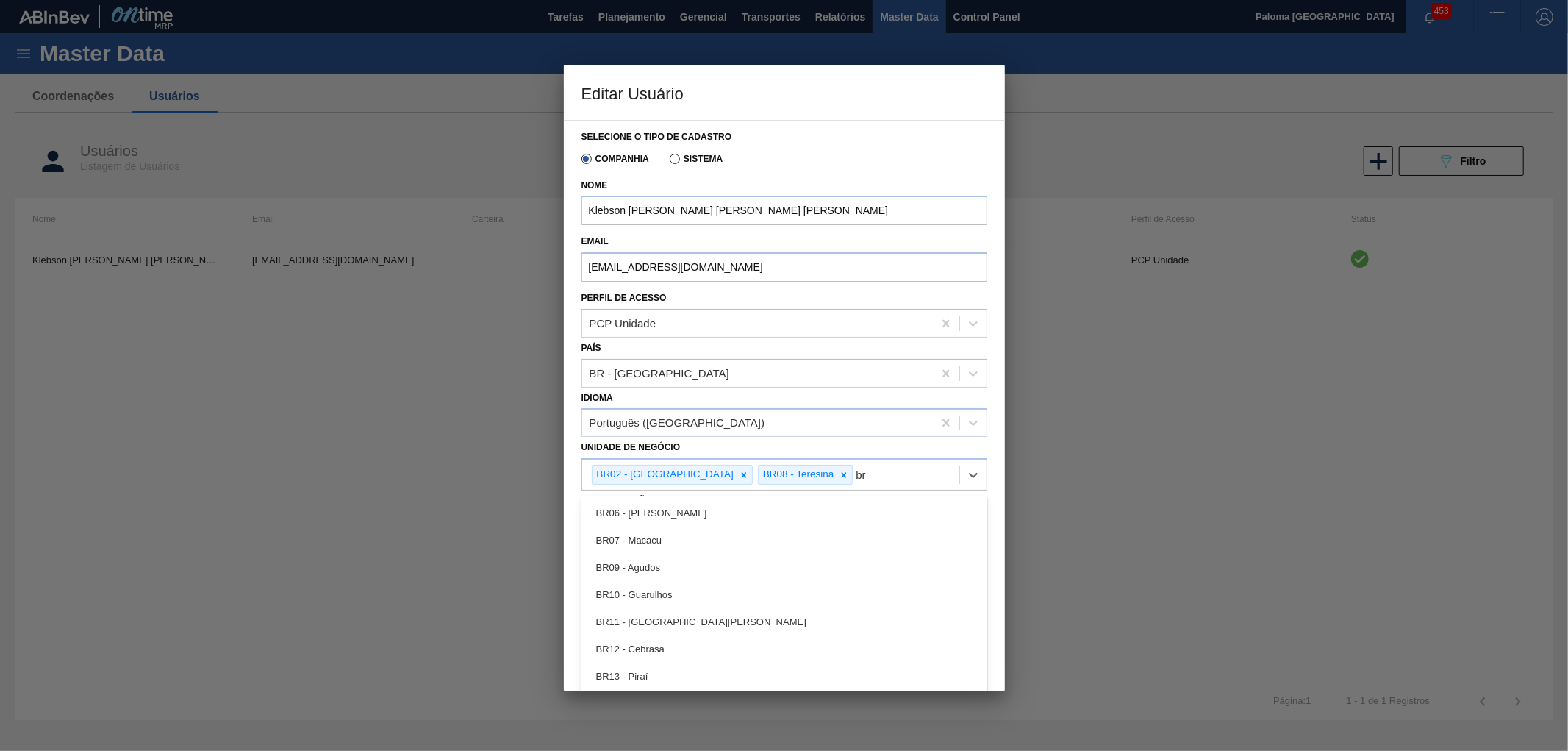
type Negócio "br"
click at [802, 475] on div "BR02 - Sergipe BR08 - Teresina" at bounding box center [771, 475] width 377 height 30
type Negócio "br11"
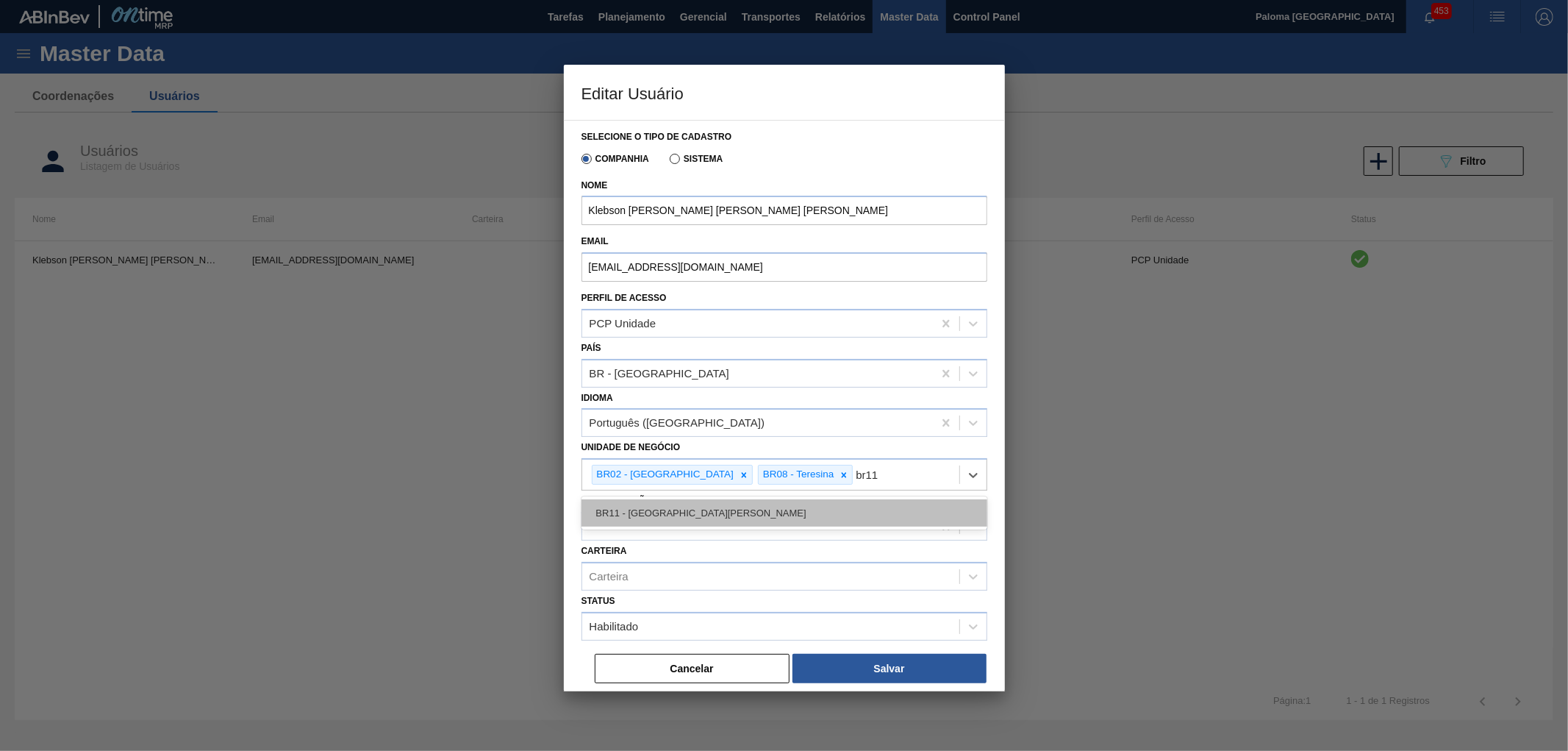
click at [726, 501] on div "BR11 - [GEOGRAPHIC_DATA][PERSON_NAME]" at bounding box center [784, 513] width 406 height 27
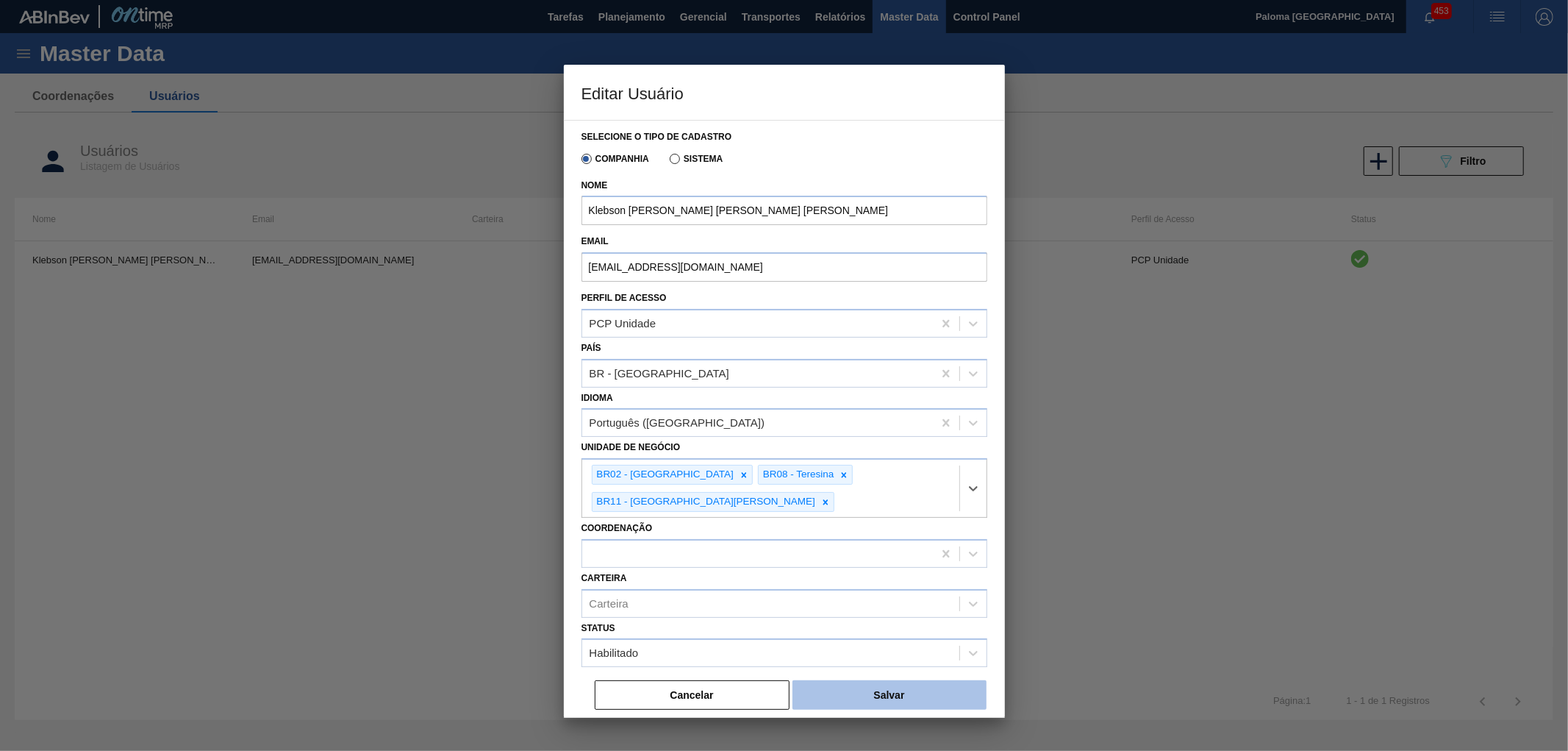
click at [853, 680] on button "Salvar" at bounding box center [889, 695] width 194 height 30
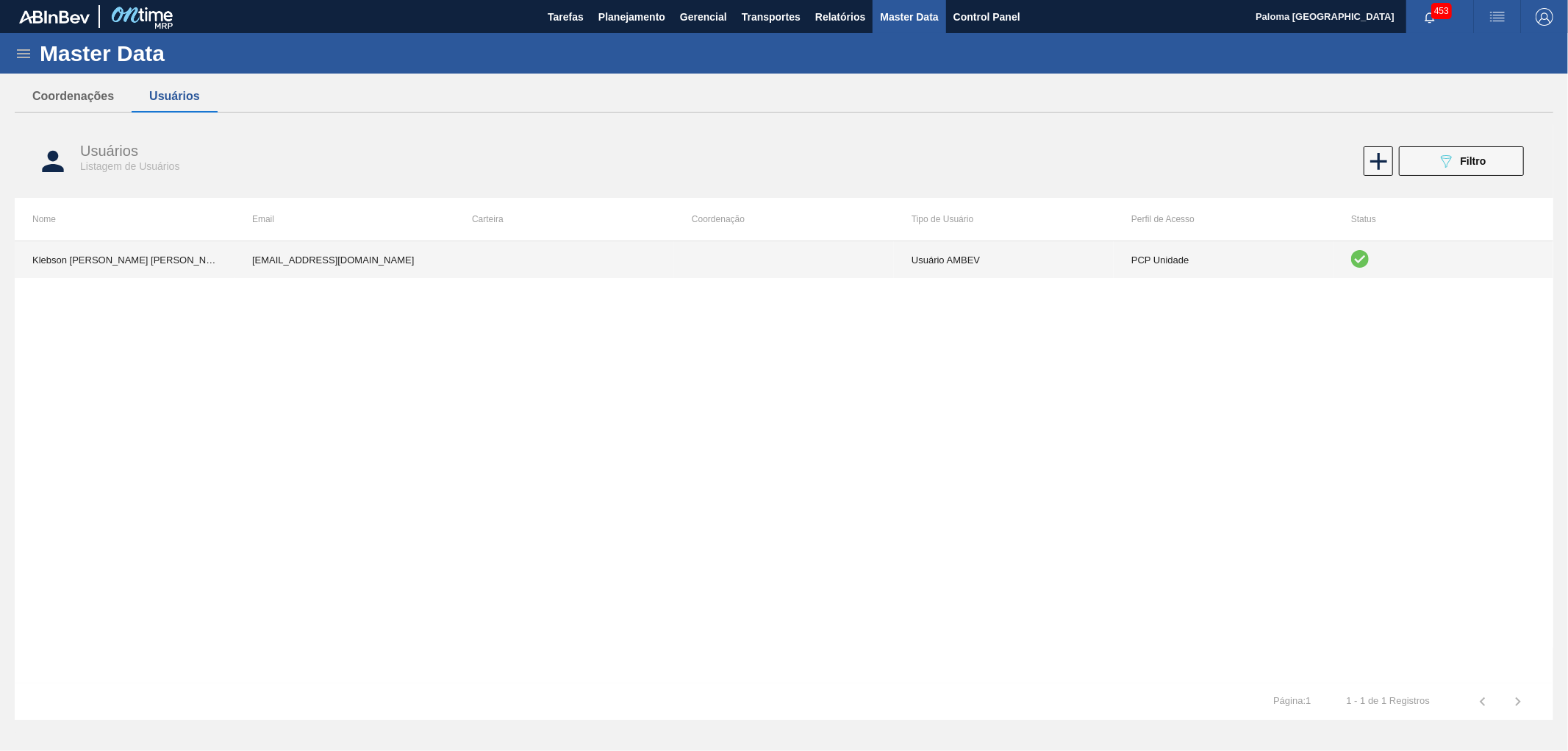
click at [1194, 268] on td "PCP Unidade" at bounding box center [1223, 259] width 219 height 37
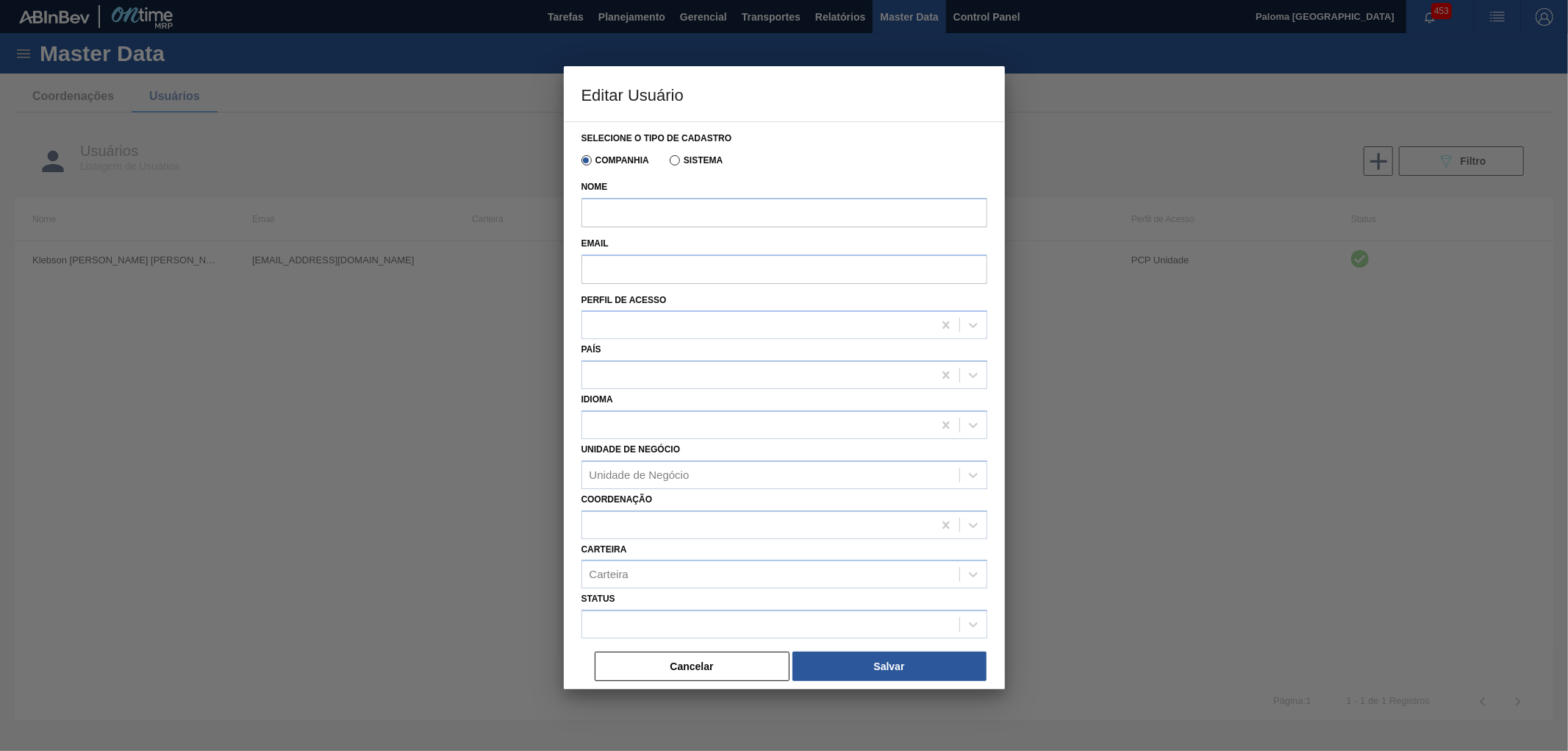
type input "Klebson [PERSON_NAME] [PERSON_NAME] [PERSON_NAME]"
type input "[EMAIL_ADDRESS][DOMAIN_NAME]"
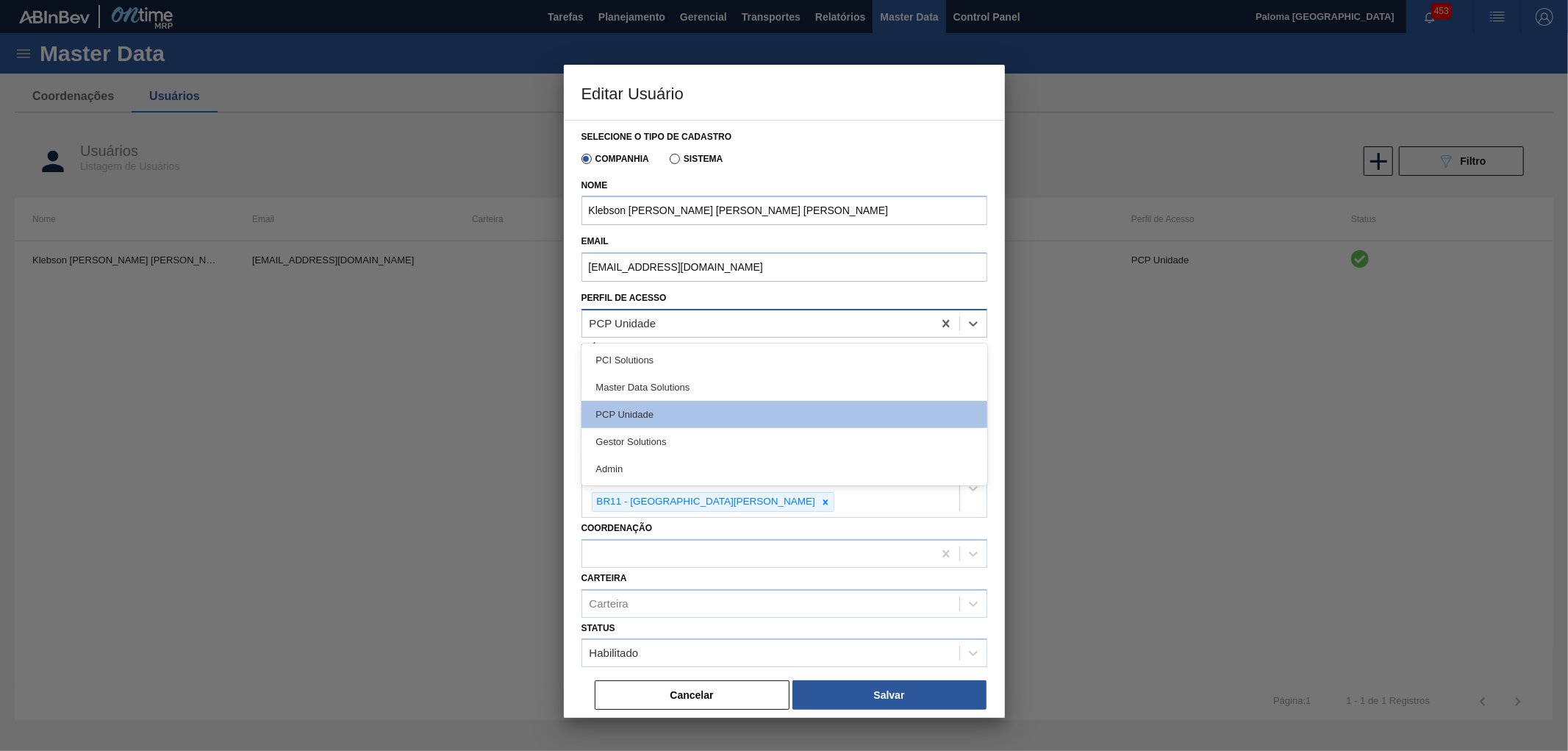
click at [754, 327] on div "PCP Unidade" at bounding box center [757, 323] width 351 height 21
click at [730, 680] on button "Cancelar" at bounding box center [692, 695] width 195 height 30
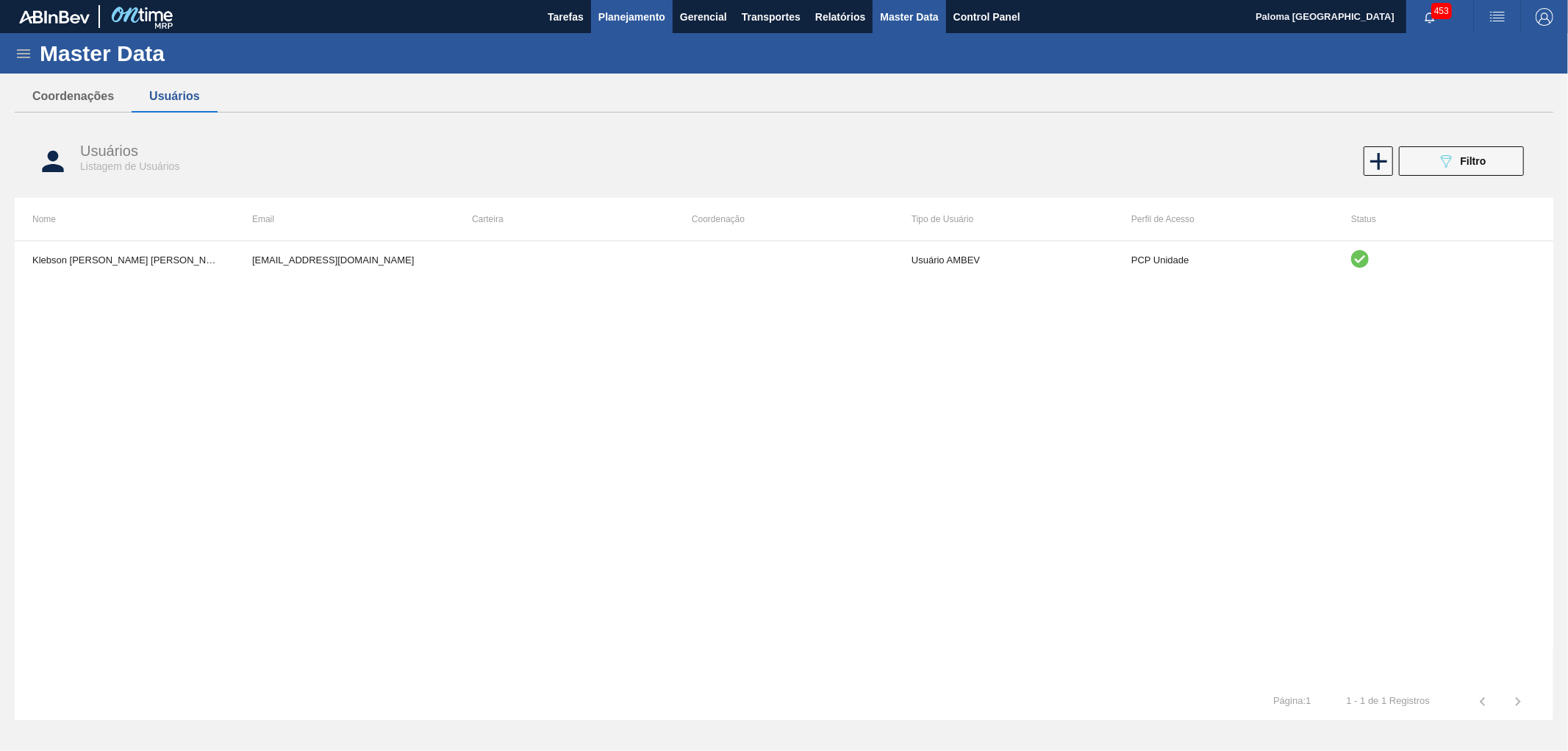
click at [628, 23] on span "Planejamento" at bounding box center [632, 17] width 67 height 18
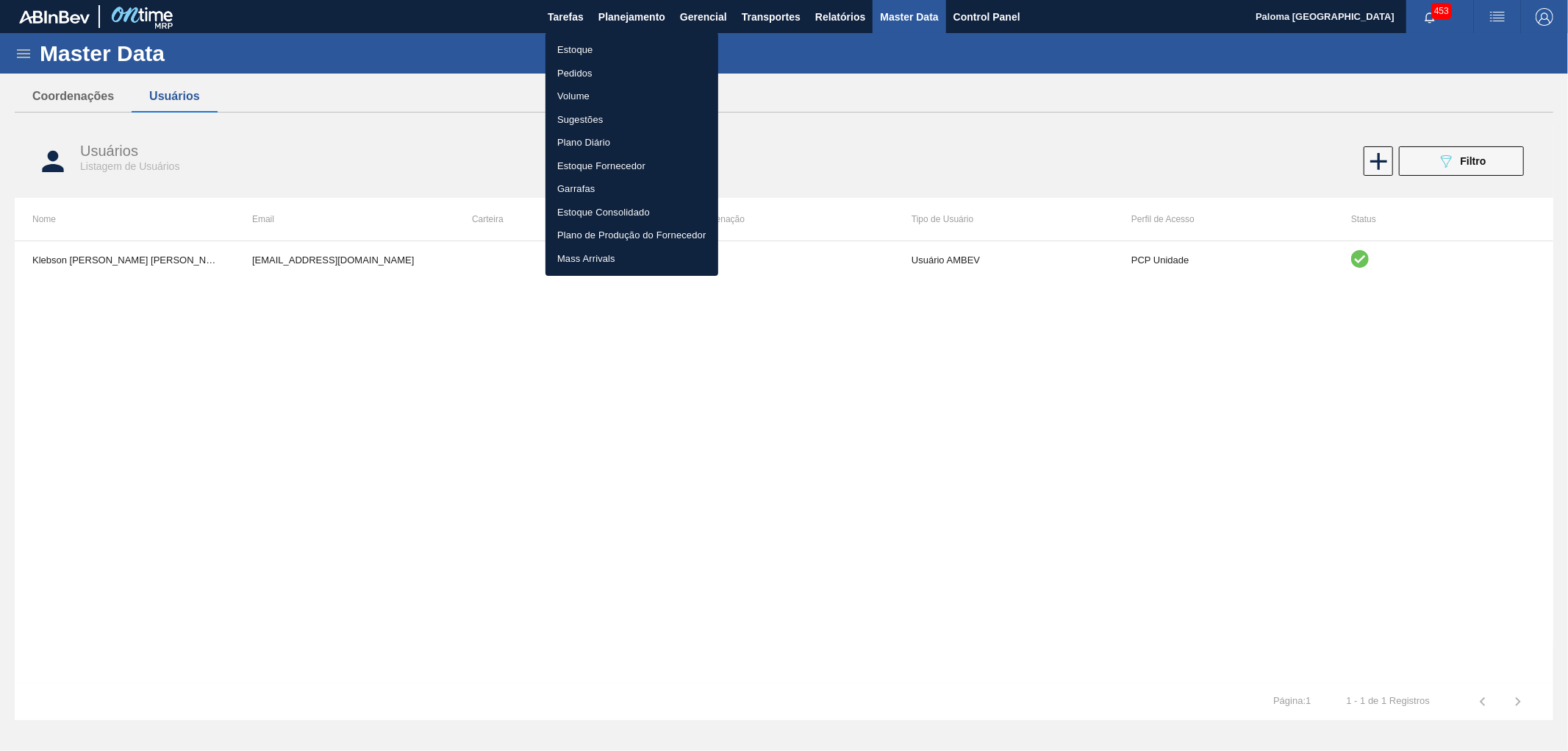
click at [1187, 259] on div at bounding box center [784, 376] width 1568 height 751
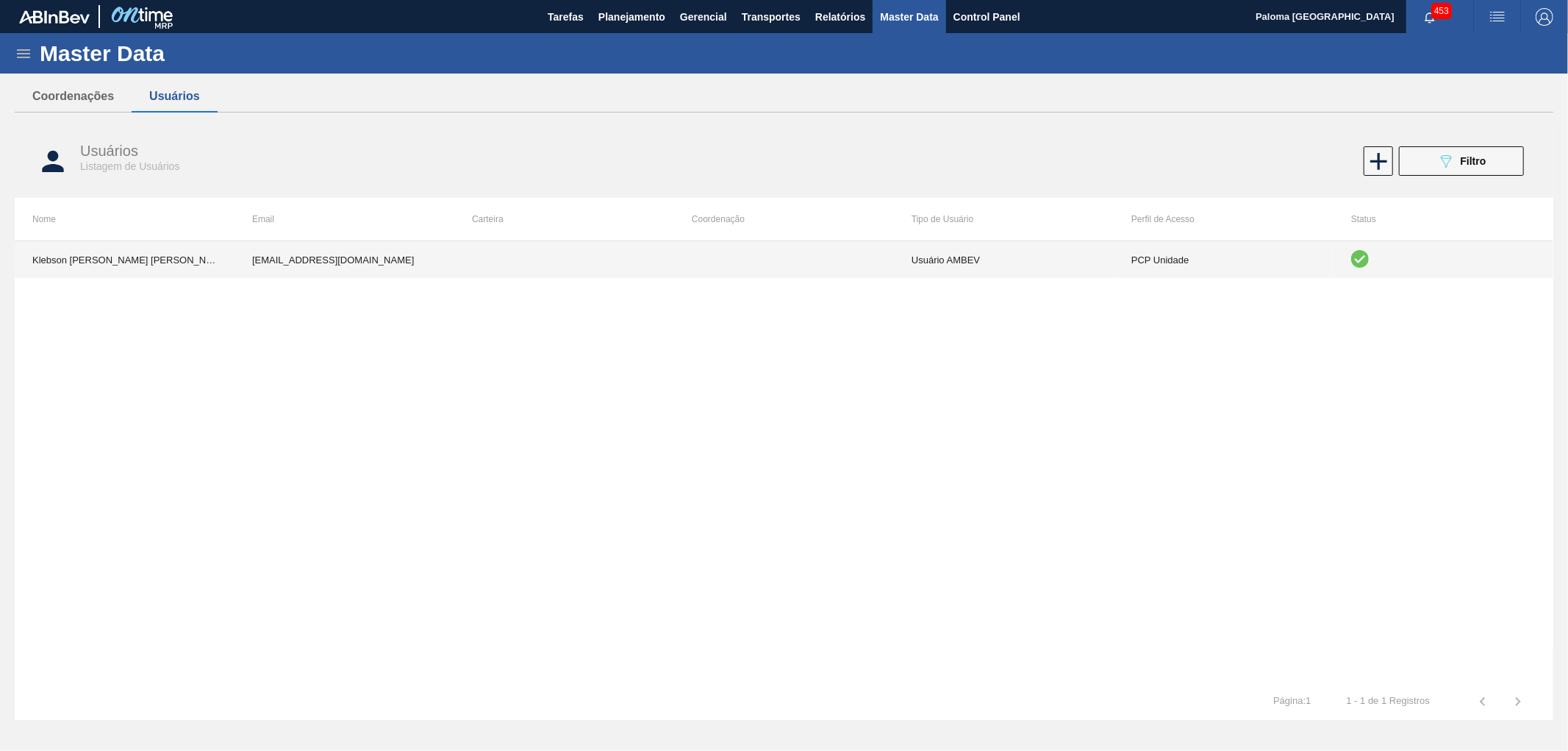
click at [1177, 265] on td "PCP Unidade" at bounding box center [1223, 259] width 219 height 37
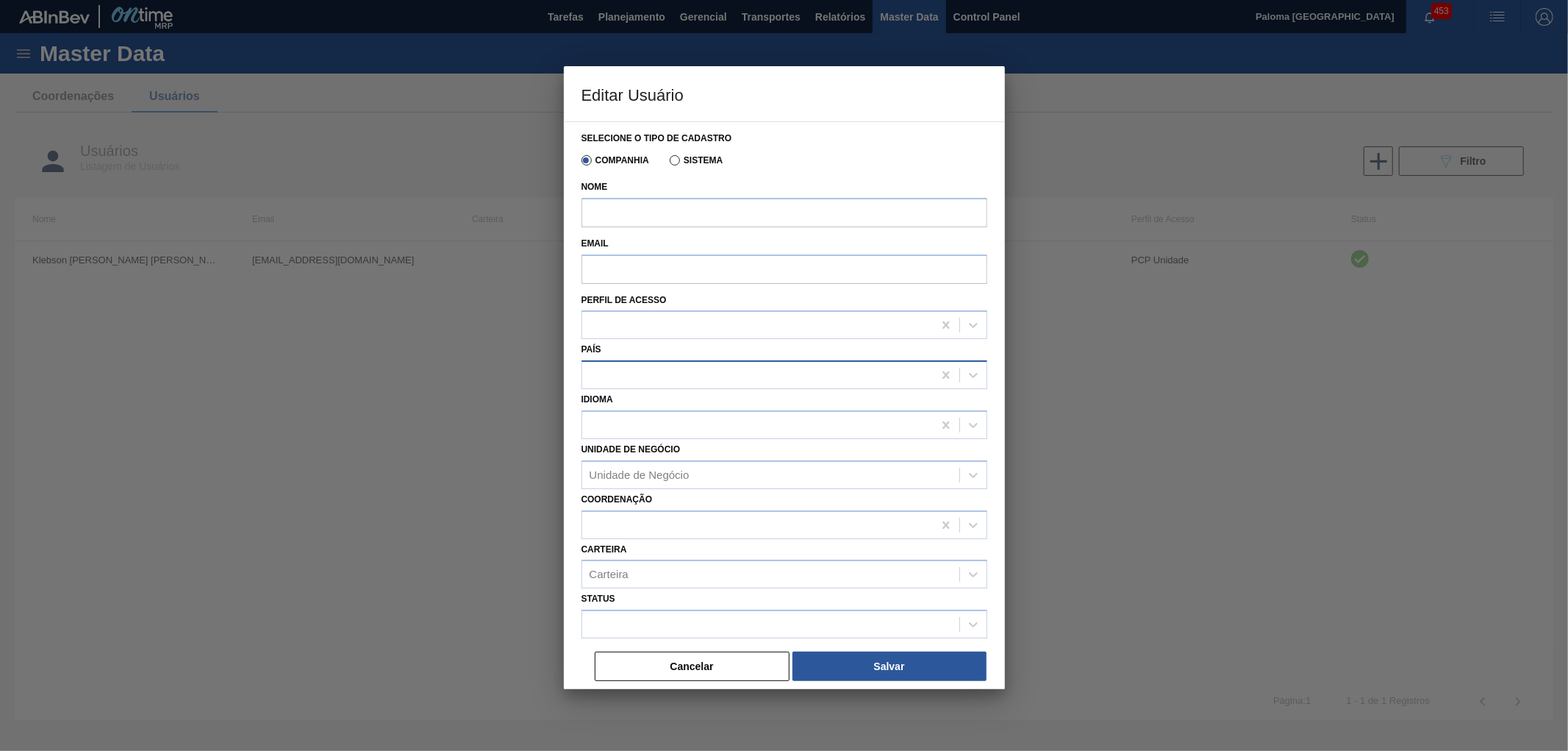
type input "Klebson [PERSON_NAME] [PERSON_NAME] [PERSON_NAME]"
type input "[EMAIL_ADDRESS][DOMAIN_NAME]"
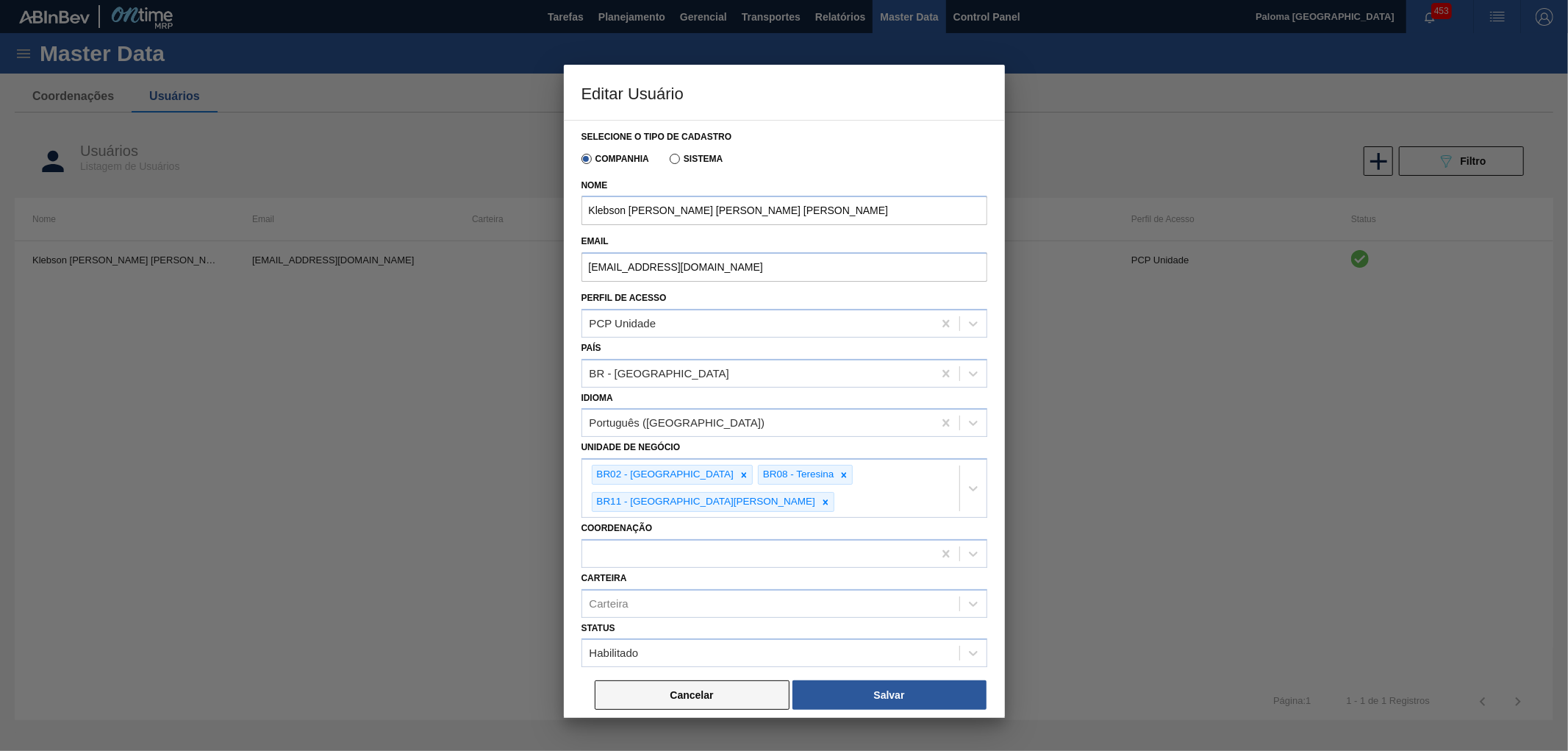
click at [701, 680] on button "Cancelar" at bounding box center [692, 695] width 195 height 30
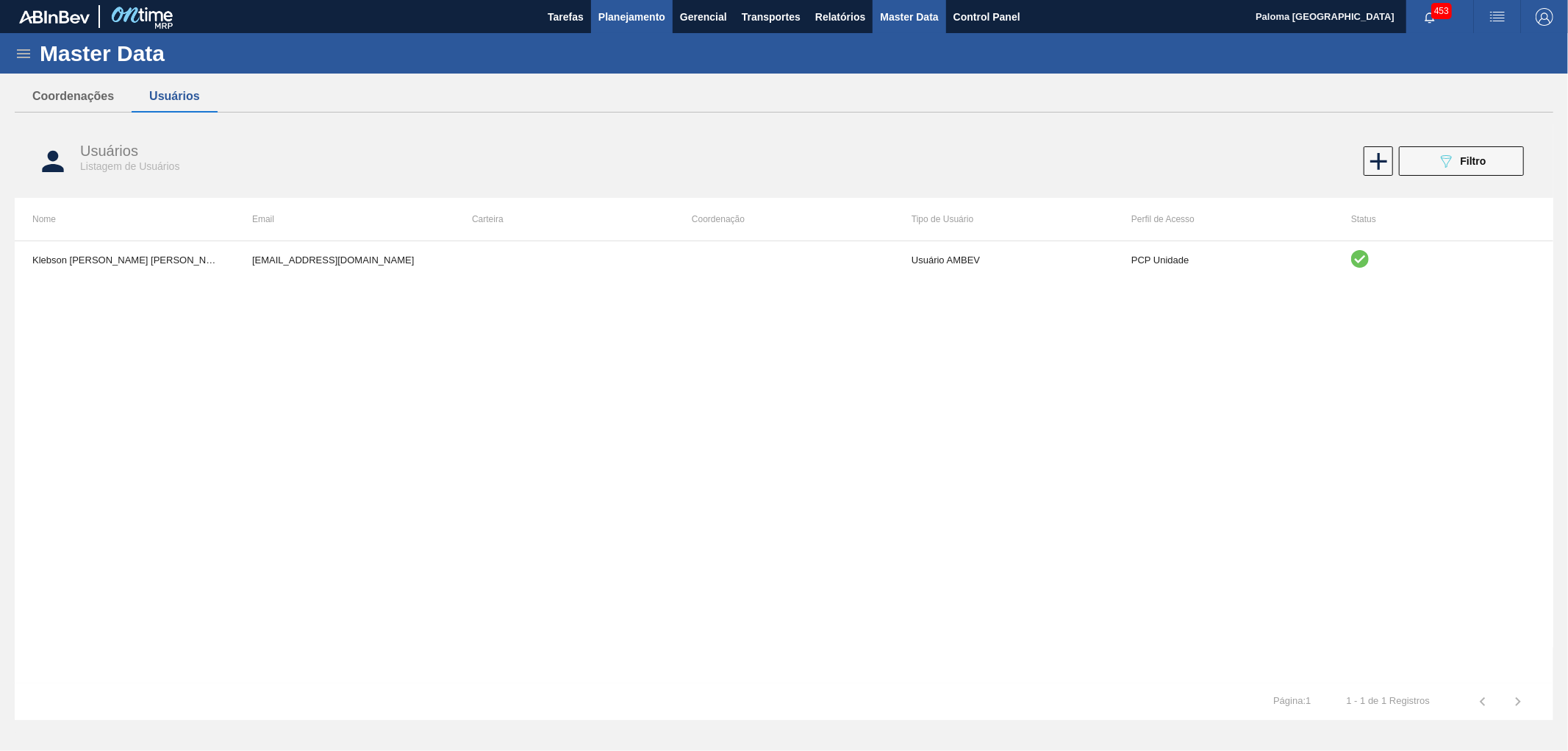
click at [627, 11] on span "Planejamento" at bounding box center [632, 17] width 67 height 18
